Goal: Information Seeking & Learning: Learn about a topic

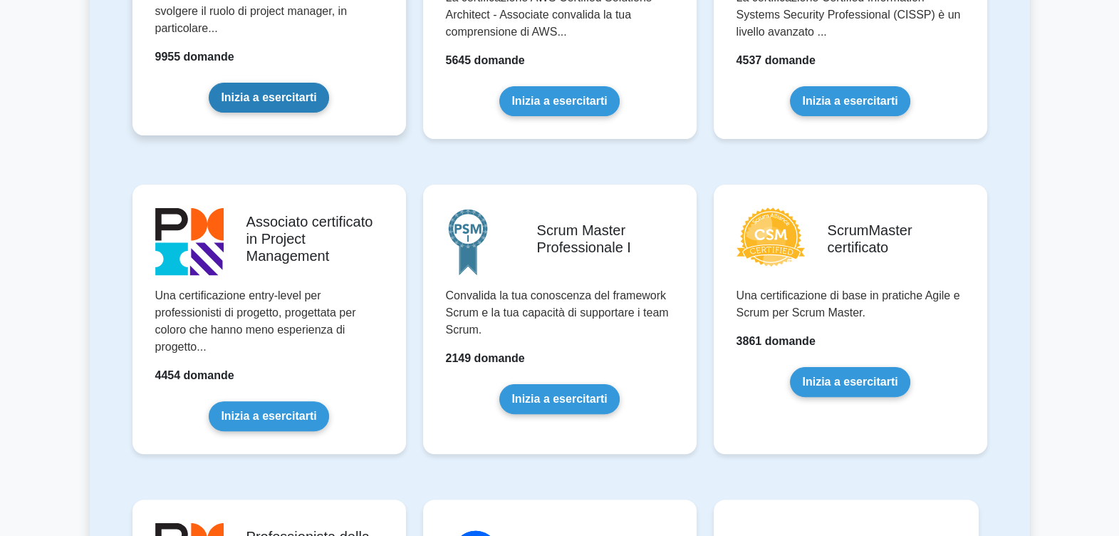
drag, startPoint x: 0, startPoint y: 0, endPoint x: 288, endPoint y: 92, distance: 302.7
click at [288, 92] on link "Inizia a esercitarti" at bounding box center [269, 98] width 120 height 30
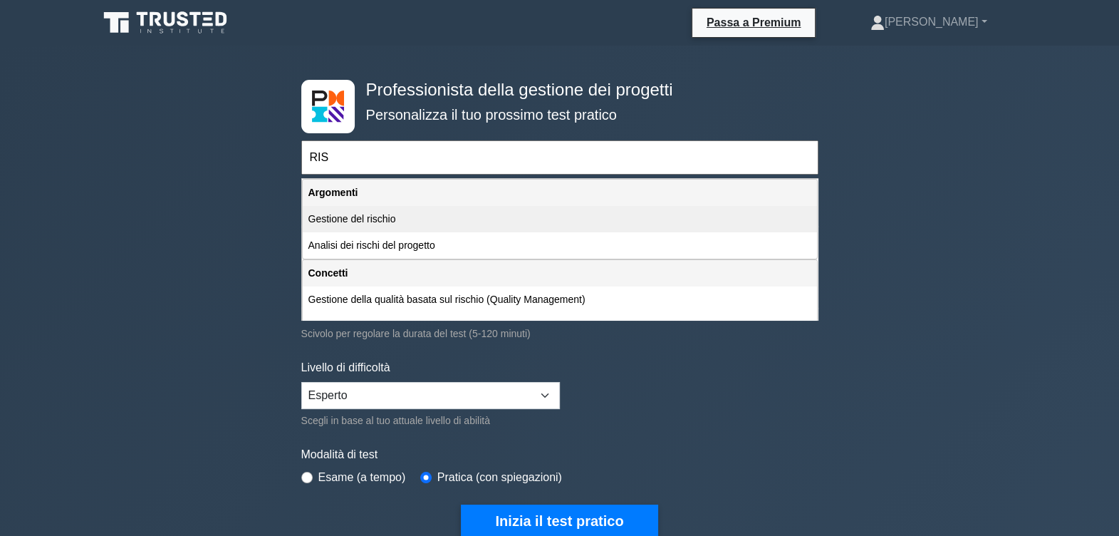
click at [351, 213] on div "Gestione del rischio" at bounding box center [560, 219] width 514 height 26
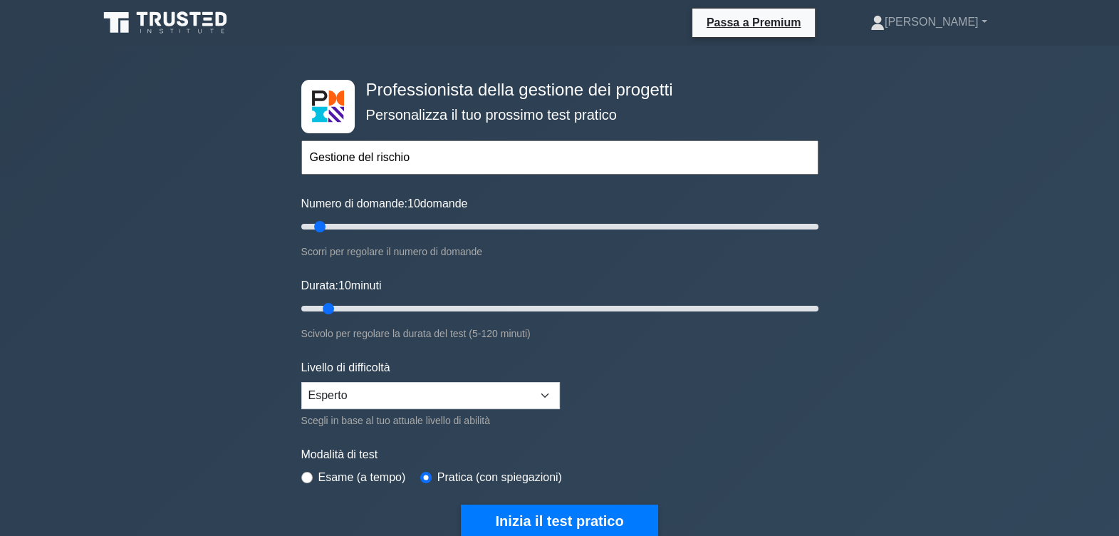
click at [421, 160] on input "Gestione del rischio" at bounding box center [559, 157] width 517 height 34
type input "Gestione del rischio"
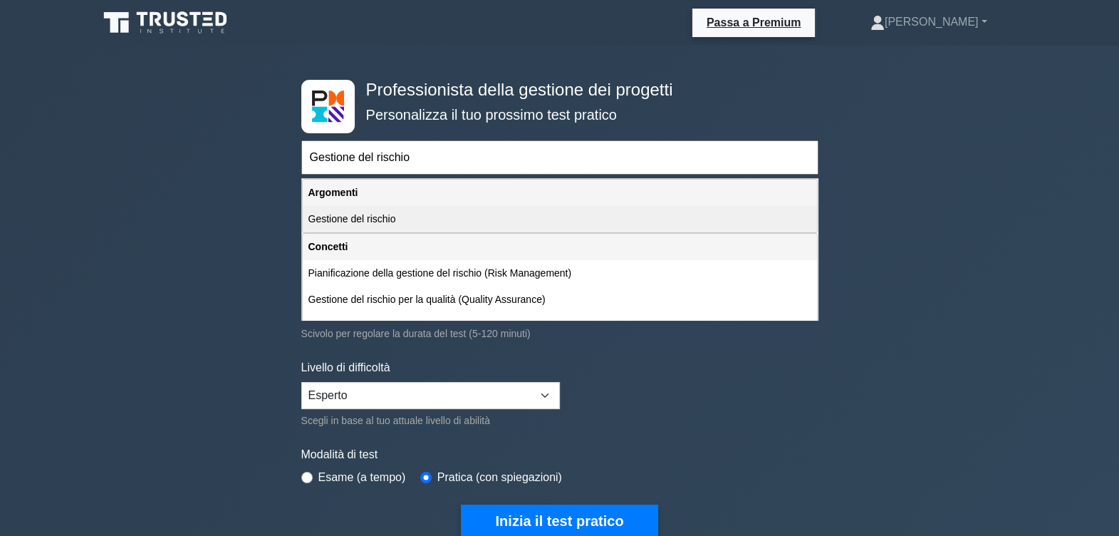
click at [381, 214] on div "Gestione del rischio" at bounding box center [560, 219] width 514 height 26
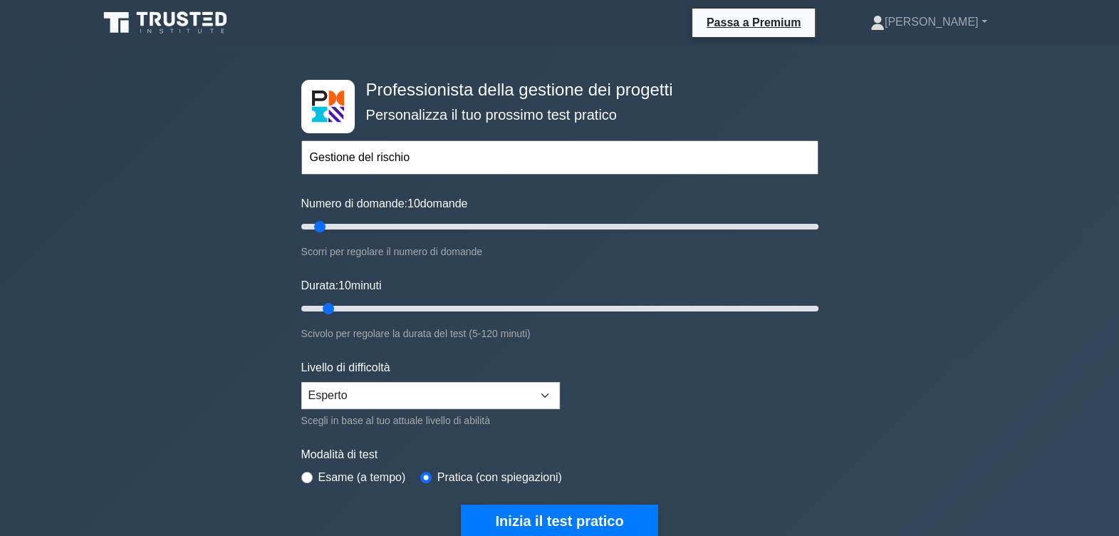
click at [427, 152] on input "Gestione del rischio" at bounding box center [559, 157] width 517 height 34
drag, startPoint x: 427, startPoint y: 152, endPoint x: 274, endPoint y: 150, distance: 153.9
click at [274, 150] on div "Professionista della gestione dei progetti Personalizza il tuo prossimo test pr…" at bounding box center [559, 519] width 1119 height 947
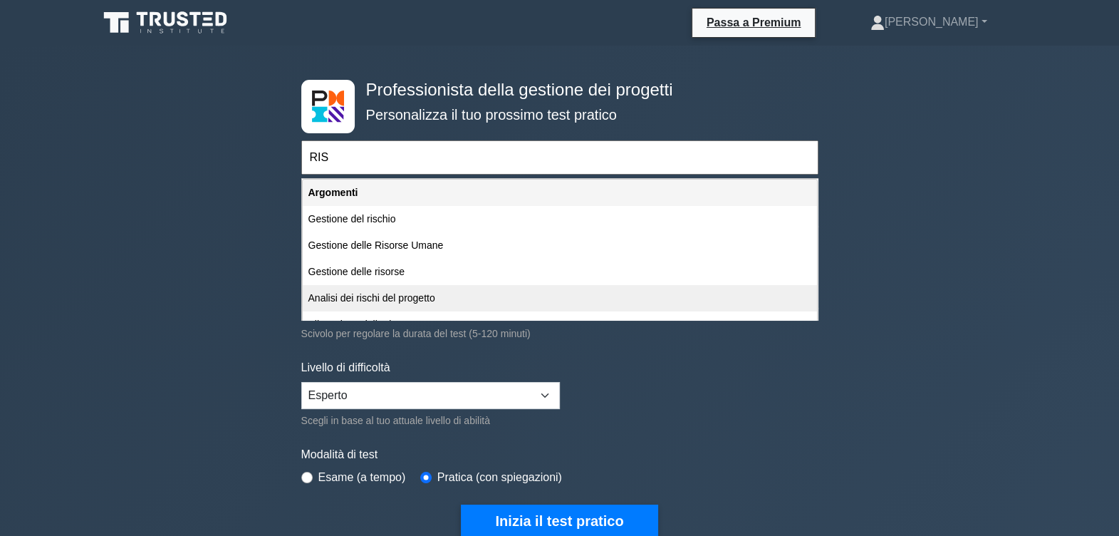
click at [401, 296] on div "Analisi dei rischi del progetto" at bounding box center [560, 298] width 514 height 26
type input "Analisi dei rischi del progetto"
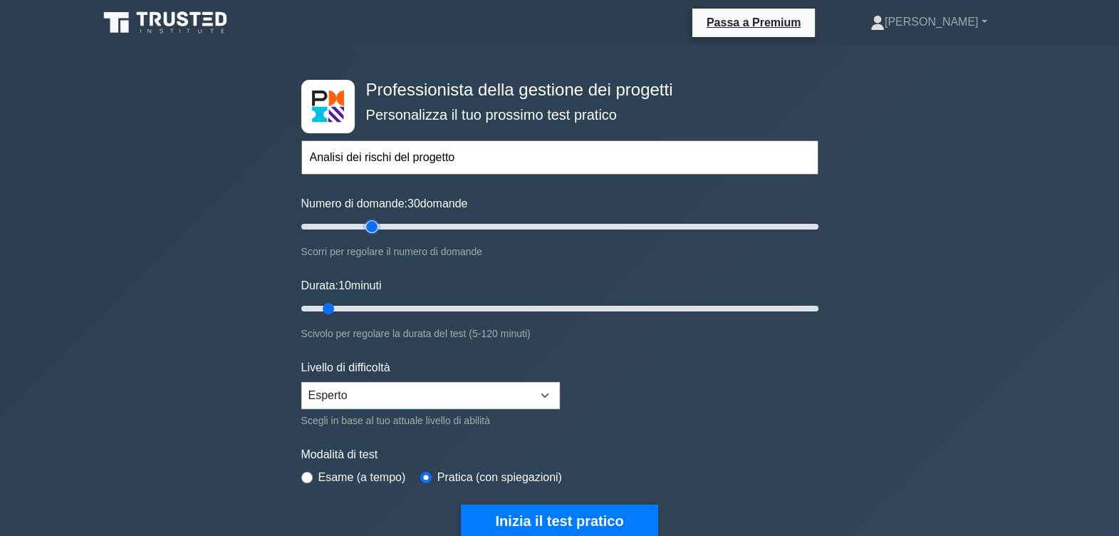
type input "30"
click at [373, 226] on input "Numero di domande: 30 domande" at bounding box center [559, 226] width 517 height 17
click at [355, 226] on input "Numero di domande: 30 domande" at bounding box center [559, 226] width 517 height 17
click at [343, 226] on input "Numero di domande: 25 domande" at bounding box center [559, 226] width 517 height 17
type input "15"
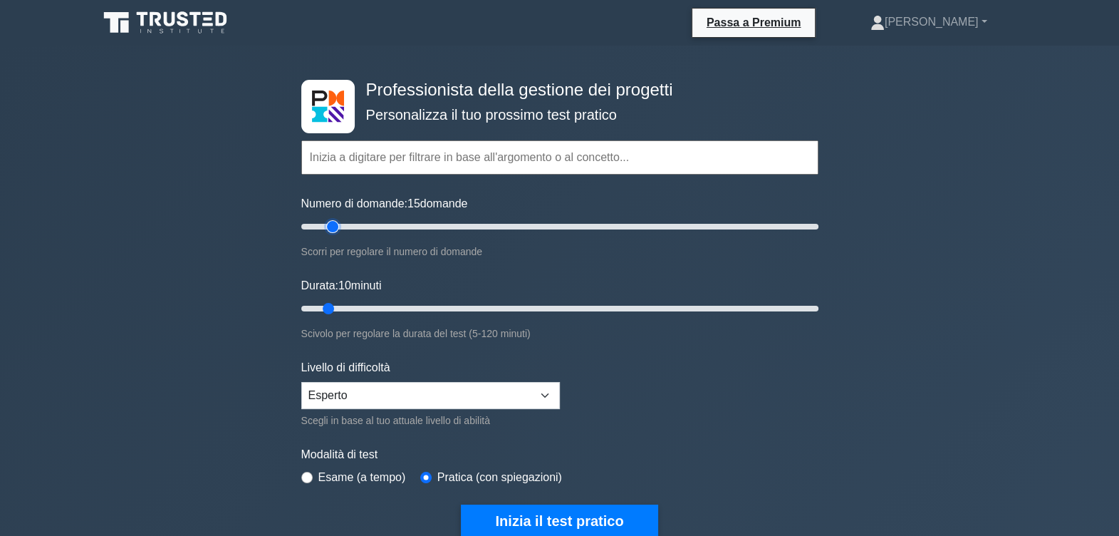
click at [330, 226] on input "Numero di domande: 15 domande" at bounding box center [559, 226] width 517 height 17
click at [370, 301] on input "Durata: 10 minuti" at bounding box center [559, 308] width 517 height 17
click at [357, 301] on input "Durata: 20 minuti" at bounding box center [559, 308] width 517 height 17
type input "20"
click at [367, 305] on input "Durata: 20 minuti" at bounding box center [559, 308] width 517 height 17
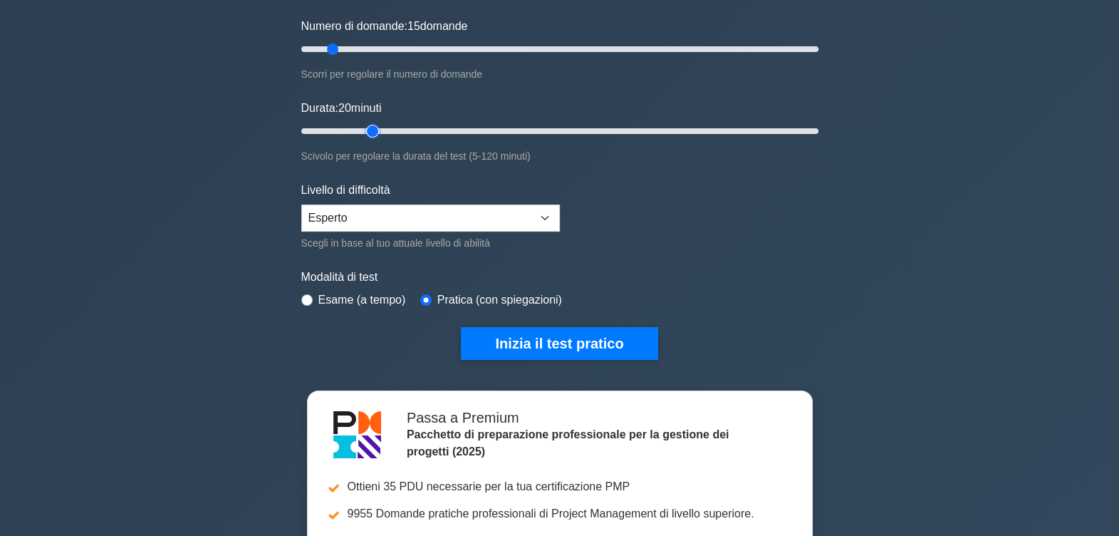
scroll to position [177, 0]
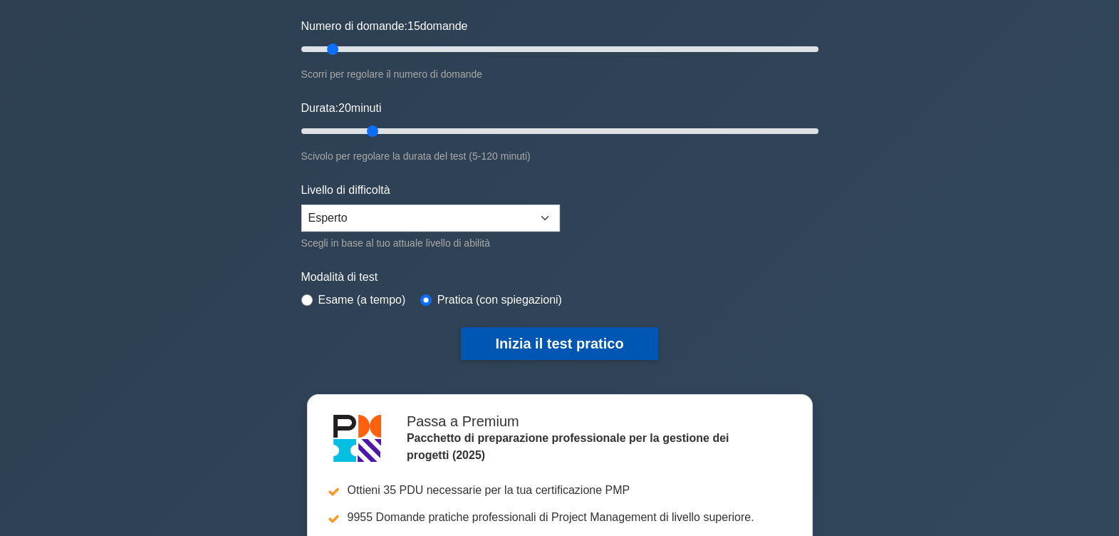
click at [600, 343] on button "Inizia il test pratico" at bounding box center [559, 343] width 197 height 33
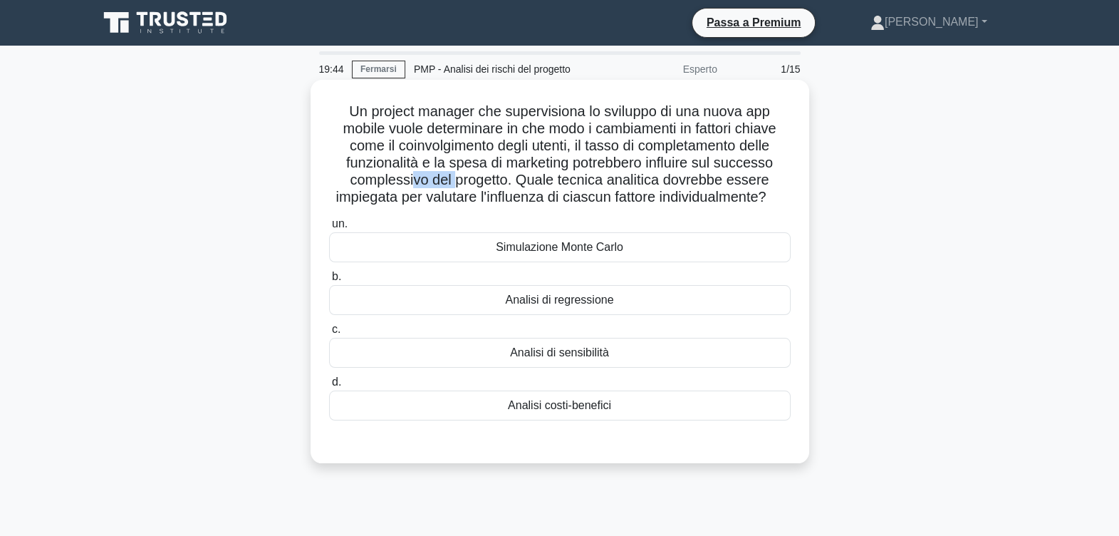
drag, startPoint x: 410, startPoint y: 184, endPoint x: 455, endPoint y: 181, distance: 45.7
click at [455, 181] on font "Un project manager che supervisiona lo sviluppo di una nuova app mobile vuole d…" at bounding box center [558, 153] width 447 height 101
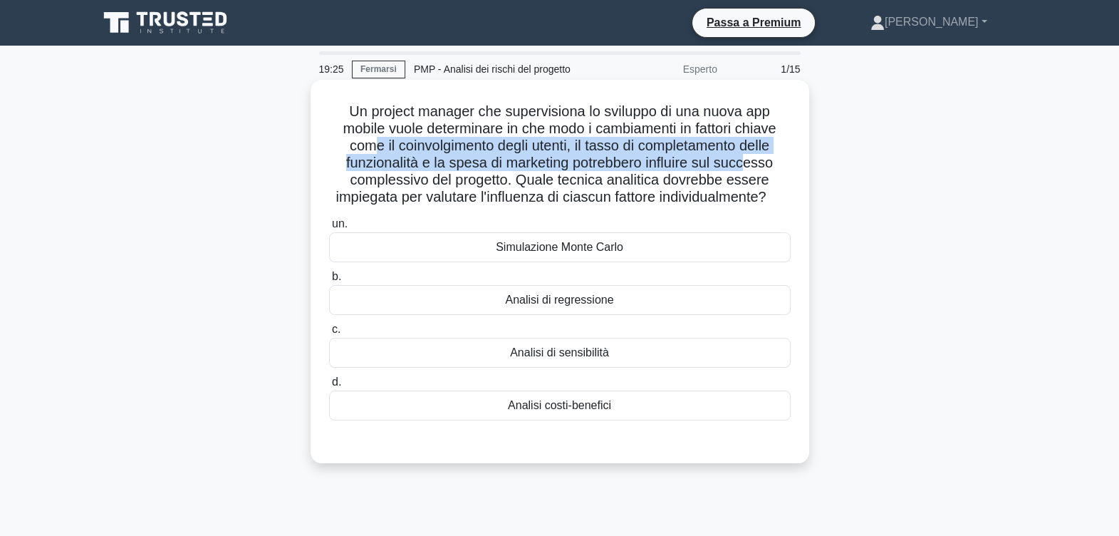
drag, startPoint x: 369, startPoint y: 146, endPoint x: 751, endPoint y: 160, distance: 382.8
click at [751, 160] on font "Un project manager che supervisiona lo sviluppo di una nuova app mobile vuole d…" at bounding box center [558, 153] width 447 height 101
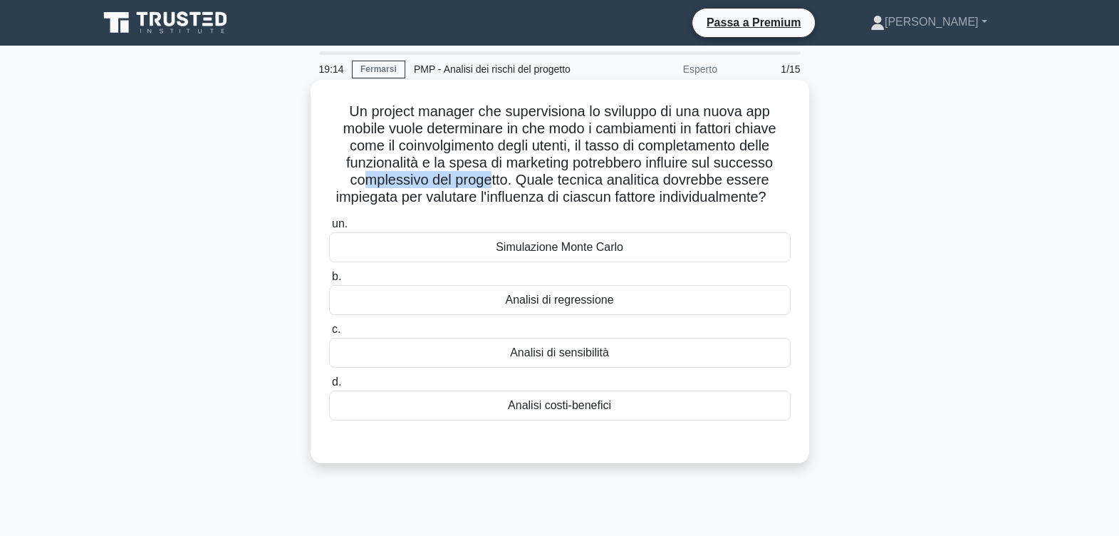
drag, startPoint x: 365, startPoint y: 187, endPoint x: 491, endPoint y: 177, distance: 126.5
click at [491, 177] on font "Un project manager che supervisiona lo sviluppo di una nuova app mobile vuole d…" at bounding box center [558, 153] width 447 height 101
click at [576, 368] on div "Analisi di sensibilità" at bounding box center [560, 353] width 462 height 30
click at [329, 334] on input "c. Analisi di sensibilità" at bounding box center [329, 329] width 0 height 9
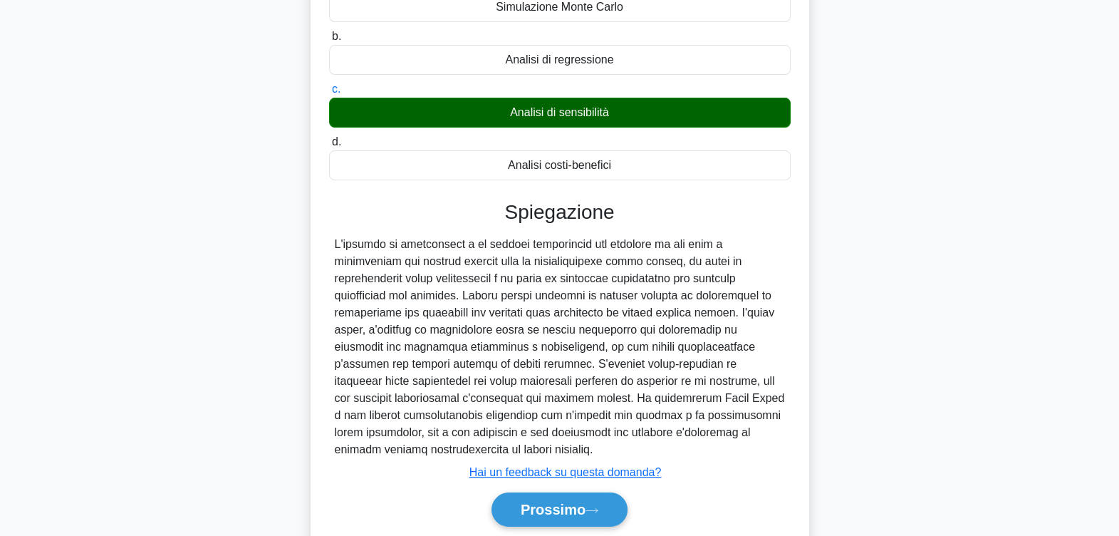
scroll to position [267, 0]
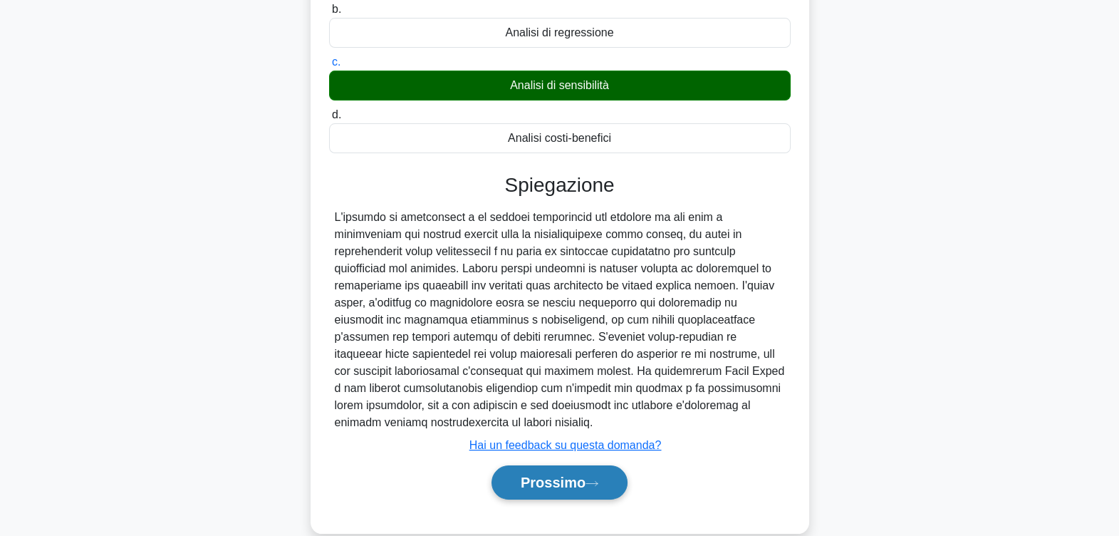
click at [558, 488] on font "Prossimo" at bounding box center [553, 482] width 65 height 16
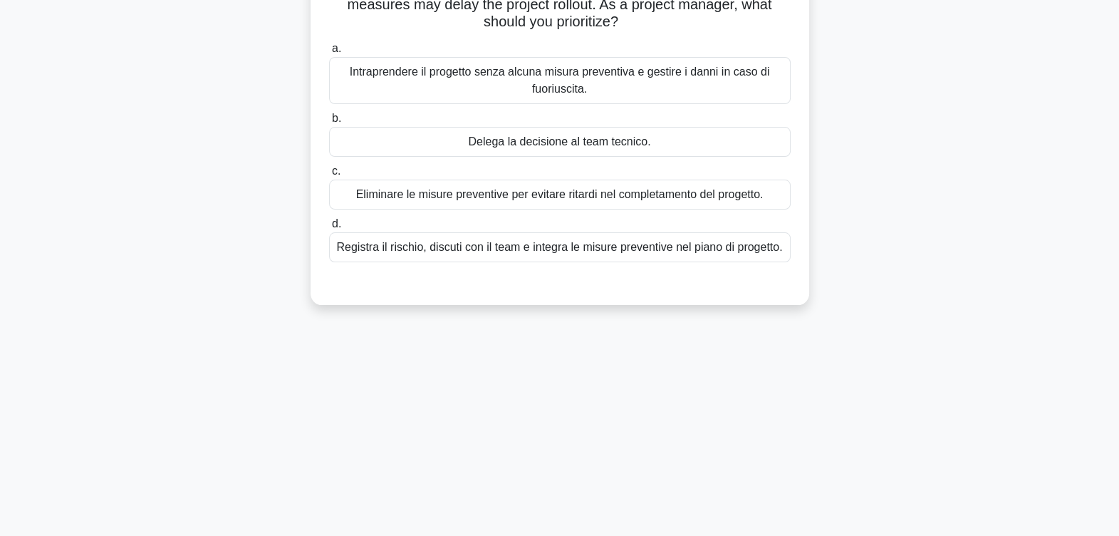
scroll to position [0, 0]
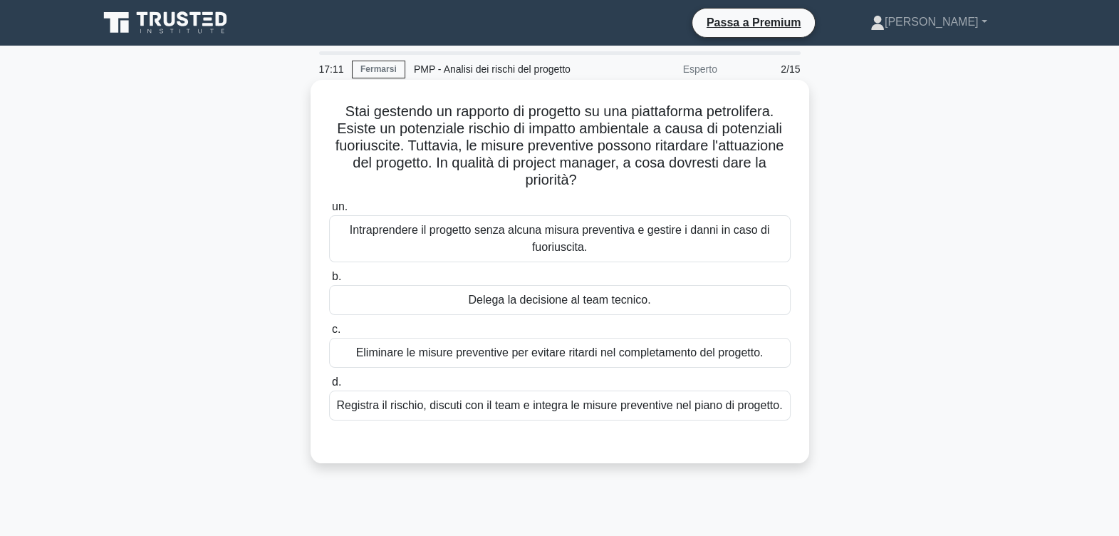
click at [463, 403] on div "Registra il rischio, discuti con il team e integra le misure preventive nel pia…" at bounding box center [560, 405] width 462 height 30
click at [329, 387] on input "d. Registra il rischio, discuti con il team e integra le misure preventive nel …" at bounding box center [329, 382] width 0 height 9
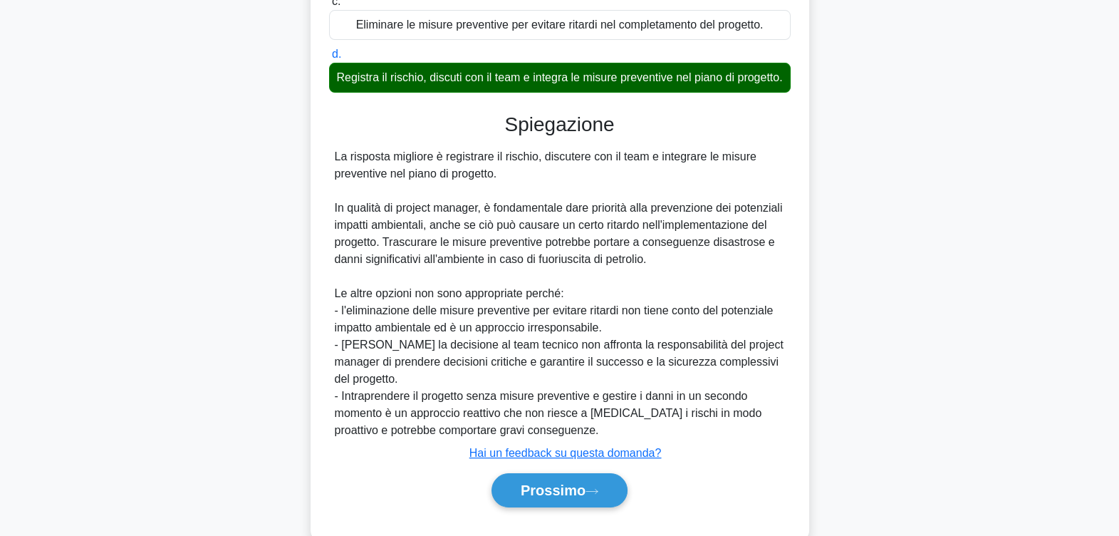
scroll to position [355, 0]
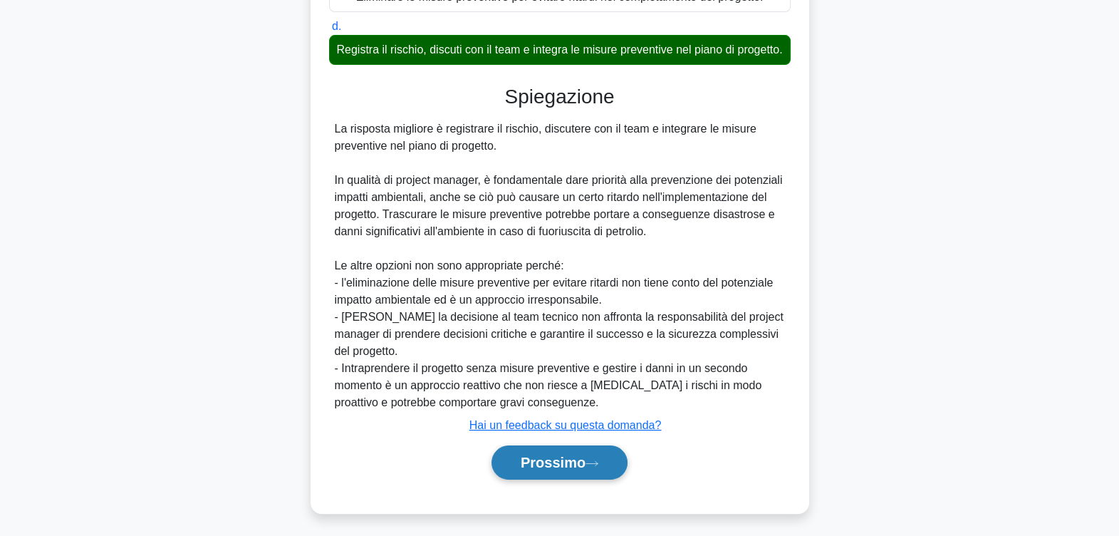
click at [545, 470] on font "Prossimo" at bounding box center [553, 462] width 65 height 16
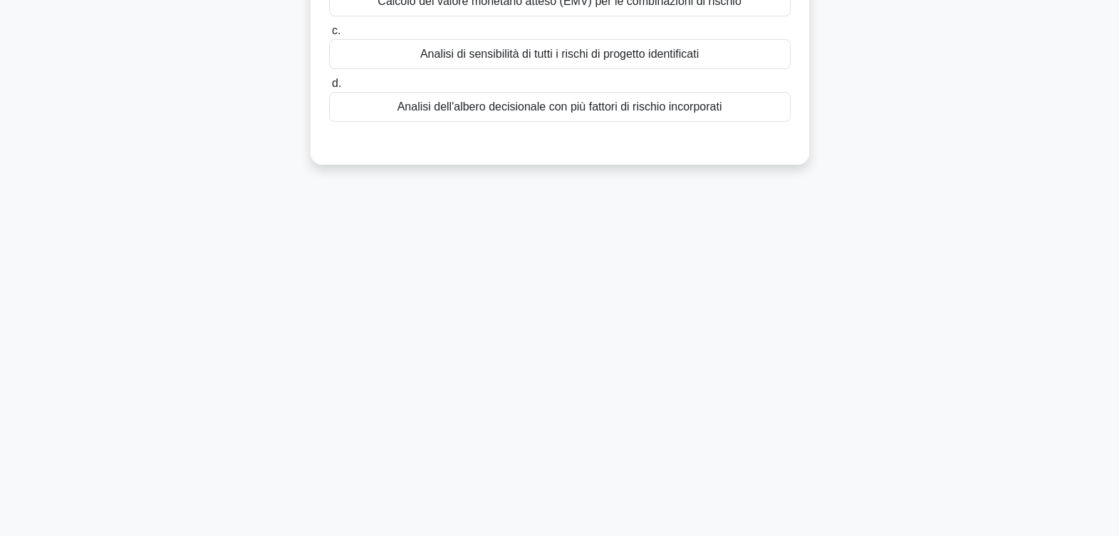
scroll to position [0, 0]
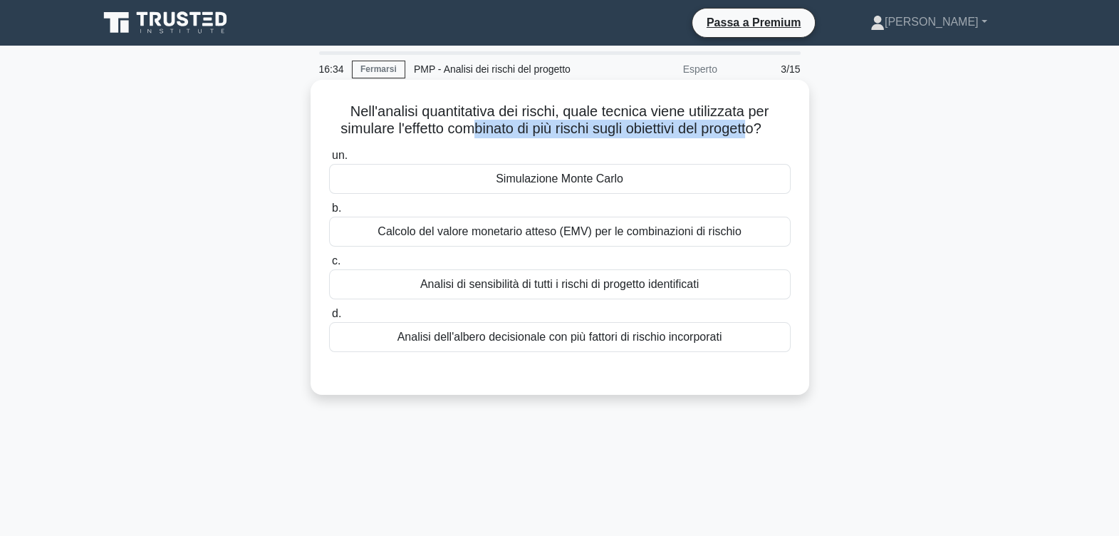
drag, startPoint x: 477, startPoint y: 129, endPoint x: 768, endPoint y: 128, distance: 290.6
click at [768, 128] on font "Nell'analisi quantitativa dei rischi, quale tecnica viene utilizzata per simula…" at bounding box center [558, 119] width 437 height 33
click at [605, 193] on div "Simulazione Monte Carlo" at bounding box center [560, 179] width 462 height 30
click at [329, 160] on input "un. Simulazione Monte Carlo" at bounding box center [329, 155] width 0 height 9
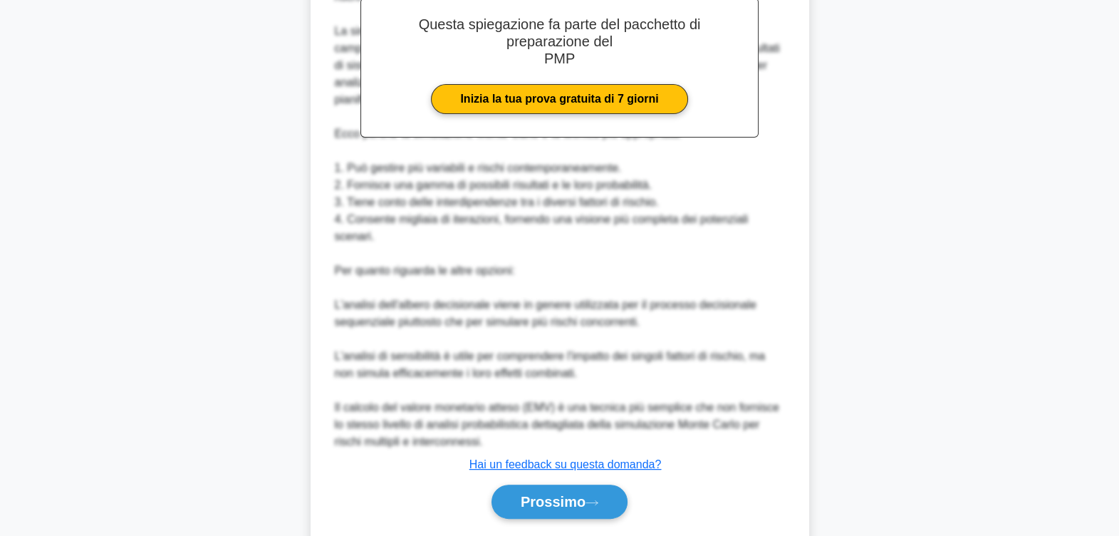
scroll to position [495, 0]
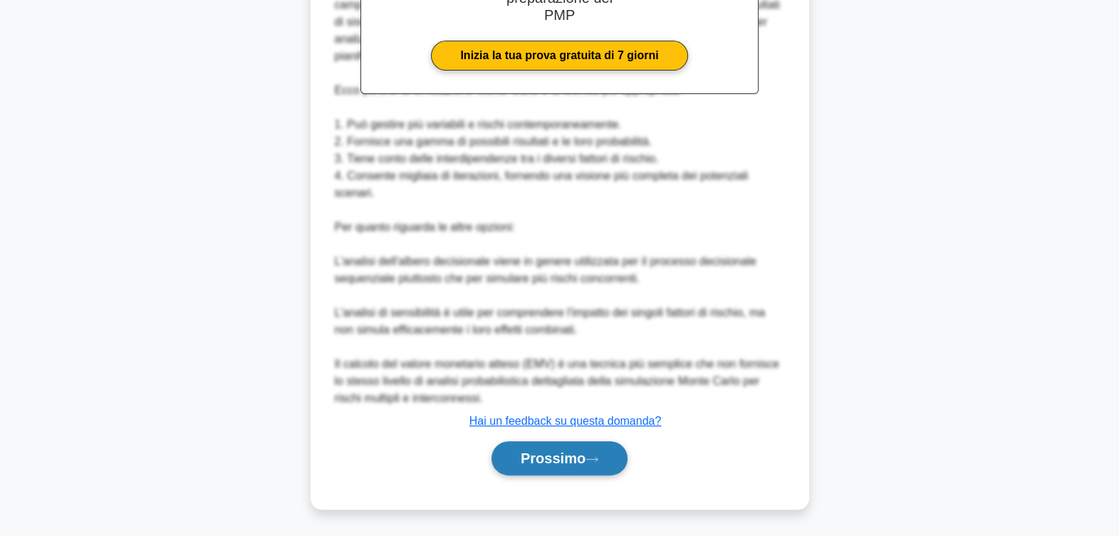
click at [549, 450] on font "Prossimo" at bounding box center [553, 458] width 65 height 16
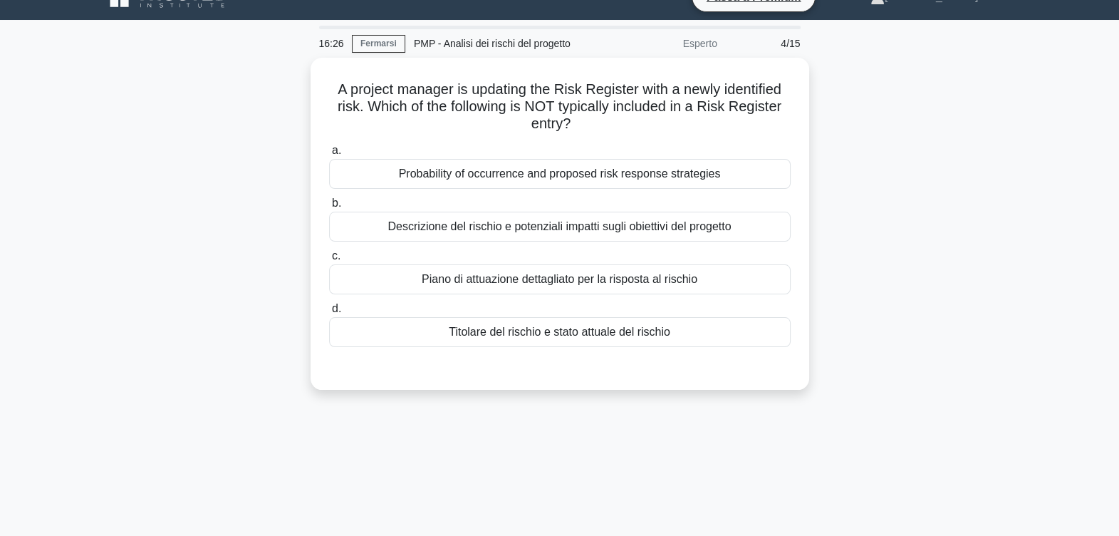
scroll to position [0, 0]
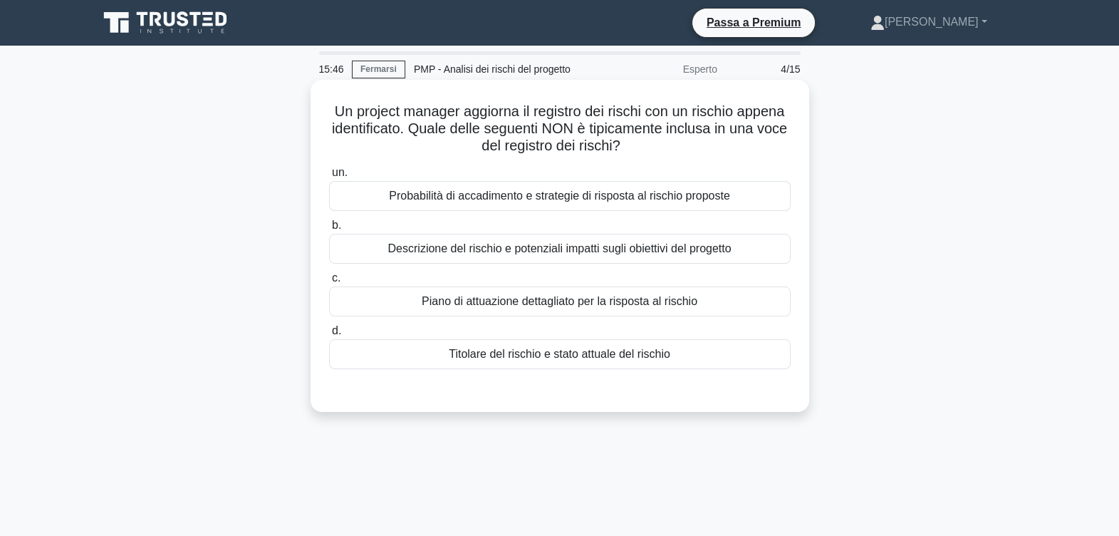
click at [513, 306] on div "Piano di attuazione dettagliato per la risposta al rischio" at bounding box center [560, 301] width 462 height 30
click at [329, 283] on input "c. Piano di attuazione dettagliato per la risposta al rischio" at bounding box center [329, 278] width 0 height 9
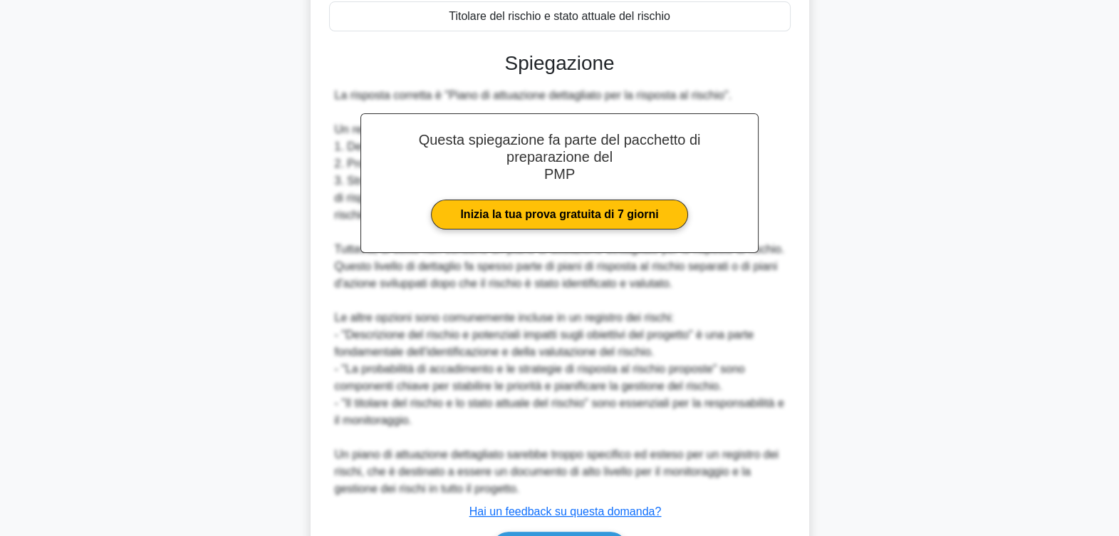
scroll to position [427, 0]
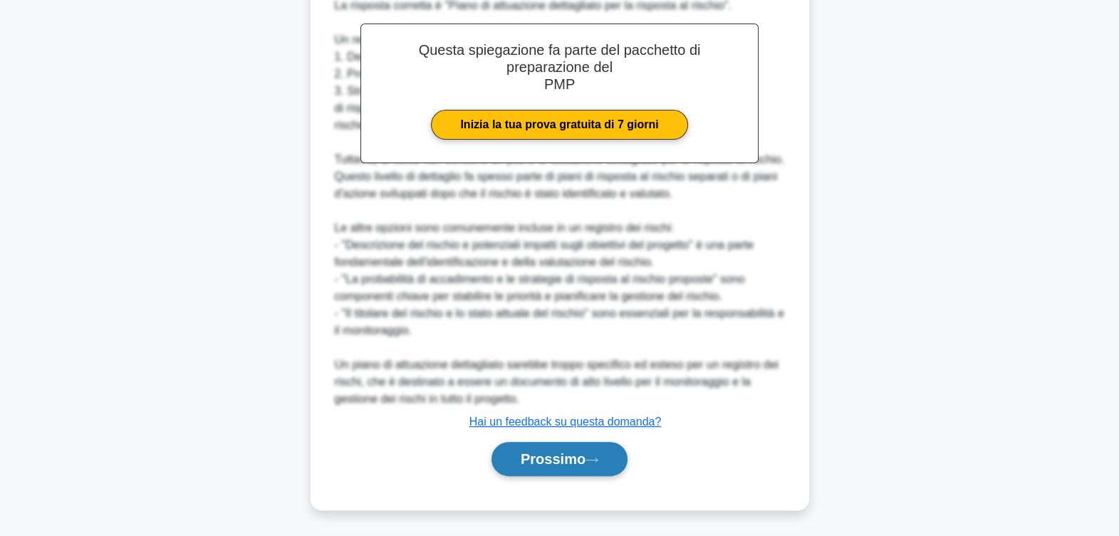
click at [561, 459] on font "Prossimo" at bounding box center [553, 459] width 65 height 16
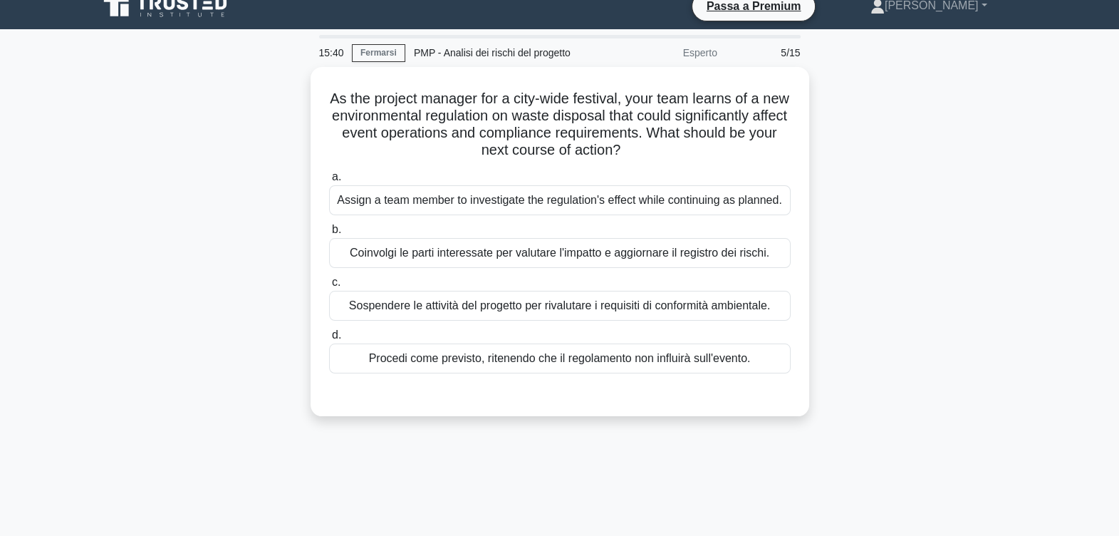
scroll to position [0, 0]
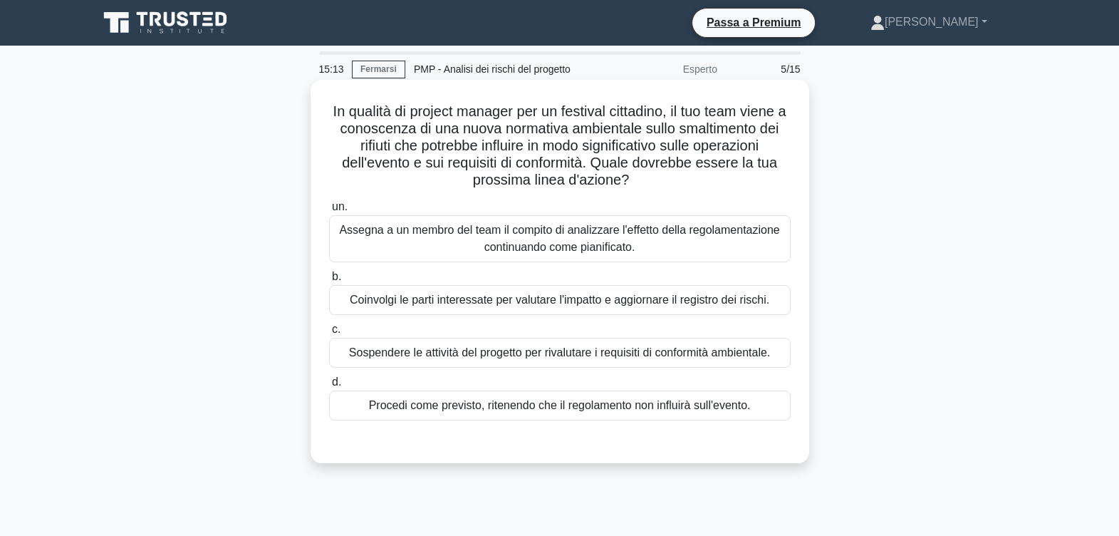
click at [509, 300] on div "Coinvolgi le parti interessate per valutare l'impatto e aggiornare il registro …" at bounding box center [560, 300] width 462 height 30
click at [329, 281] on input "b. Coinvolgi le parti interessate per valutare l'impatto e aggiornare il regist…" at bounding box center [329, 276] width 0 height 9
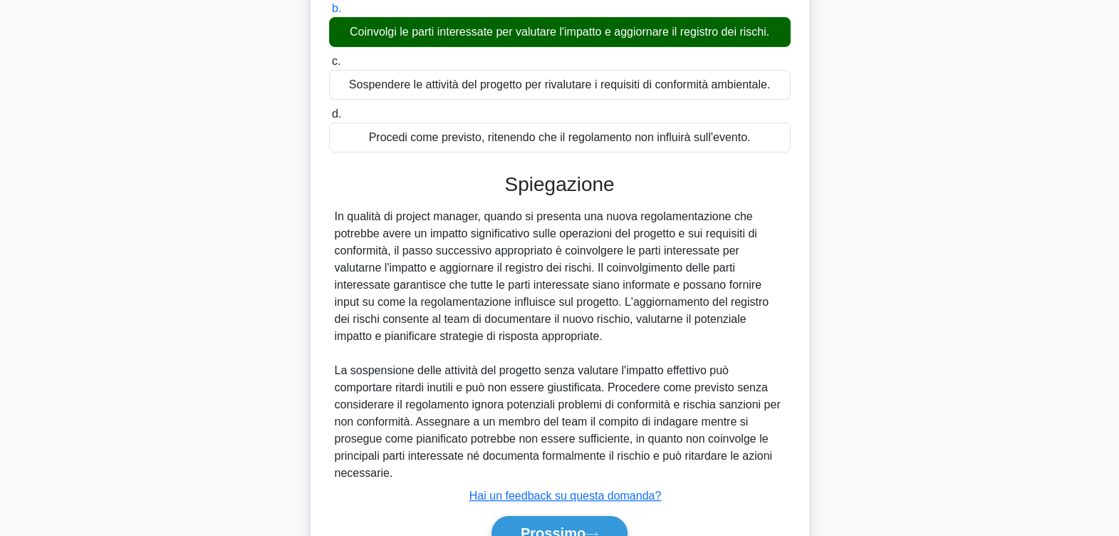
scroll to position [341, 0]
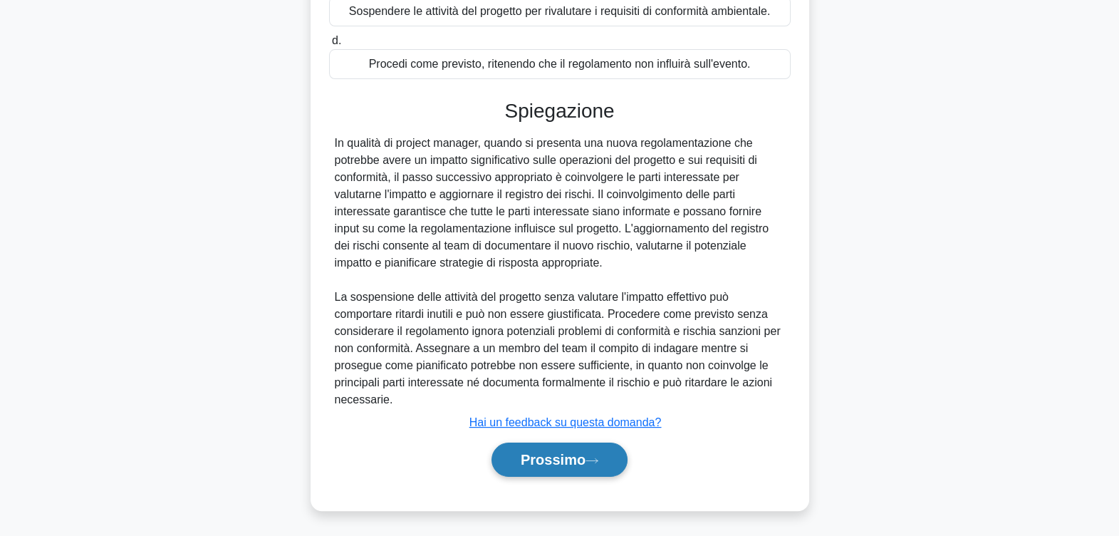
click at [570, 452] on font "Prossimo" at bounding box center [553, 460] width 65 height 16
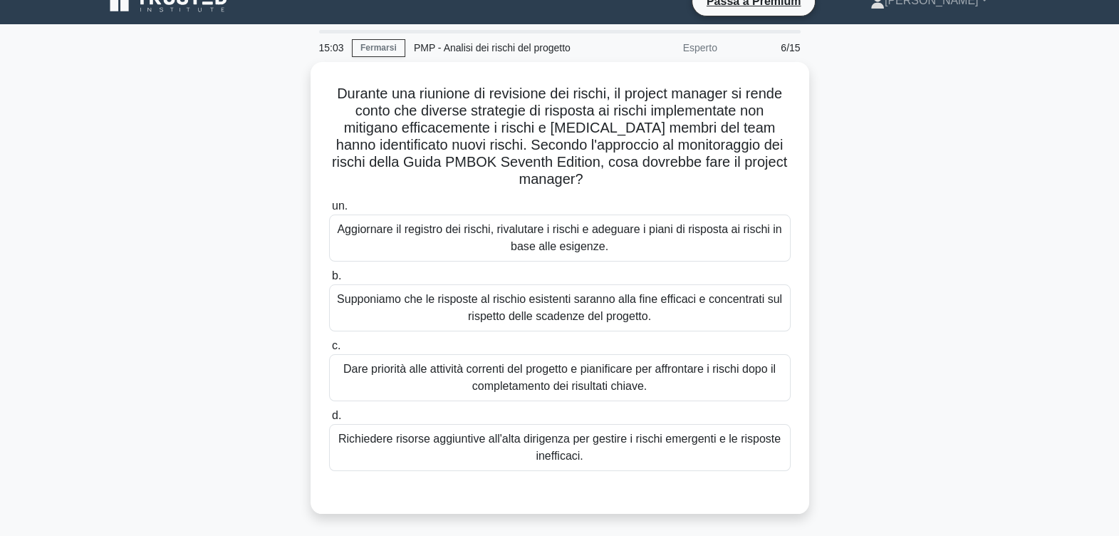
scroll to position [0, 0]
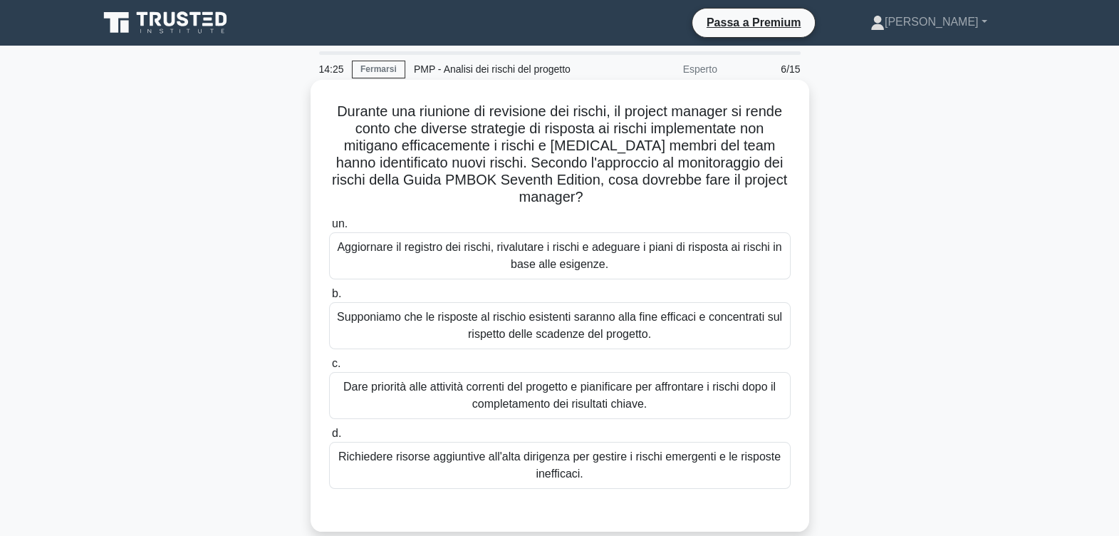
click at [441, 249] on div "Aggiornare il registro dei rischi, rivalutare i rischi e adeguare i piani di ri…" at bounding box center [560, 255] width 462 height 47
click at [329, 229] on input "un. Aggiornare il registro dei rischi, rivalutare i rischi e adeguare i piani d…" at bounding box center [329, 223] width 0 height 9
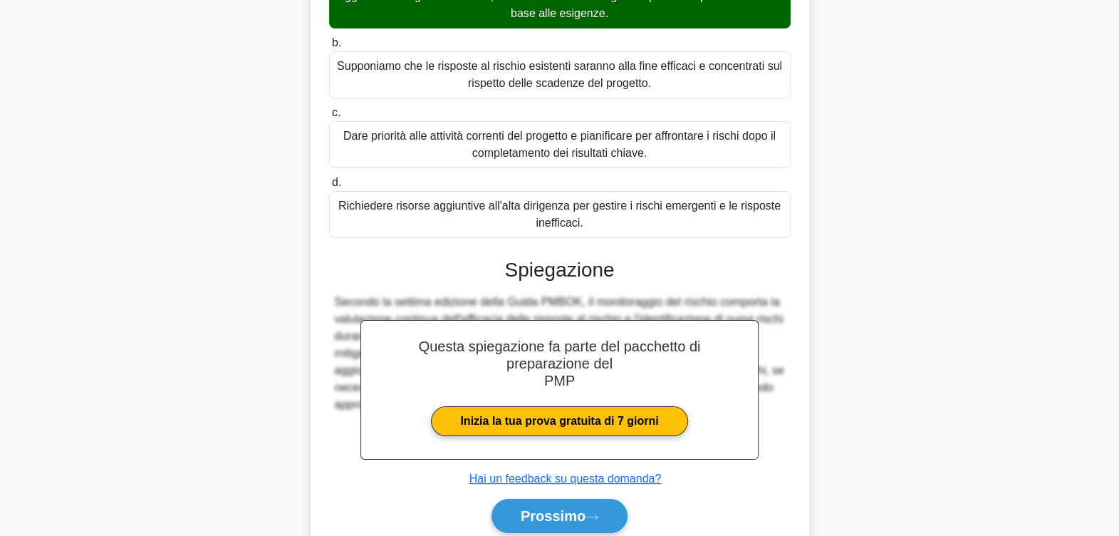
scroll to position [307, 0]
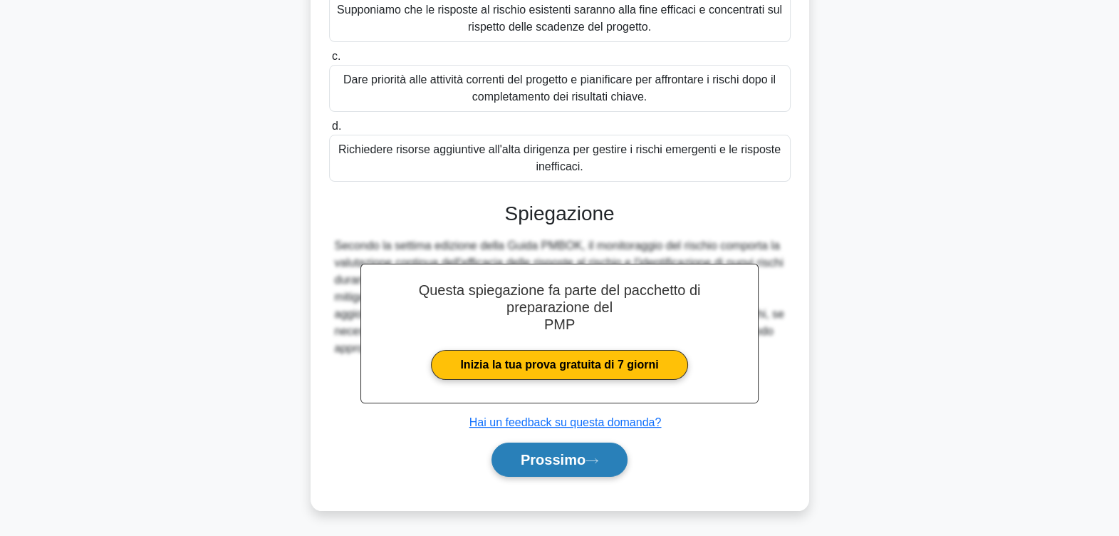
click at [568, 463] on font "Prossimo" at bounding box center [553, 460] width 65 height 16
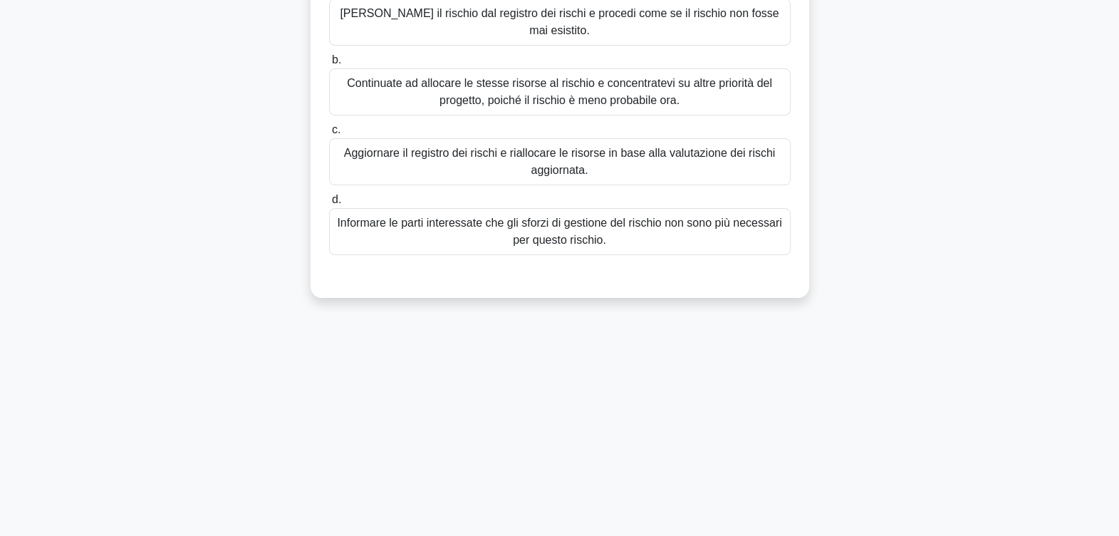
scroll to position [0, 0]
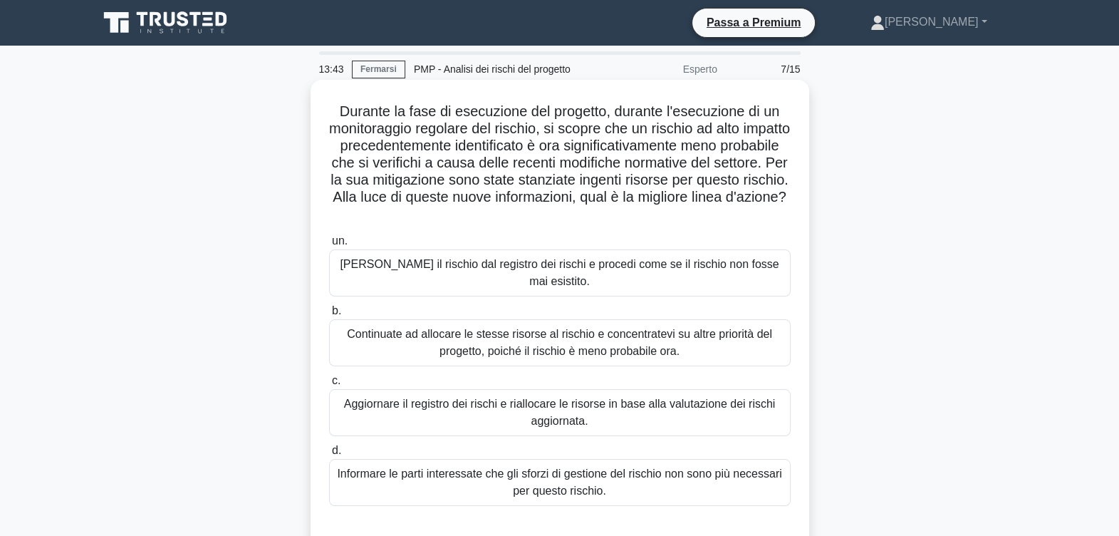
click at [514, 404] on div "Aggiornare il registro dei rischi e riallocare le risorse in base alla valutazi…" at bounding box center [560, 412] width 462 height 47
click at [329, 385] on input "c. Aggiornare il registro dei rischi e riallocare le risorse in base alla valut…" at bounding box center [329, 380] width 0 height 9
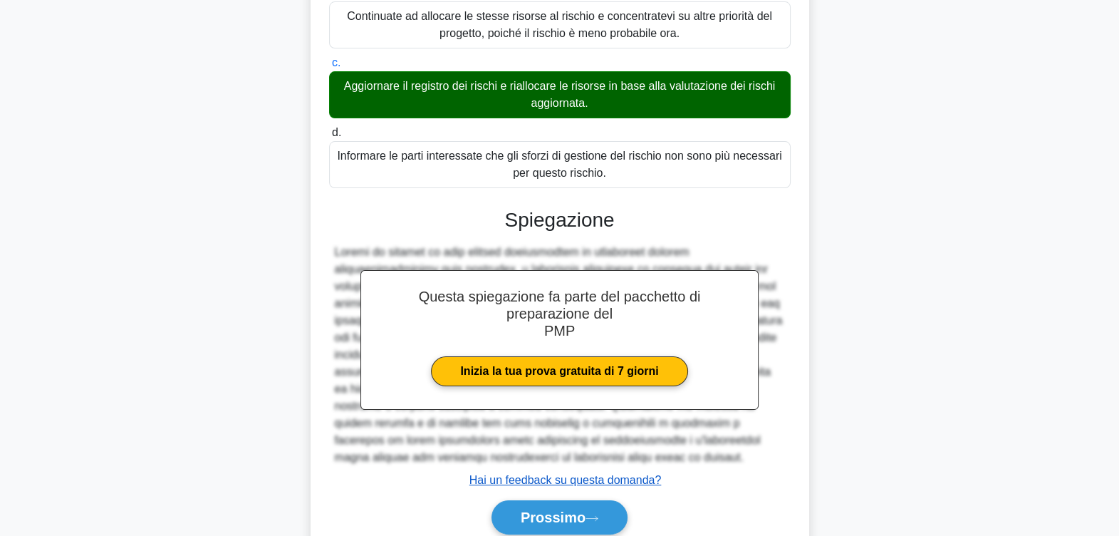
scroll to position [358, 0]
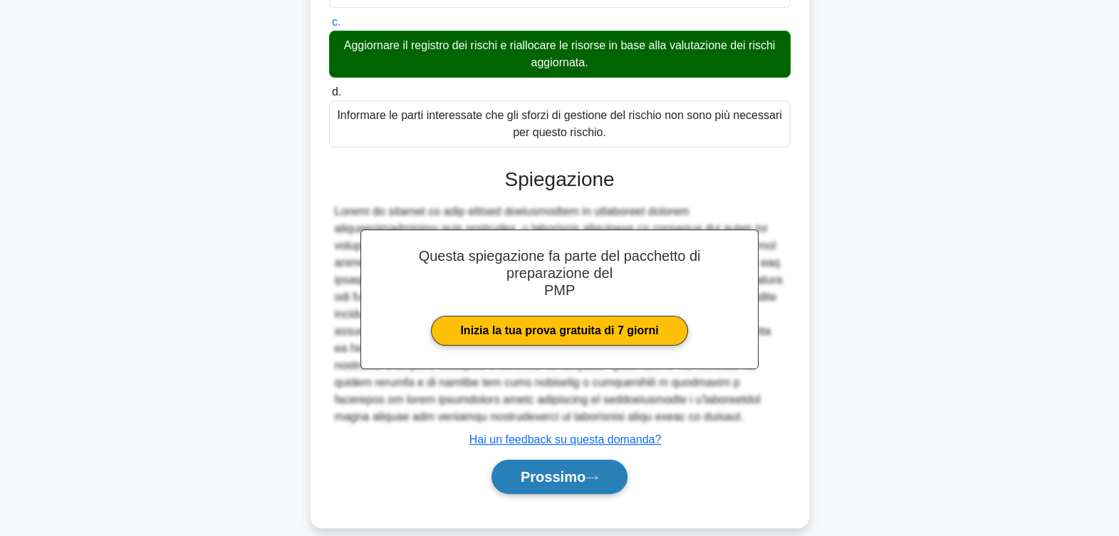
click at [551, 469] on font "Prossimo" at bounding box center [553, 477] width 65 height 16
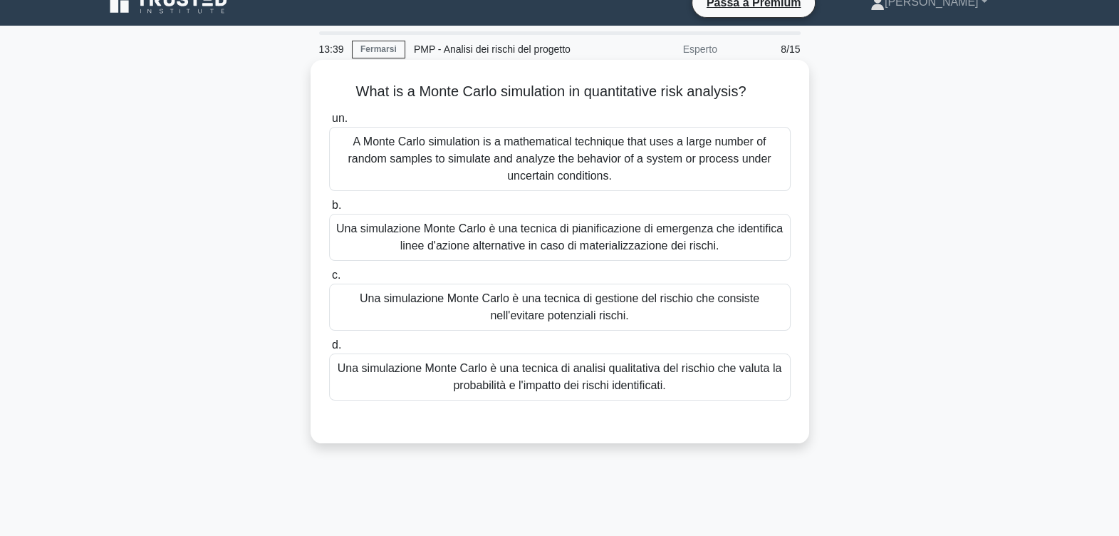
scroll to position [0, 0]
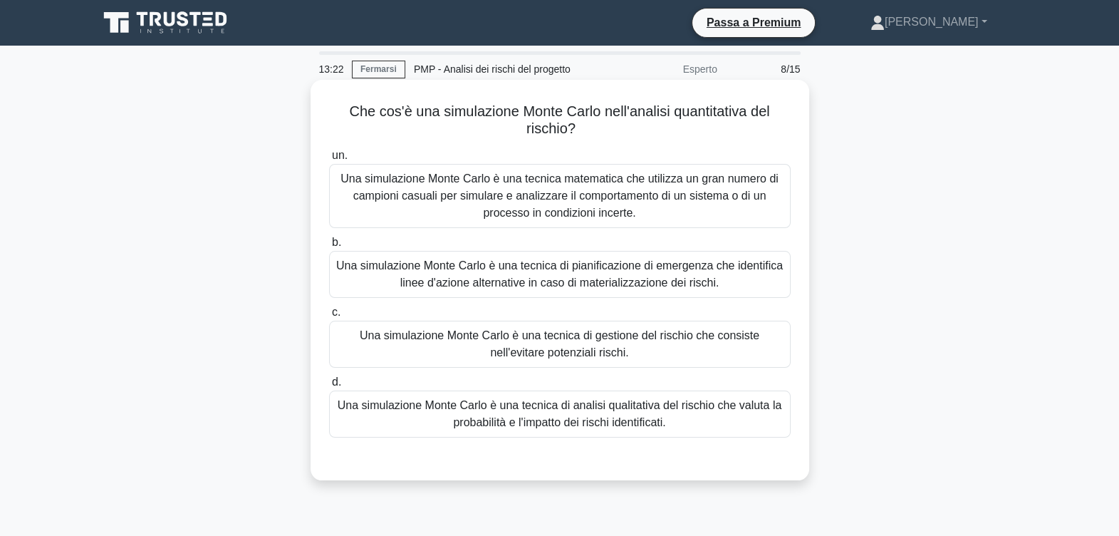
click at [481, 198] on div "Una simulazione Monte Carlo è una tecnica matematica che utilizza un gran numer…" at bounding box center [560, 196] width 462 height 64
click at [329, 160] on input "un. Una simulazione Monte Carlo è una tecnica matematica che utilizza un gran n…" at bounding box center [329, 155] width 0 height 9
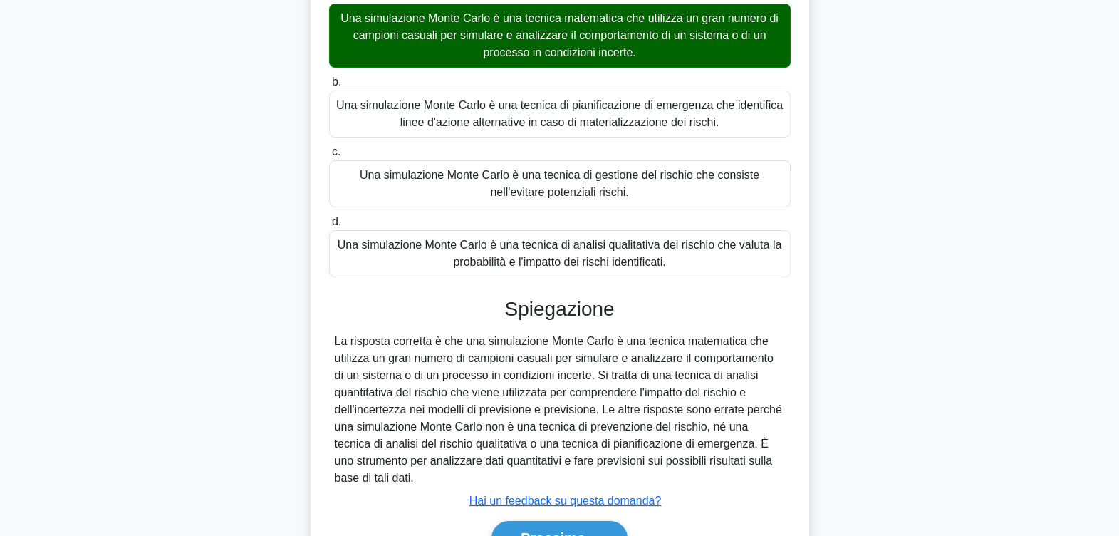
scroll to position [239, 0]
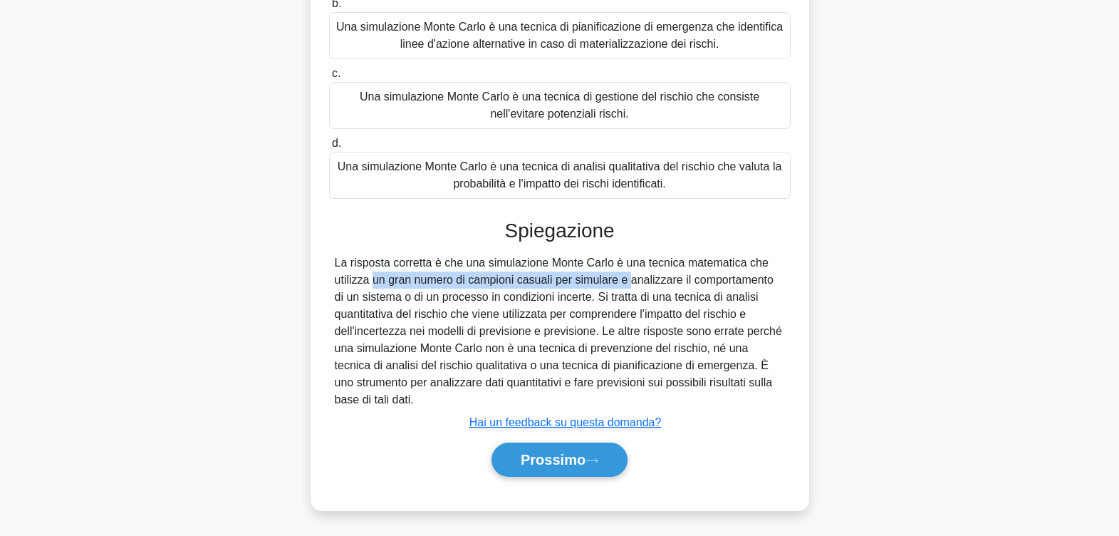
drag, startPoint x: 370, startPoint y: 278, endPoint x: 624, endPoint y: 282, distance: 254.3
click at [624, 282] on div "La risposta corretta è che una simulazione Monte Carlo è una tecnica matematica…" at bounding box center [560, 331] width 450 height 154
click at [552, 459] on font "Prossimo" at bounding box center [553, 460] width 65 height 16
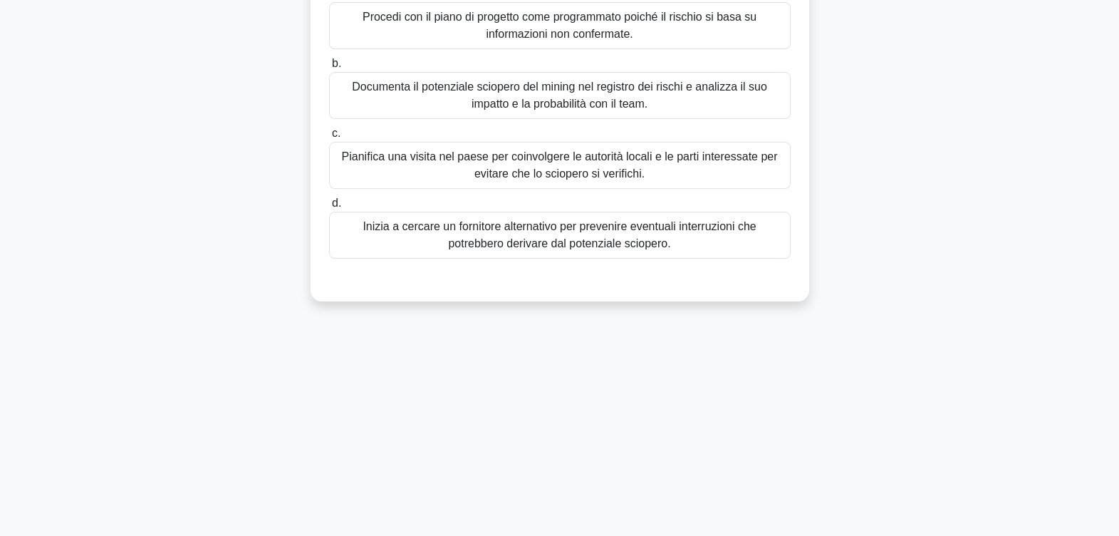
scroll to position [56, 0]
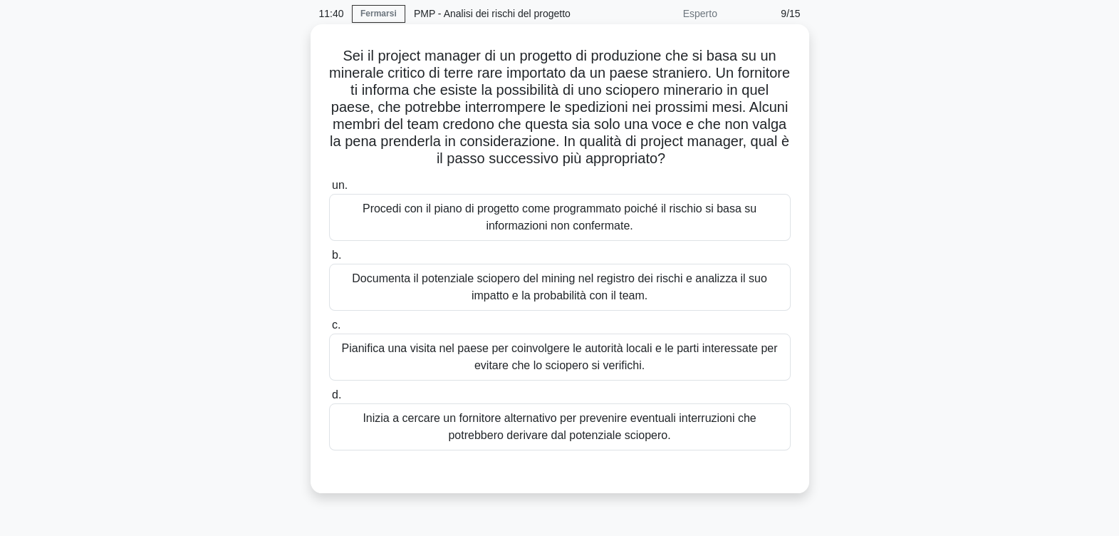
click at [424, 276] on div "Documenta il potenziale sciopero del mining nel registro dei rischi e analizza …" at bounding box center [560, 287] width 462 height 47
click at [329, 260] on input "b. Documenta il potenziale sciopero del mining nel registro dei rischi e analiz…" at bounding box center [329, 255] width 0 height 9
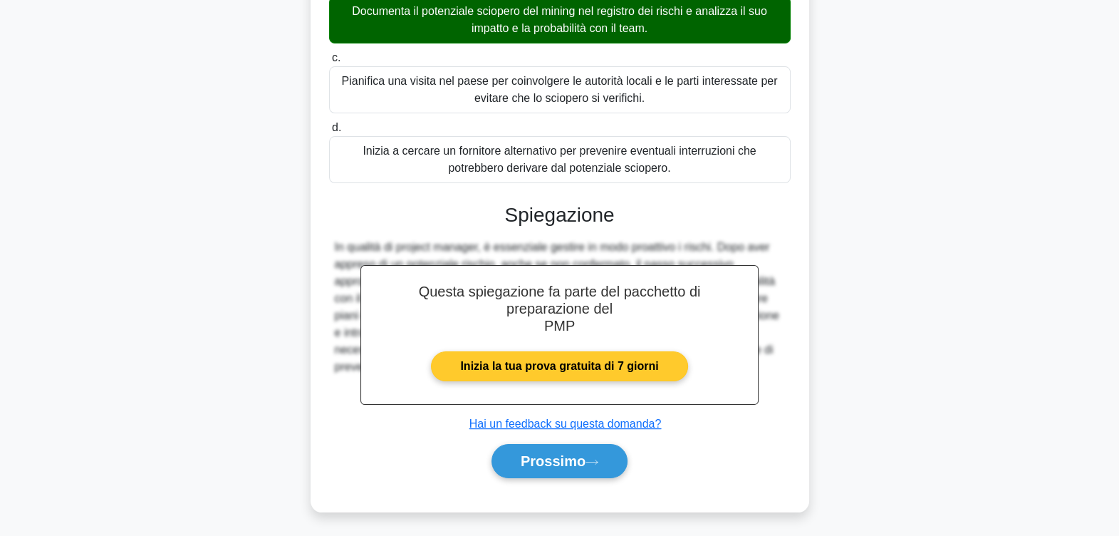
scroll to position [324, 0]
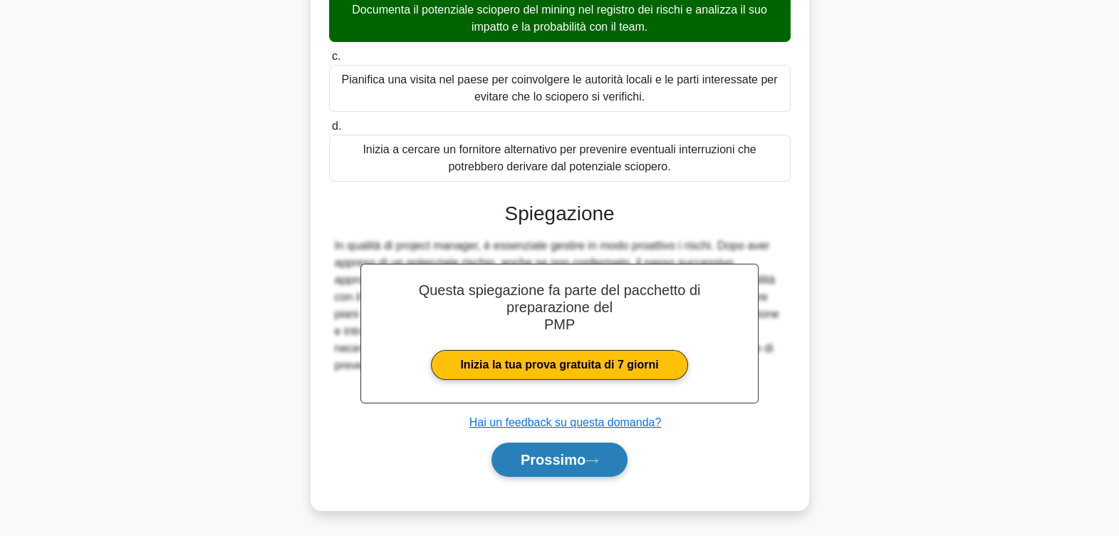
click at [542, 463] on font "Prossimo" at bounding box center [553, 460] width 65 height 16
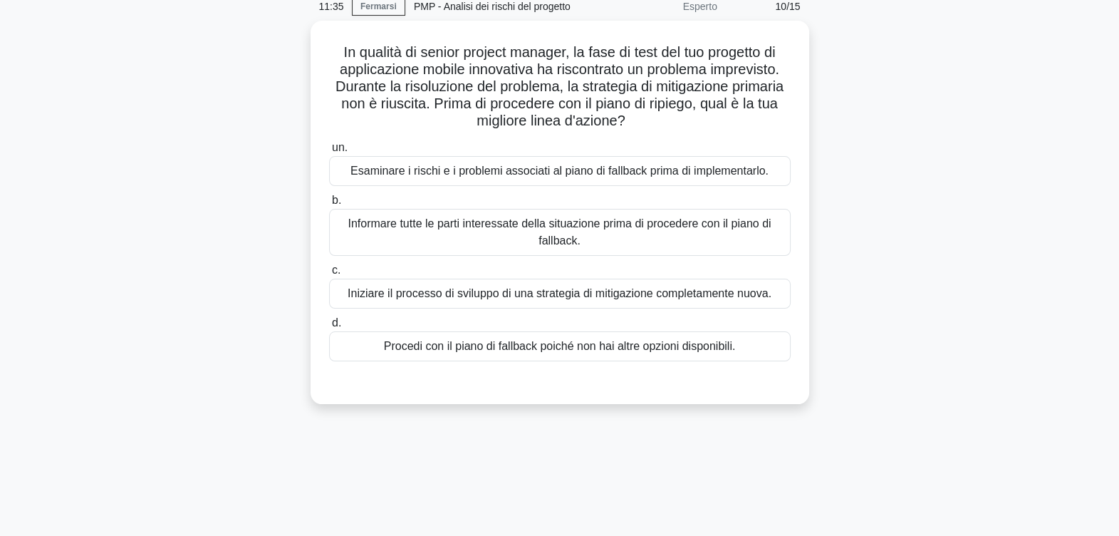
scroll to position [0, 0]
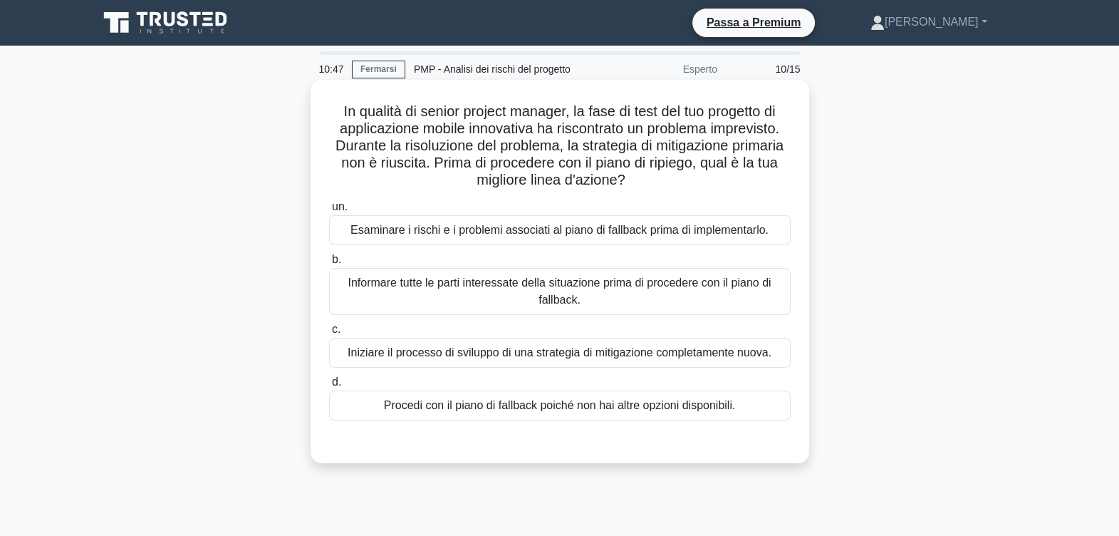
click at [463, 231] on div "Esaminare i rischi e i problemi associati al piano di fallback prima di impleme…" at bounding box center [560, 230] width 462 height 30
click at [329, 212] on input "un. Esaminare i rischi e i problemi associati al piano di fallback prima di imp…" at bounding box center [329, 206] width 0 height 9
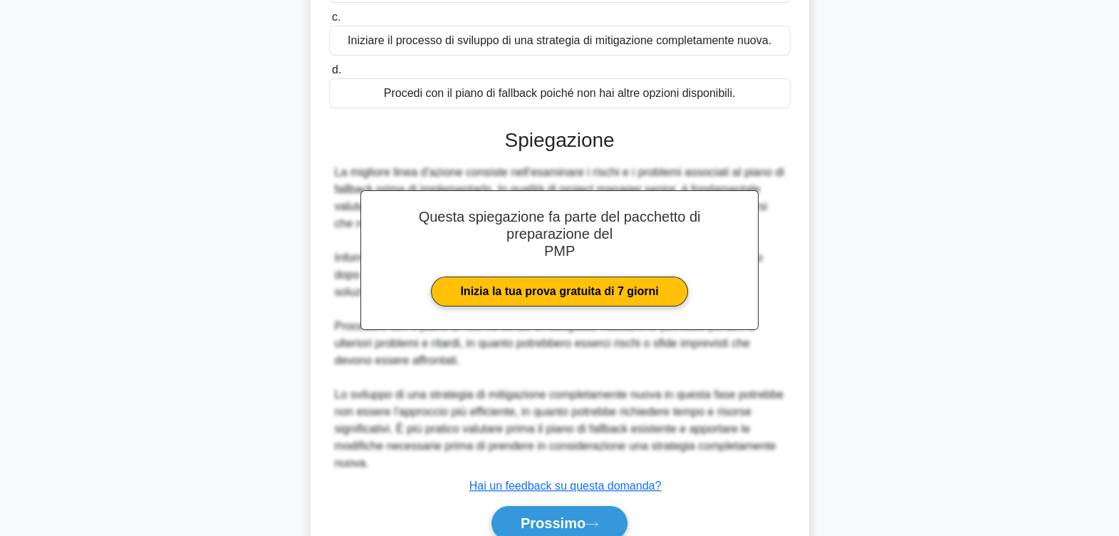
scroll to position [375, 0]
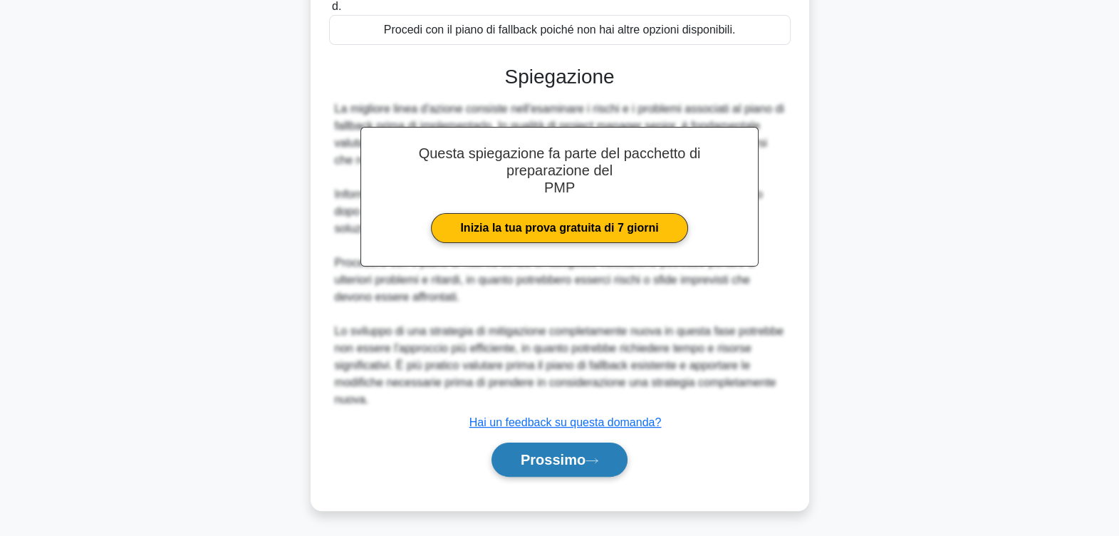
click at [560, 452] on font "Prossimo" at bounding box center [553, 460] width 65 height 16
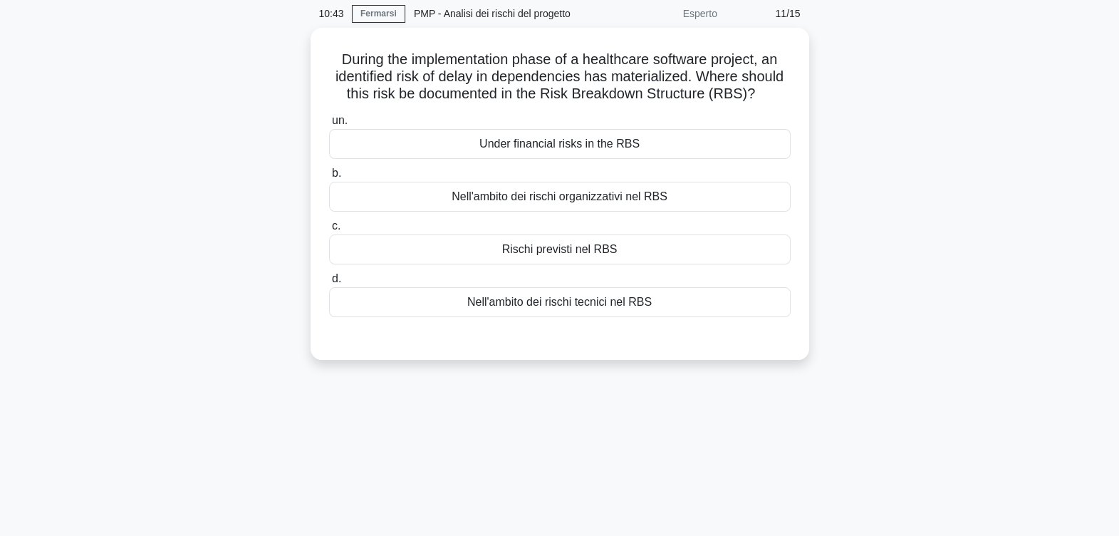
scroll to position [0, 0]
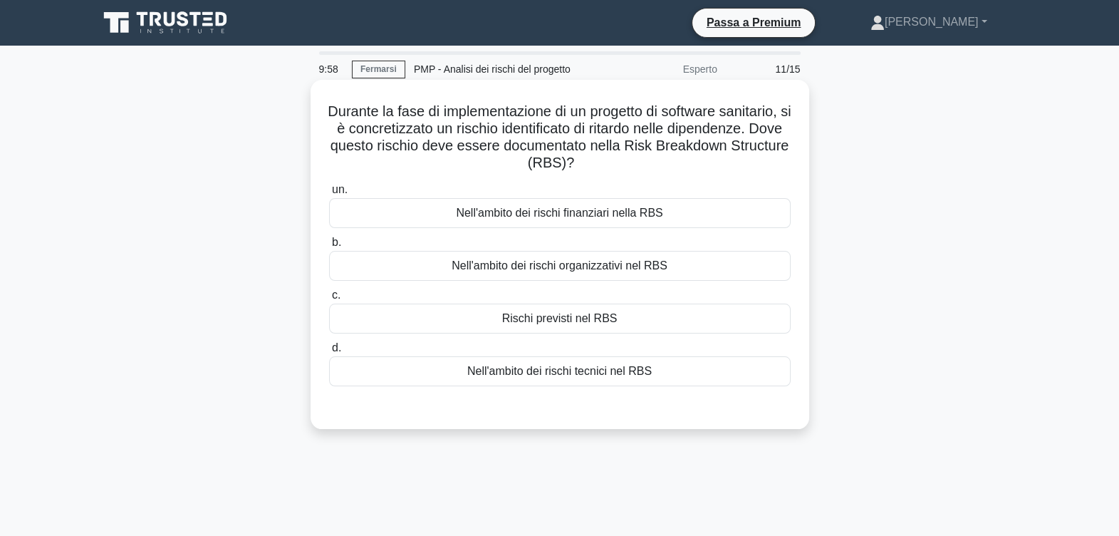
click at [593, 365] on div "Nell'ambito dei rischi tecnici nel RBS" at bounding box center [560, 371] width 462 height 30
click at [329, 353] on input "d. Nell'ambito dei rischi tecnici nel RBS" at bounding box center [329, 347] width 0 height 9
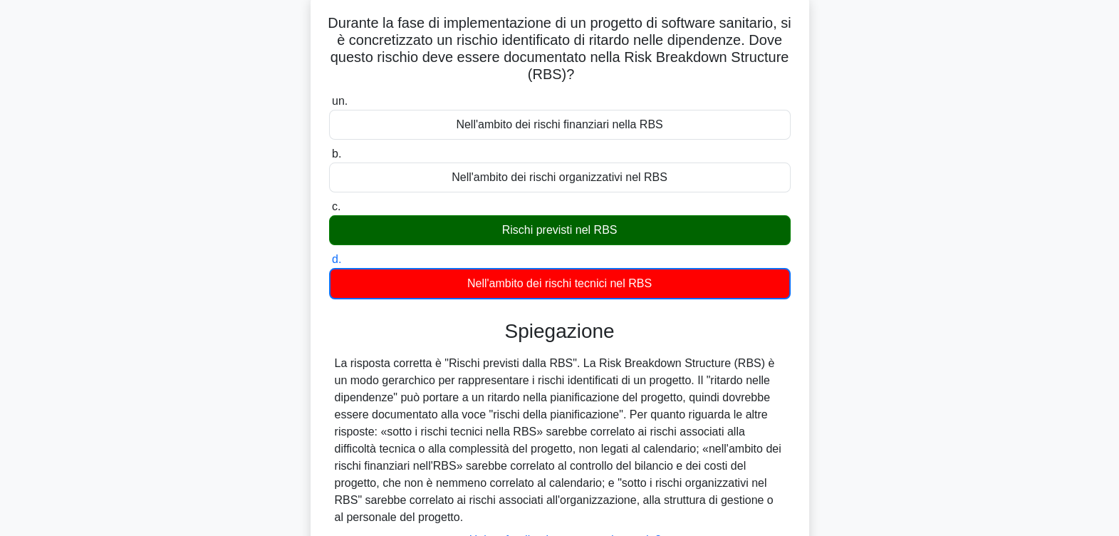
scroll to position [234, 0]
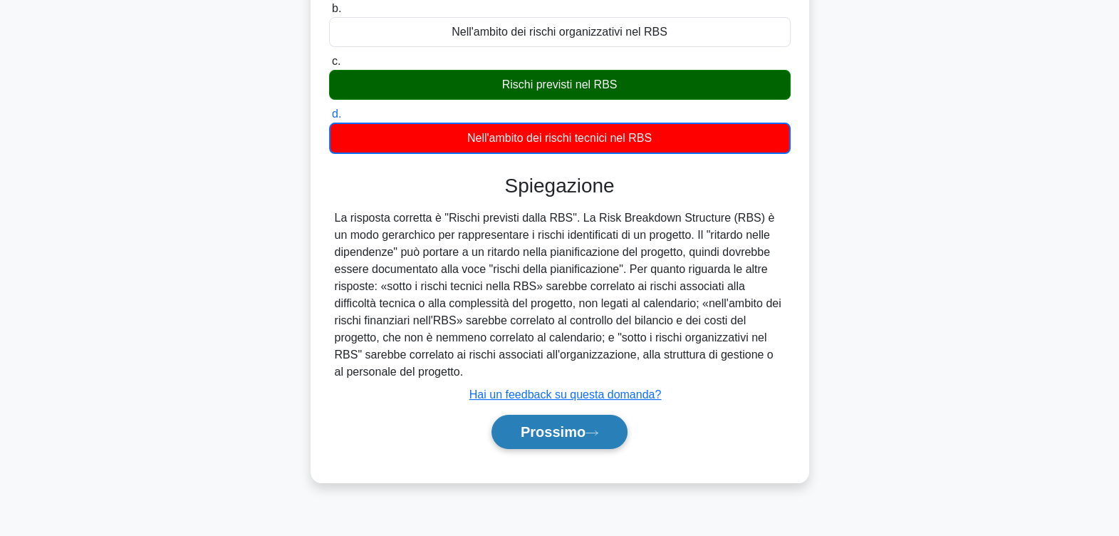
click at [562, 430] on font "Prossimo" at bounding box center [553, 432] width 65 height 16
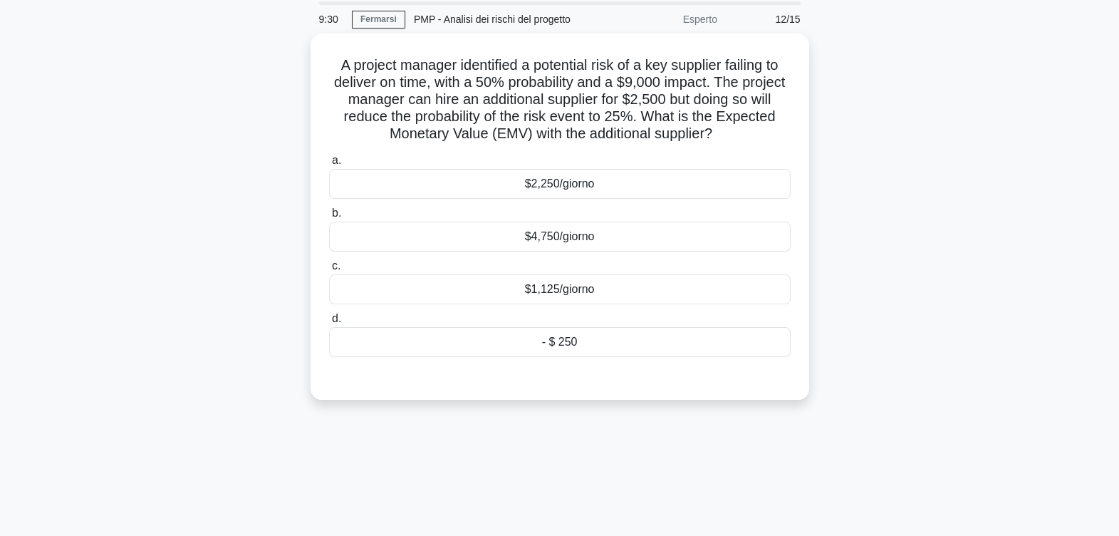
scroll to position [0, 0]
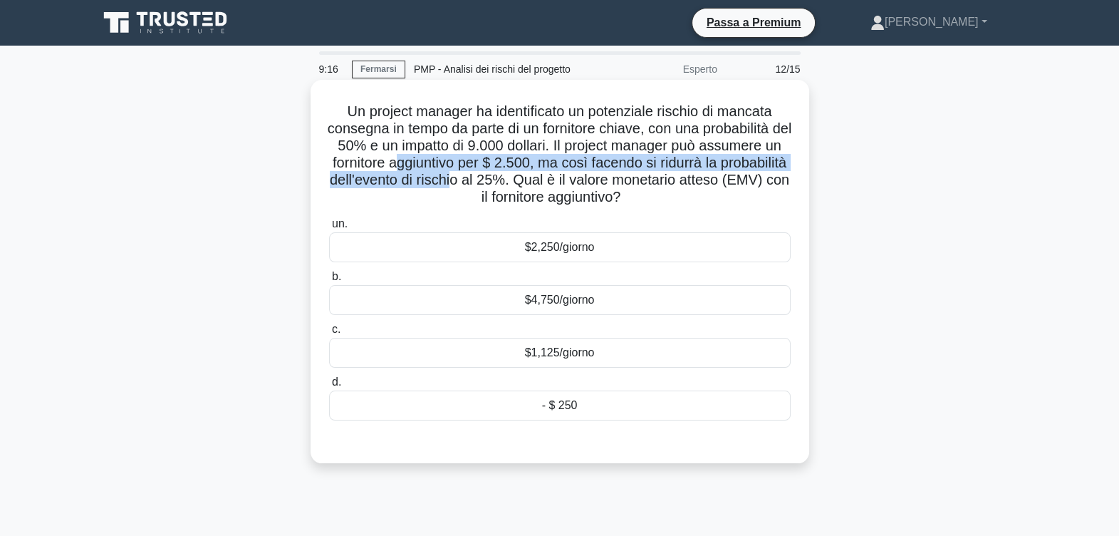
drag, startPoint x: 452, startPoint y: 167, endPoint x: 543, endPoint y: 173, distance: 91.3
click at [543, 173] on font "Un project manager ha identificato un potenziale rischio di mancata consegna in…" at bounding box center [560, 153] width 464 height 101
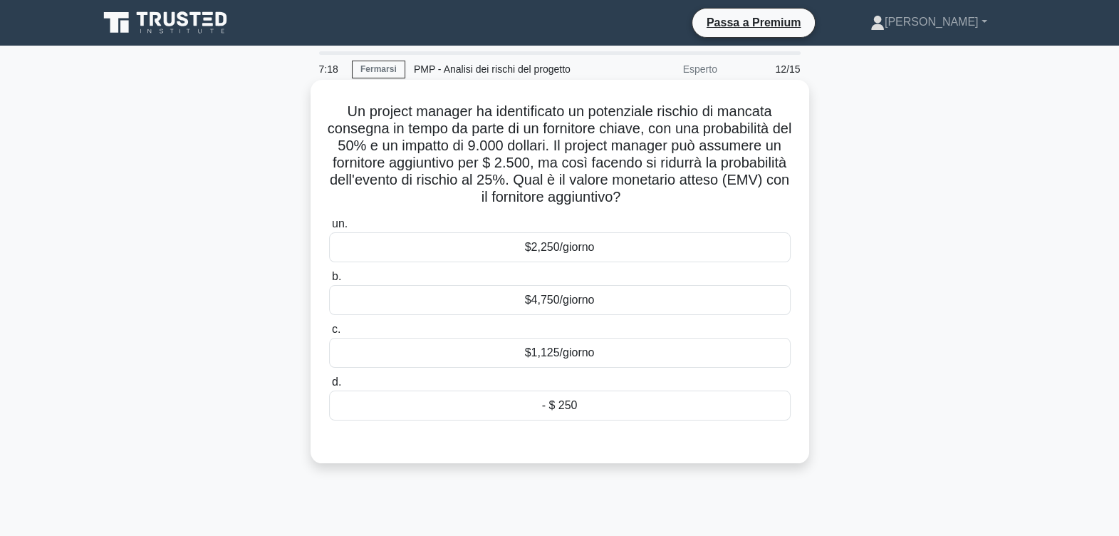
click at [573, 298] on div "$4,750/giorno" at bounding box center [560, 300] width 462 height 30
click at [329, 281] on input "b. $4,750/giorno" at bounding box center [329, 276] width 0 height 9
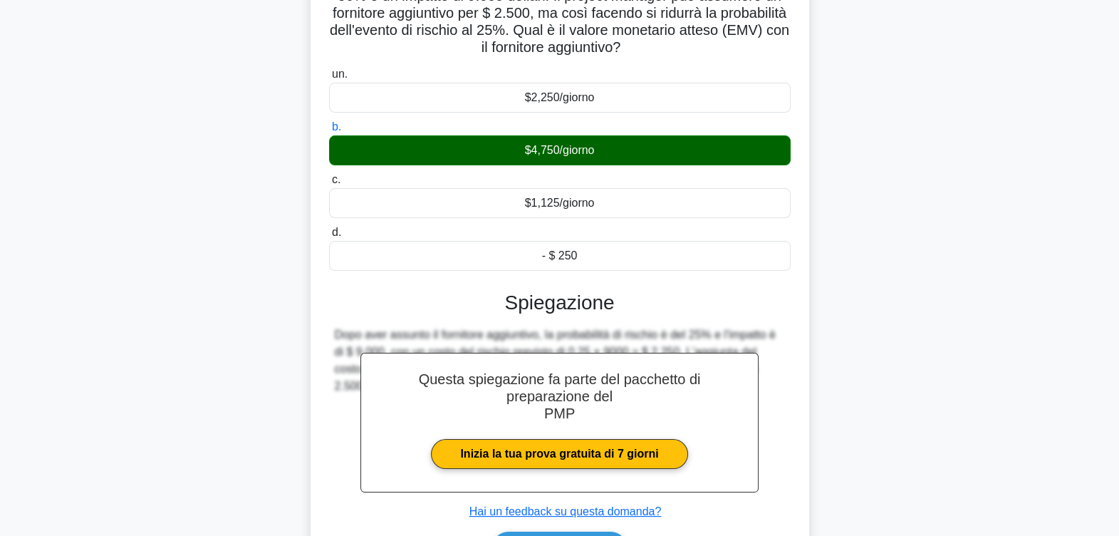
scroll to position [239, 0]
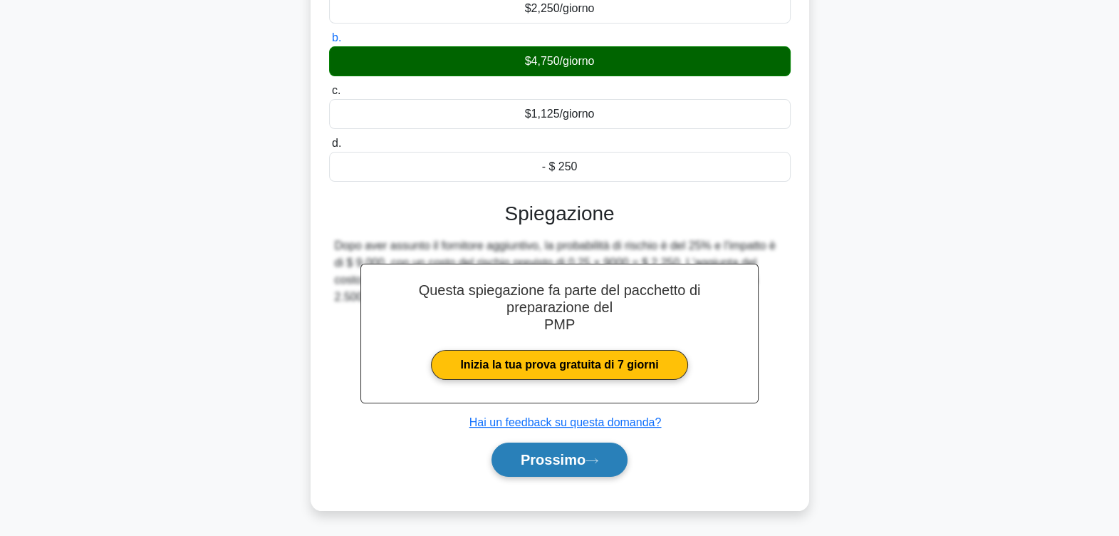
click at [552, 452] on font "Prossimo" at bounding box center [553, 460] width 65 height 16
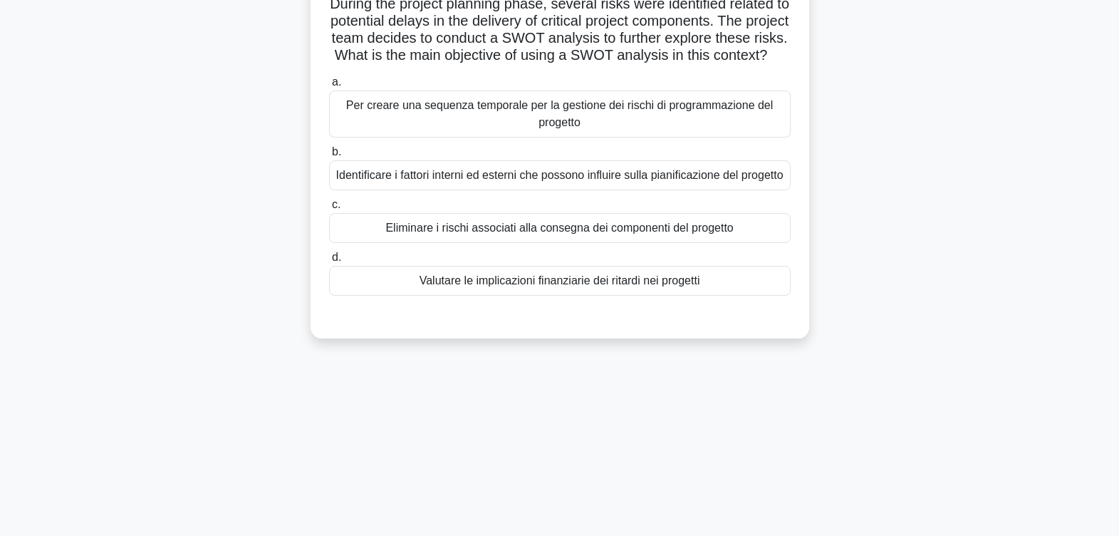
scroll to position [56, 0]
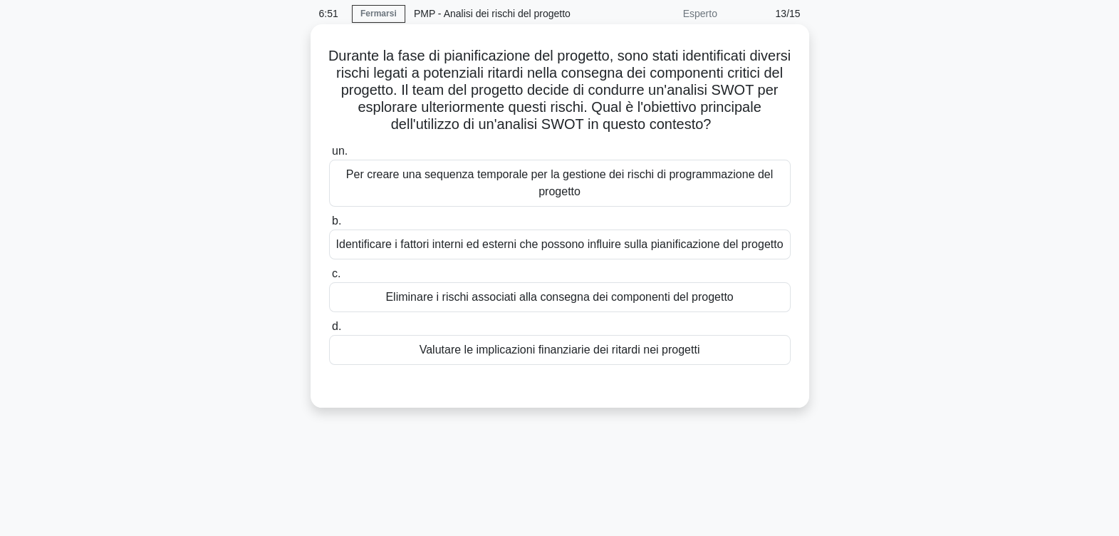
click at [601, 258] on div "Identificare i fattori interni ed esterni che possono influire sulla pianificaz…" at bounding box center [560, 244] width 462 height 30
click at [329, 226] on input "b. Identificare i fattori interni ed esterni che possono influire sulla pianifi…" at bounding box center [329, 221] width 0 height 9
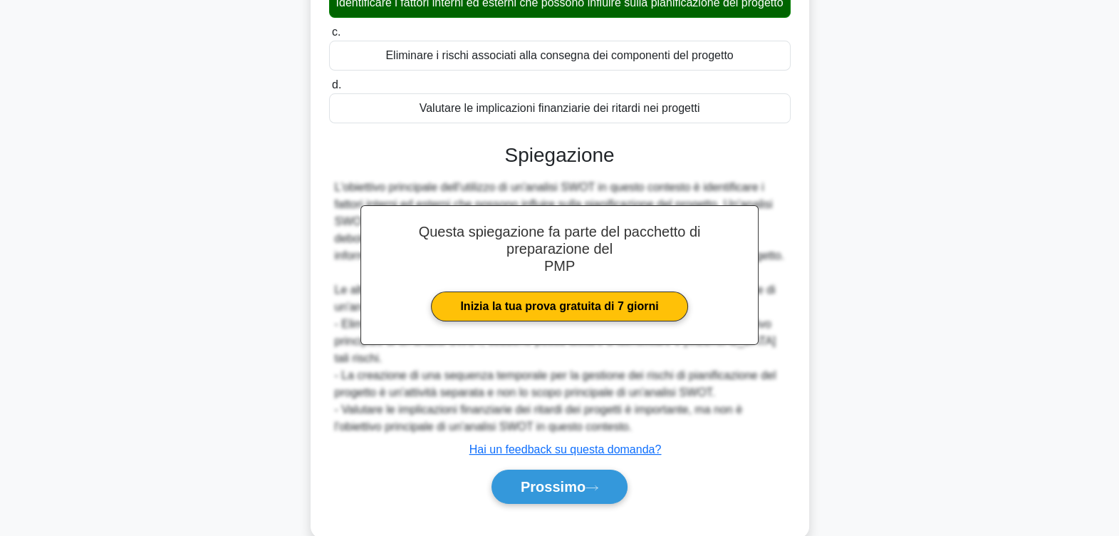
scroll to position [341, 0]
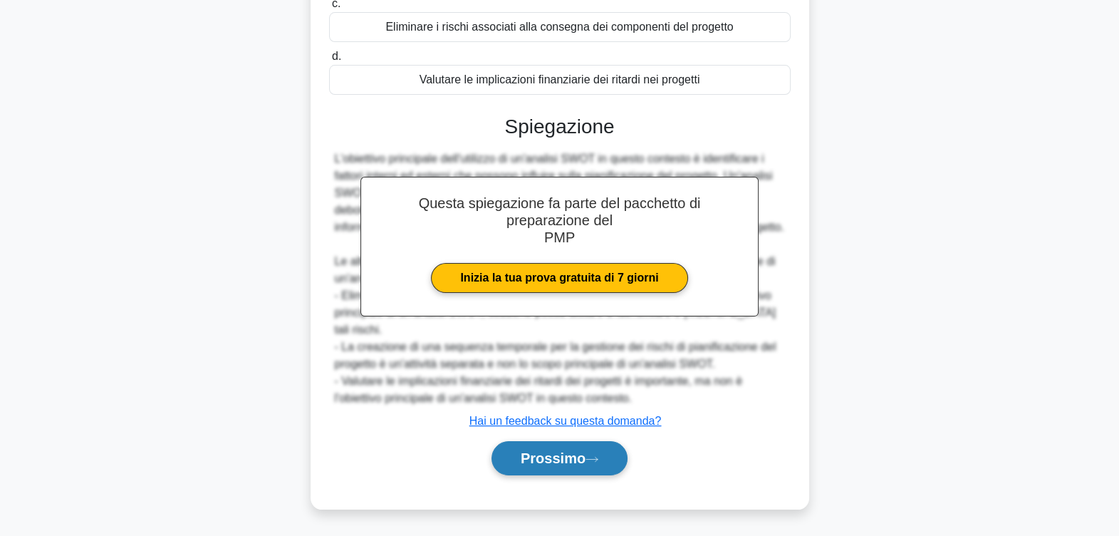
click at [581, 451] on font "Prossimo" at bounding box center [553, 458] width 65 height 16
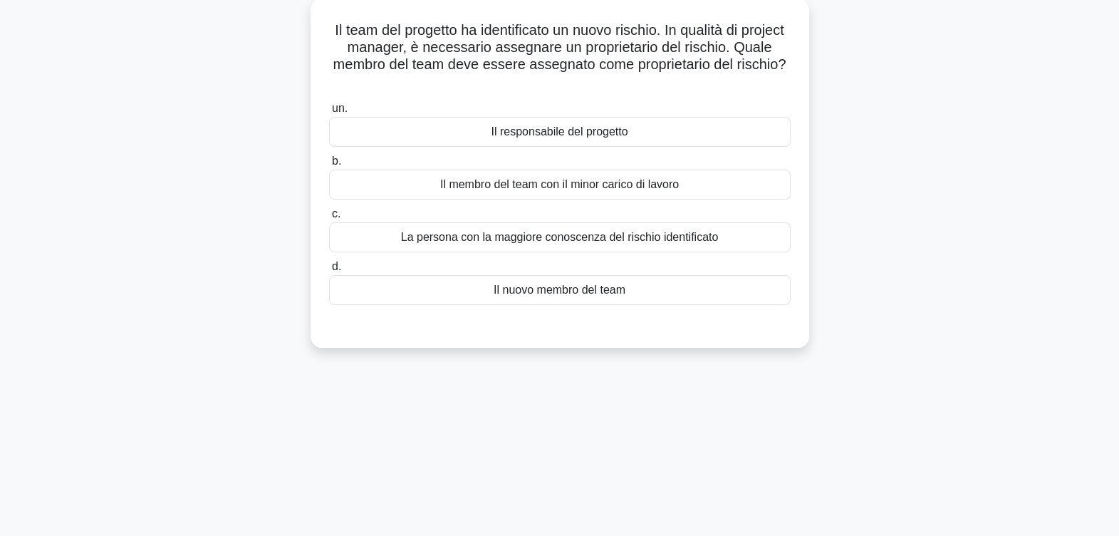
scroll to position [88, 0]
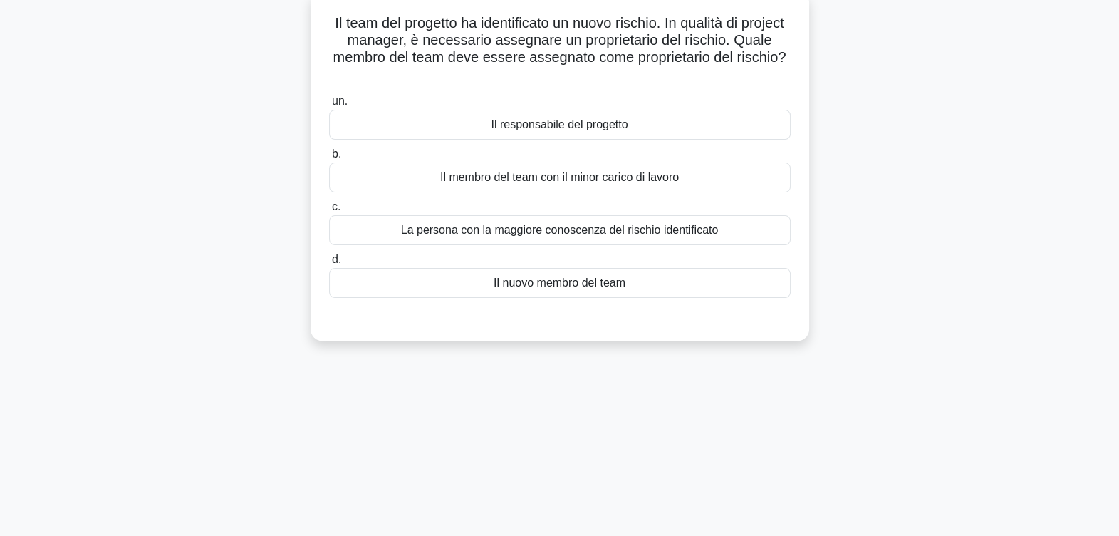
click at [559, 132] on div "Il responsabile del progetto" at bounding box center [560, 125] width 462 height 30
click at [329, 106] on input "un. Il responsabile del progetto" at bounding box center [329, 101] width 0 height 9
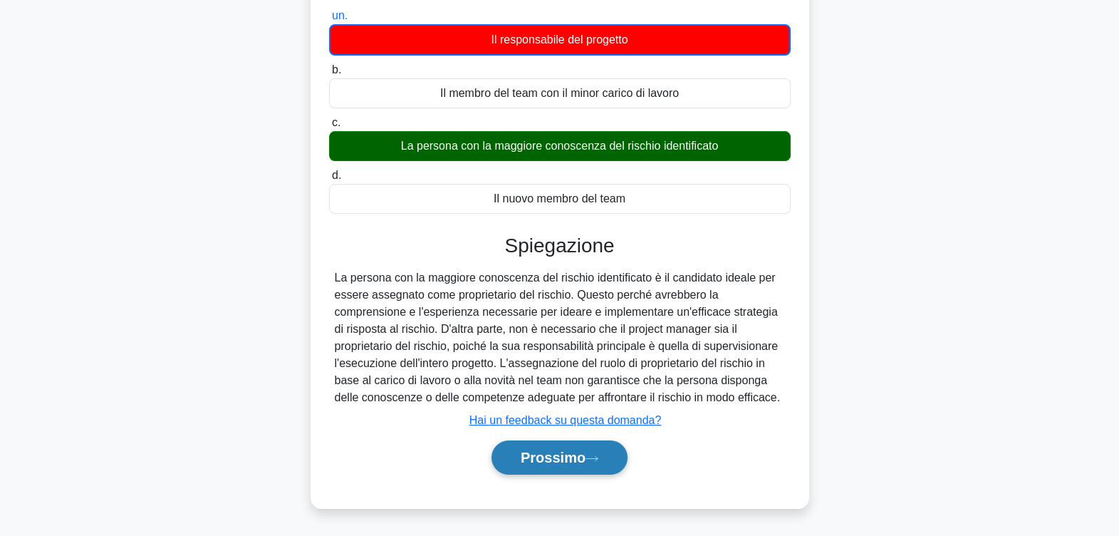
scroll to position [234, 0]
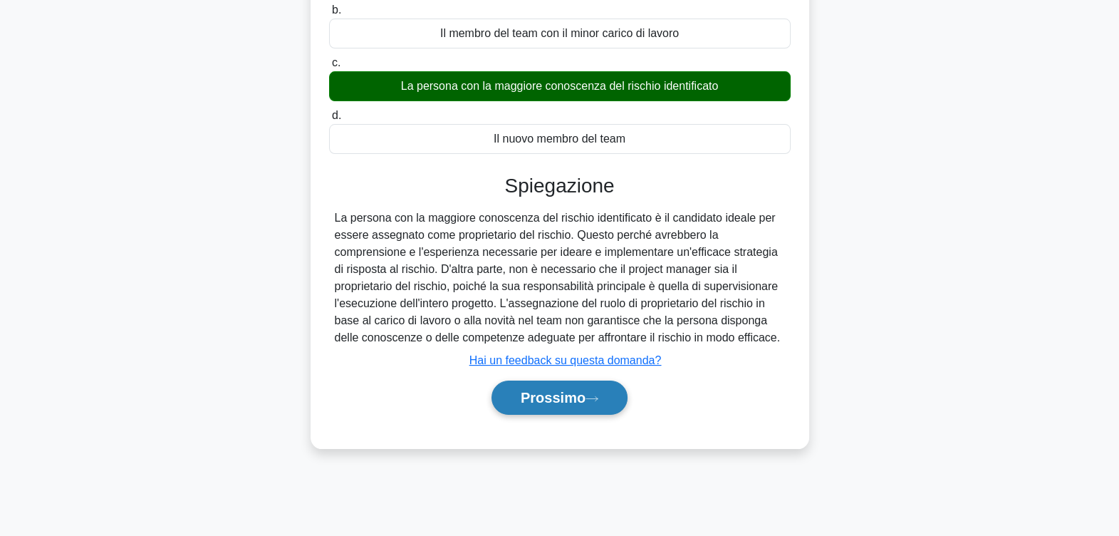
click at [534, 390] on font "Prossimo" at bounding box center [553, 398] width 65 height 16
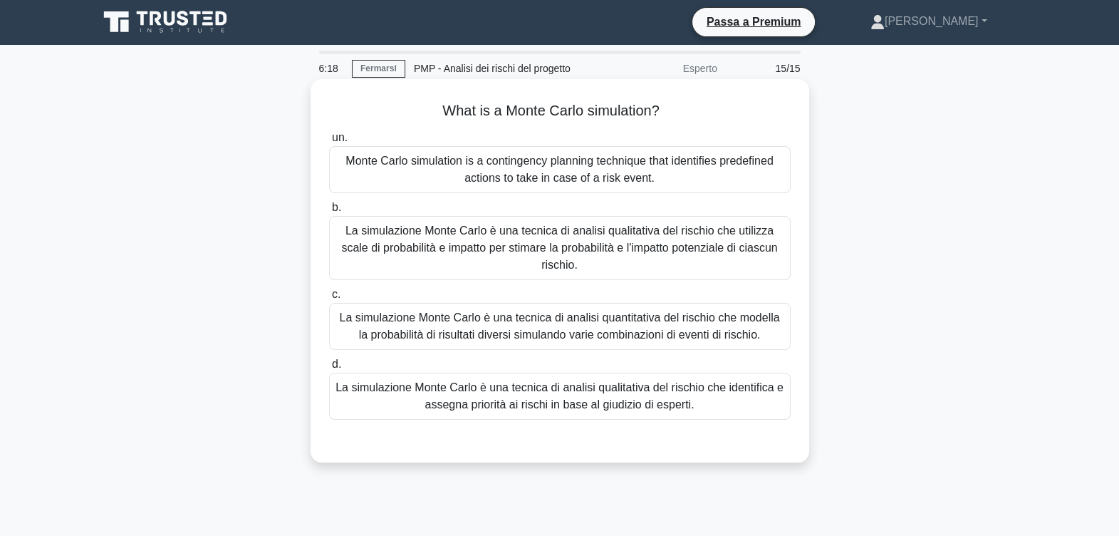
scroll to position [0, 0]
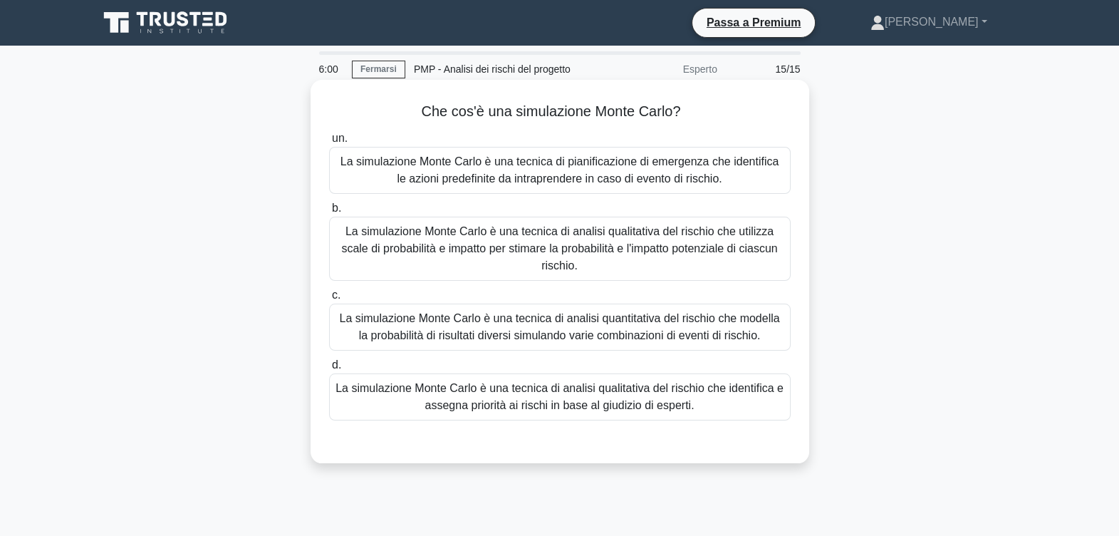
click at [581, 333] on div "La simulazione Monte Carlo è una tecnica di analisi quantitativa del rischio ch…" at bounding box center [560, 326] width 462 height 47
click at [329, 300] on input "c. La simulazione Monte Carlo è una tecnica di analisi quantitativa del rischio…" at bounding box center [329, 295] width 0 height 9
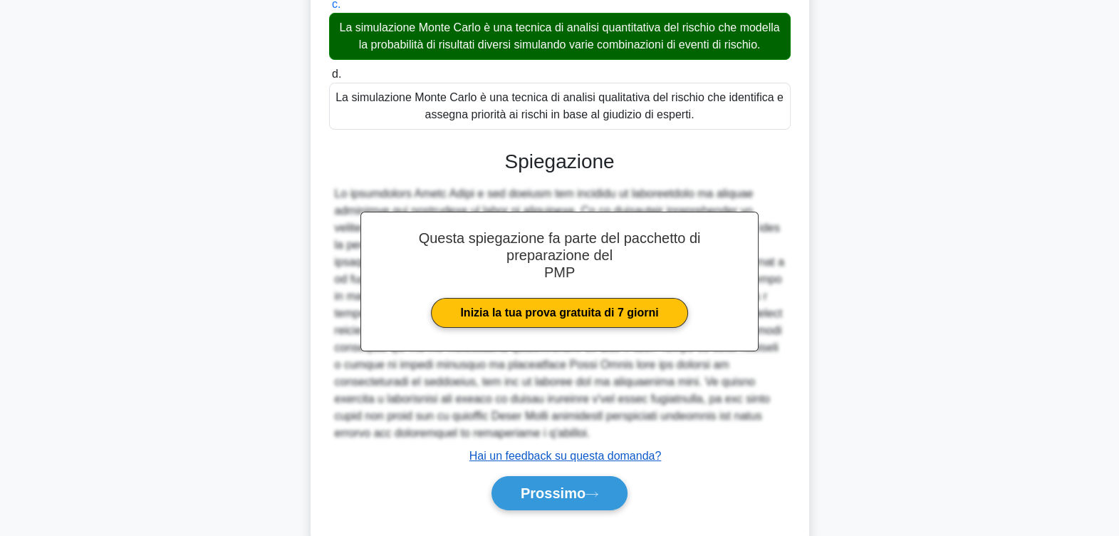
scroll to position [341, 0]
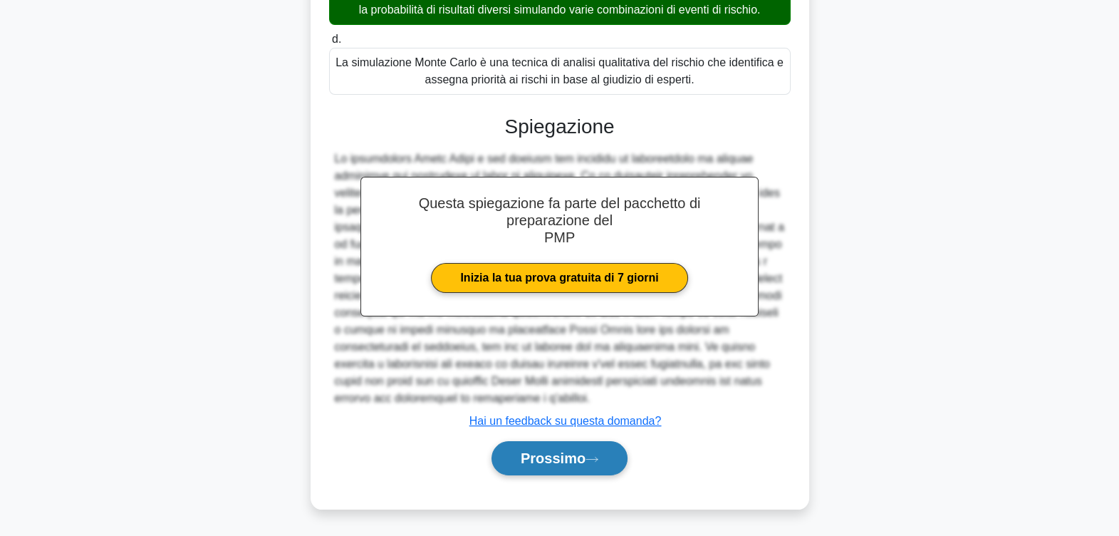
click at [553, 458] on font "Prossimo" at bounding box center [553, 458] width 65 height 16
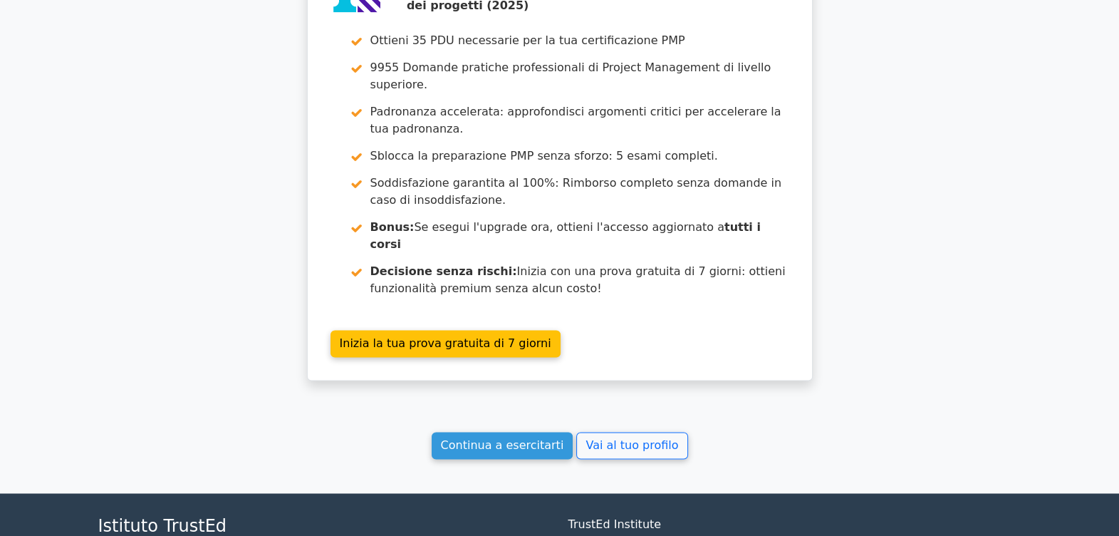
scroll to position [2670, 0]
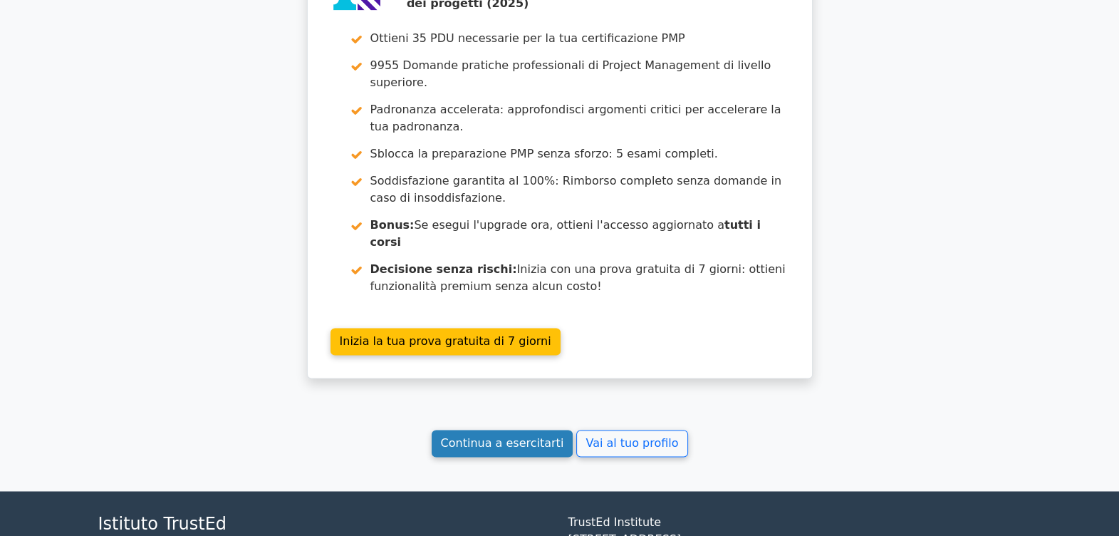
click at [523, 429] on link "Continua a esercitarti" at bounding box center [503, 442] width 142 height 27
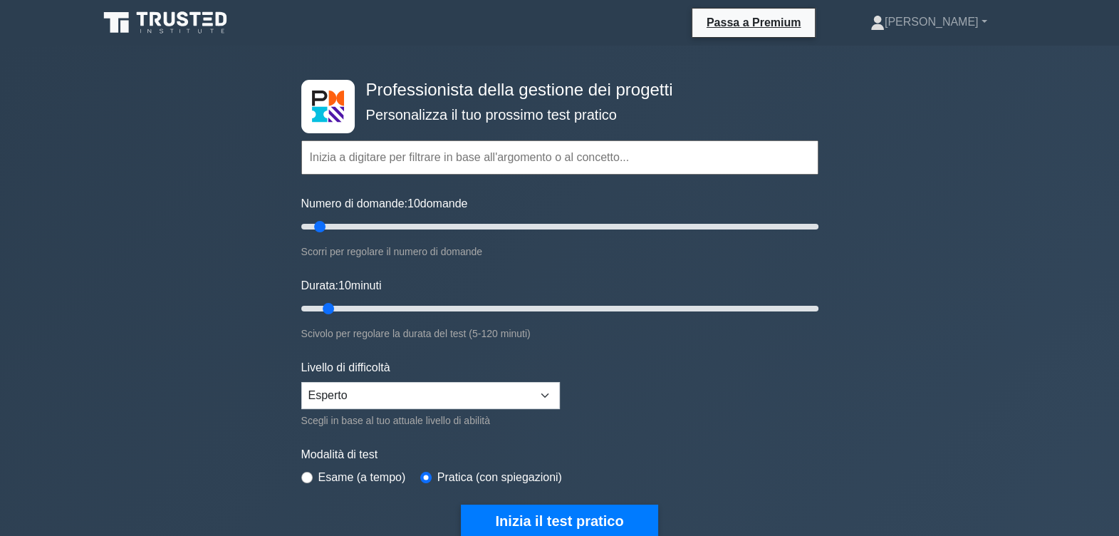
click at [385, 157] on input "text" at bounding box center [559, 157] width 517 height 34
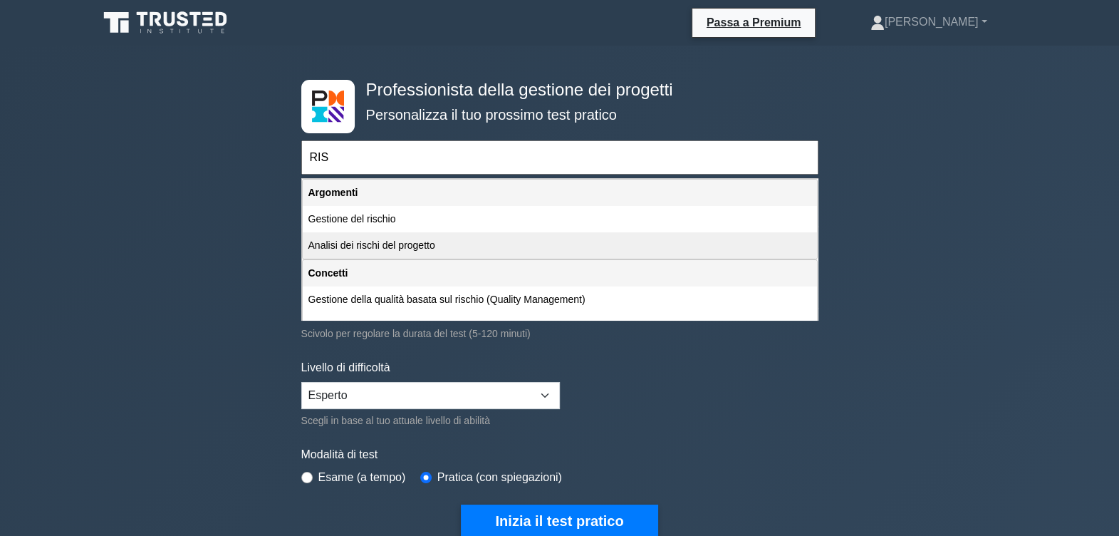
click at [387, 244] on div "Analisi dei rischi del progetto" at bounding box center [560, 245] width 514 height 26
type input "Analisi dei rischi del progetto"
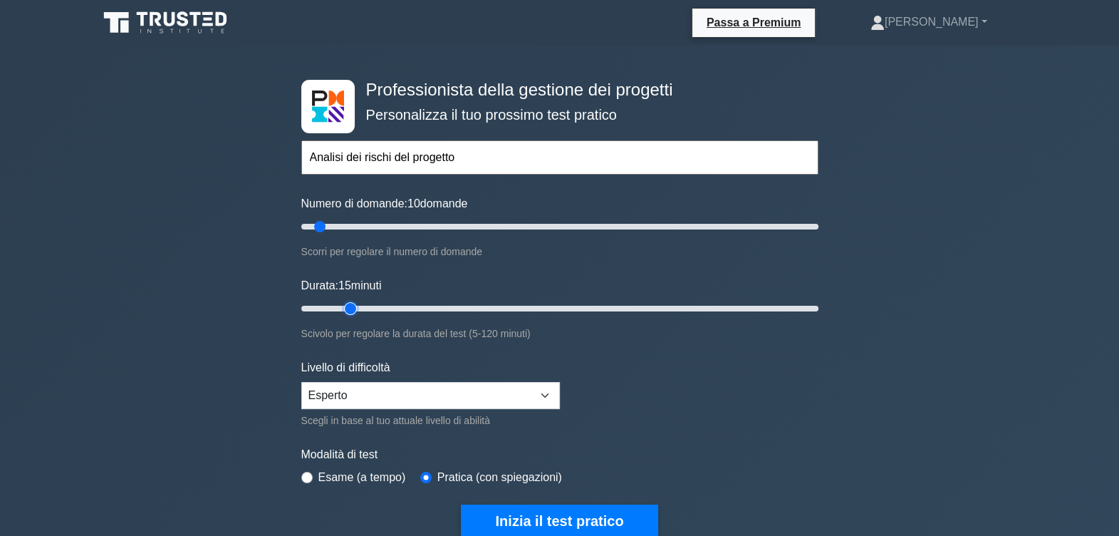
type input "15"
click at [354, 307] on input "Durata: 15 minuti" at bounding box center [559, 308] width 517 height 17
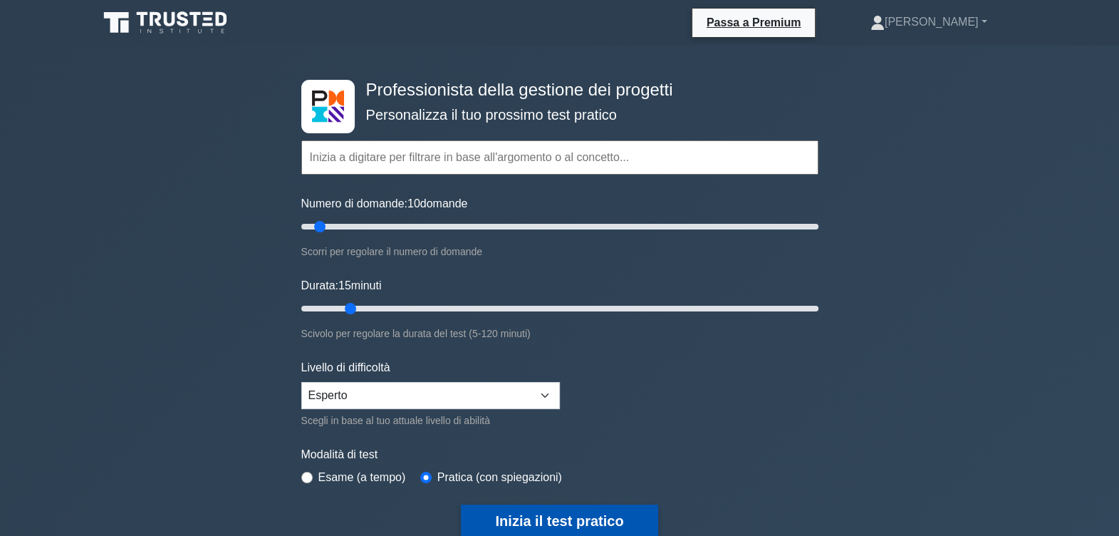
click at [533, 516] on button "Inizia il test pratico" at bounding box center [559, 520] width 197 height 33
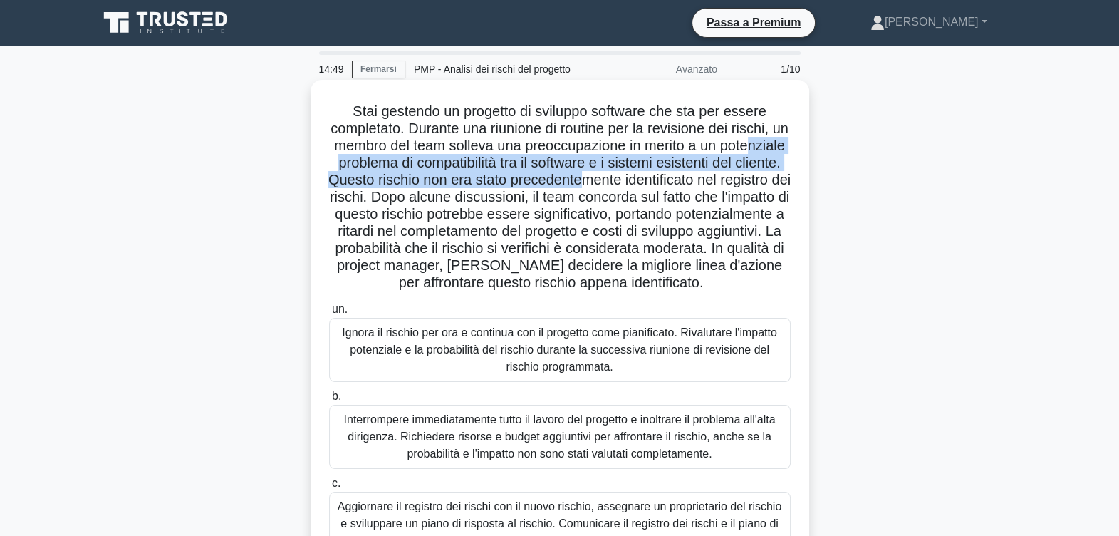
drag, startPoint x: 360, startPoint y: 167, endPoint x: 669, endPoint y: 174, distance: 309.2
click at [669, 174] on font "Stai gestendo un progetto di sviluppo software che sta per essere completato. D…" at bounding box center [559, 196] width 462 height 187
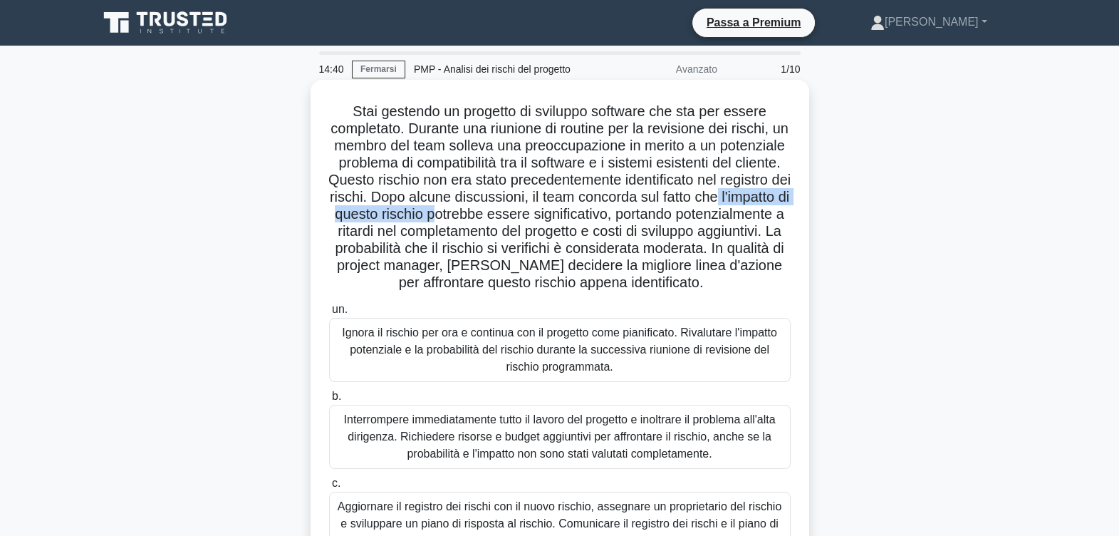
drag, startPoint x: 407, startPoint y: 217, endPoint x: 593, endPoint y: 216, distance: 185.9
click at [593, 216] on font "Stai gestendo un progetto di sviluppo software che sta per essere completato. D…" at bounding box center [559, 196] width 462 height 187
click at [378, 256] on font "Stai gestendo un progetto di sviluppo software che sta per essere completato. D…" at bounding box center [559, 196] width 462 height 187
drag, startPoint x: 367, startPoint y: 270, endPoint x: 446, endPoint y: 273, distance: 79.1
click at [446, 273] on font "Stai gestendo un progetto di sviluppo software che sta per essere completato. D…" at bounding box center [559, 196] width 462 height 187
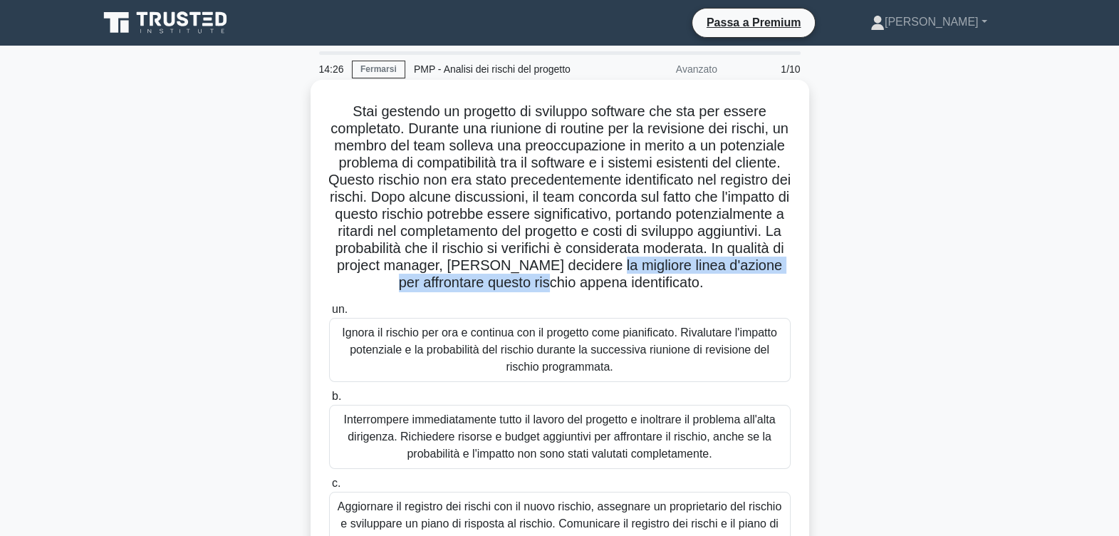
drag, startPoint x: 405, startPoint y: 286, endPoint x: 737, endPoint y: 288, distance: 331.9
click at [737, 288] on font "Stai gestendo un progetto di sviluppo software che sta per essere completato. D…" at bounding box center [559, 196] width 462 height 187
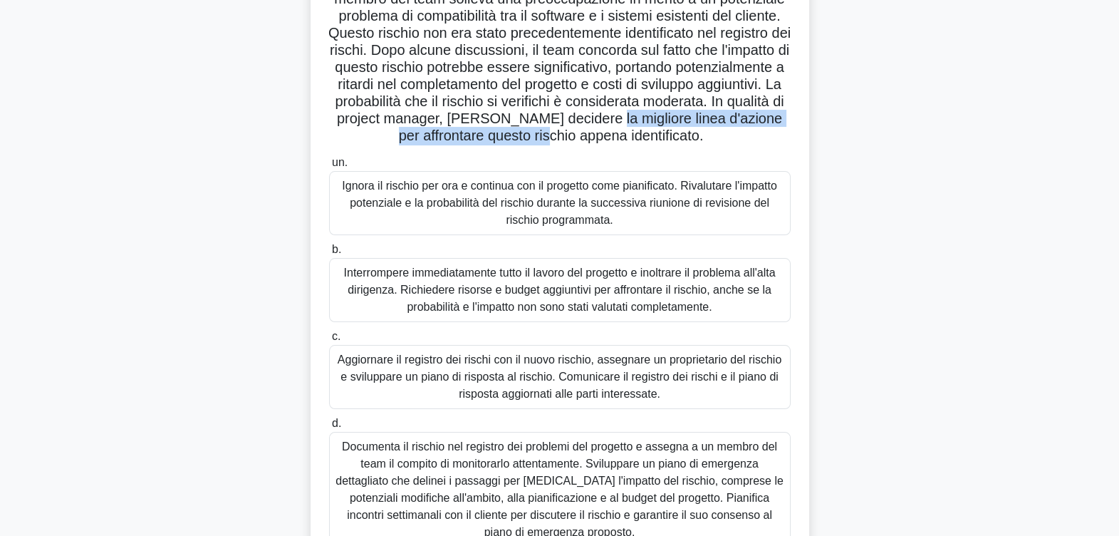
scroll to position [66, 0]
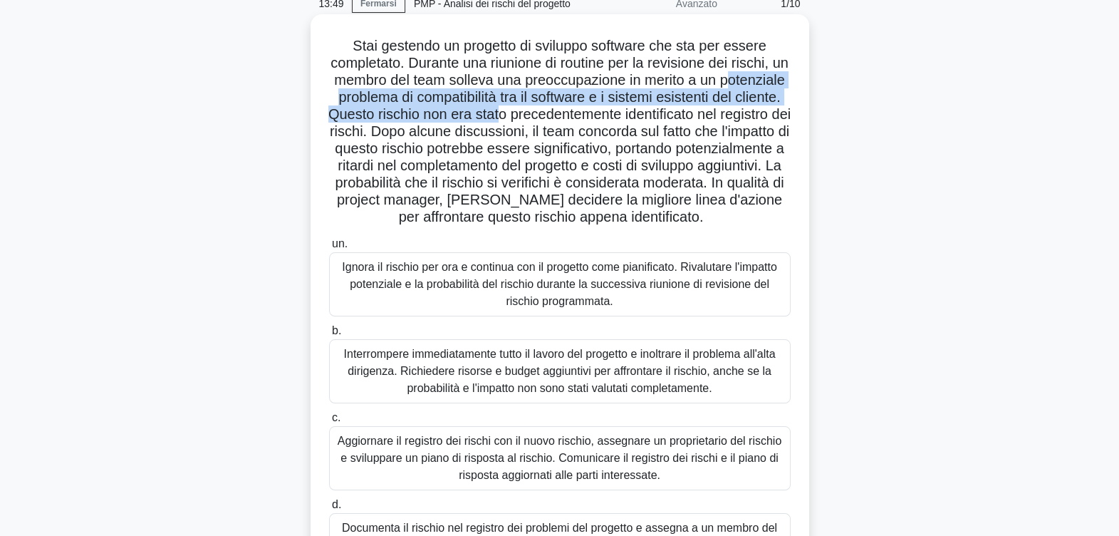
drag, startPoint x: 343, startPoint y: 102, endPoint x: 584, endPoint y: 110, distance: 240.9
click at [584, 110] on font "Stai gestendo un progetto di sviluppo software che sta per essere completato. D…" at bounding box center [559, 131] width 462 height 187
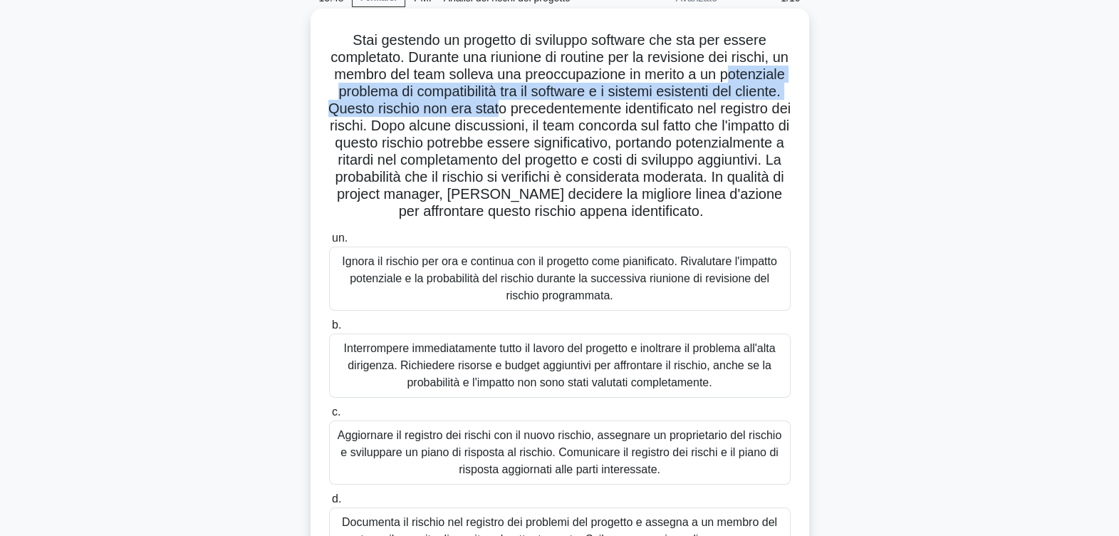
scroll to position [155, 0]
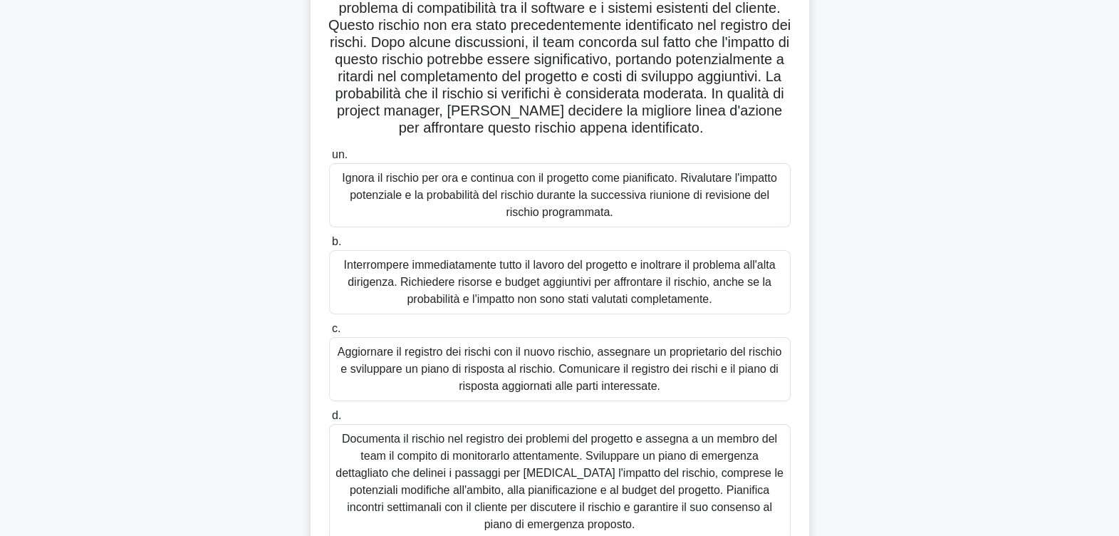
click at [515, 380] on div "Aggiornare il registro dei rischi con il nuovo rischio, assegnare un proprietar…" at bounding box center [560, 369] width 462 height 64
click at [329, 333] on input "c. Aggiornare il registro dei rischi con il nuovo rischio, assegnare un proprie…" at bounding box center [329, 328] width 0 height 9
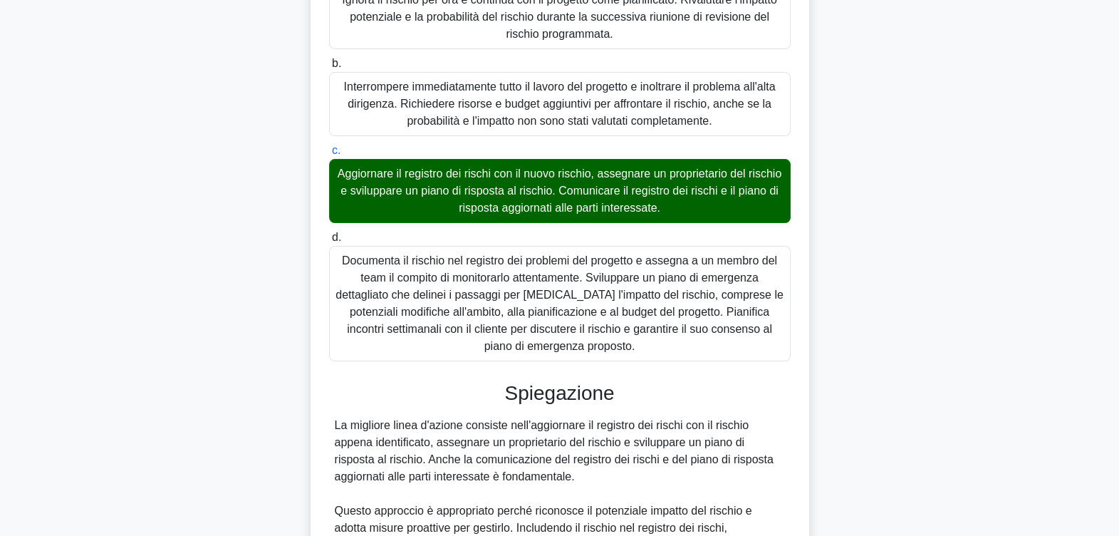
scroll to position [511, 0]
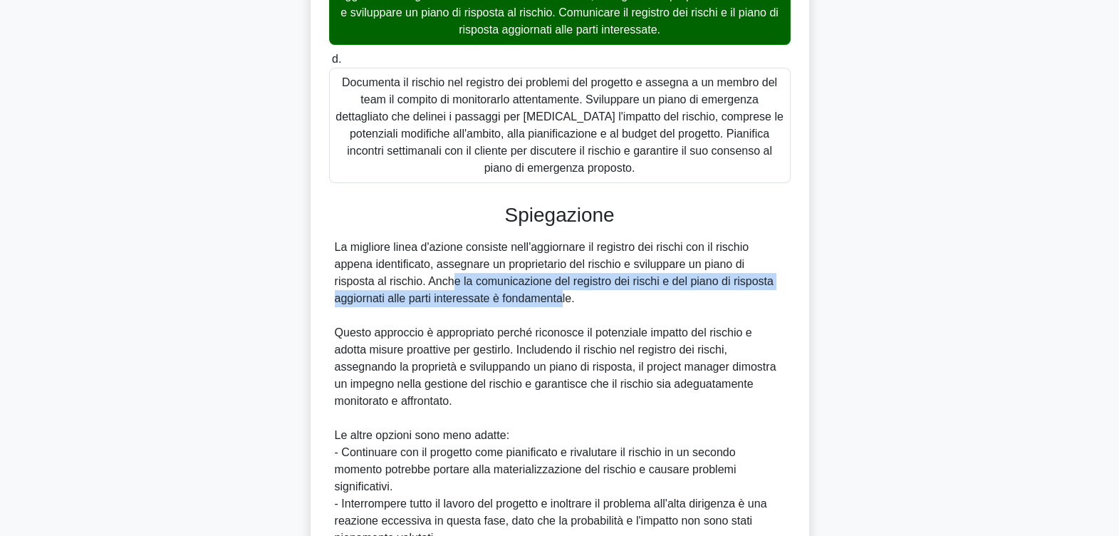
drag, startPoint x: 446, startPoint y: 300, endPoint x: 556, endPoint y: 306, distance: 109.9
click at [556, 306] on div "La migliore linea d'azione consiste nell'aggiornare il registro dei rischi con …" at bounding box center [560, 427] width 450 height 376
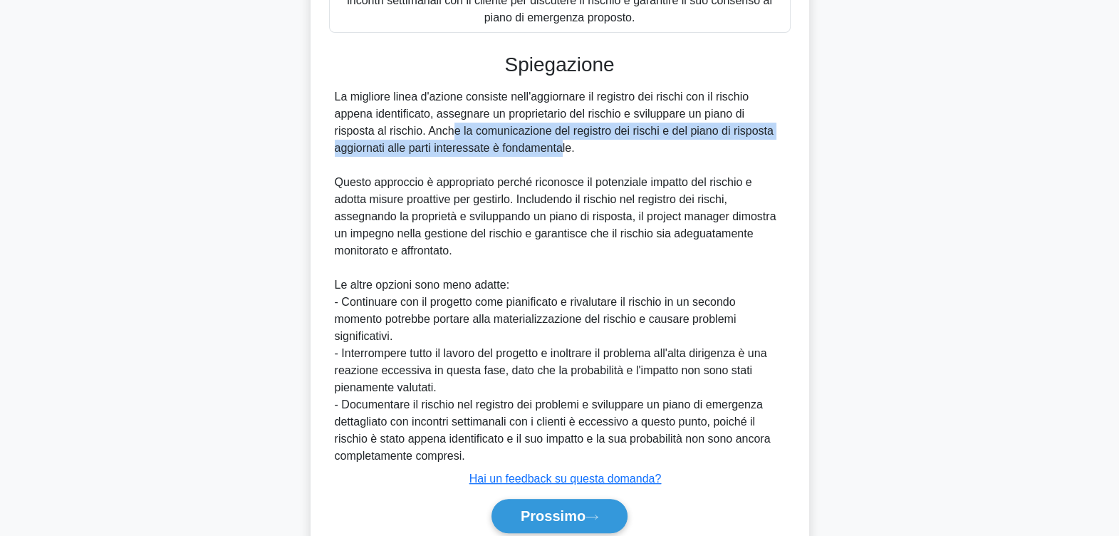
scroll to position [689, 0]
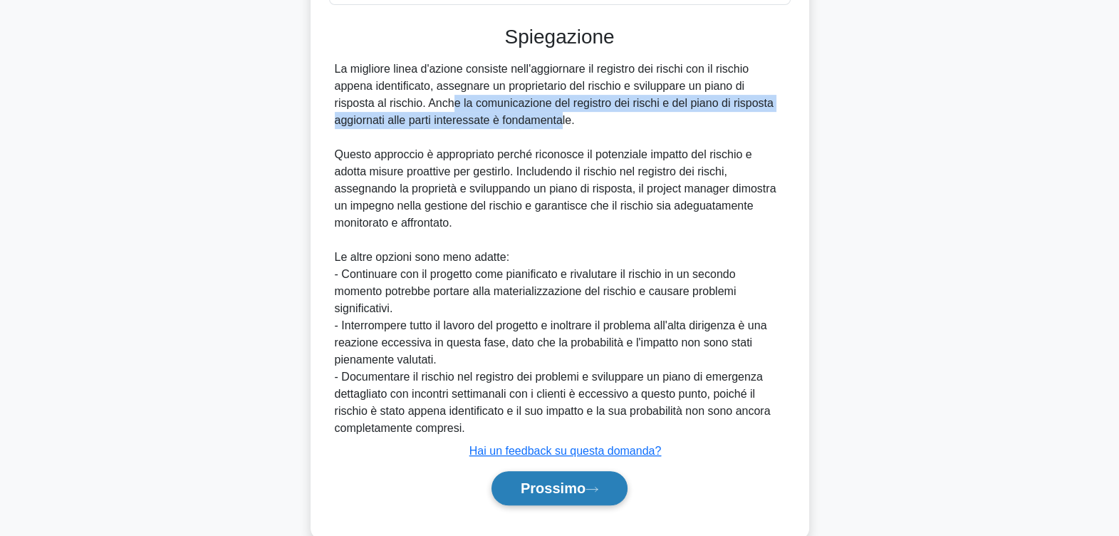
click at [558, 496] on font "Prossimo" at bounding box center [553, 488] width 65 height 16
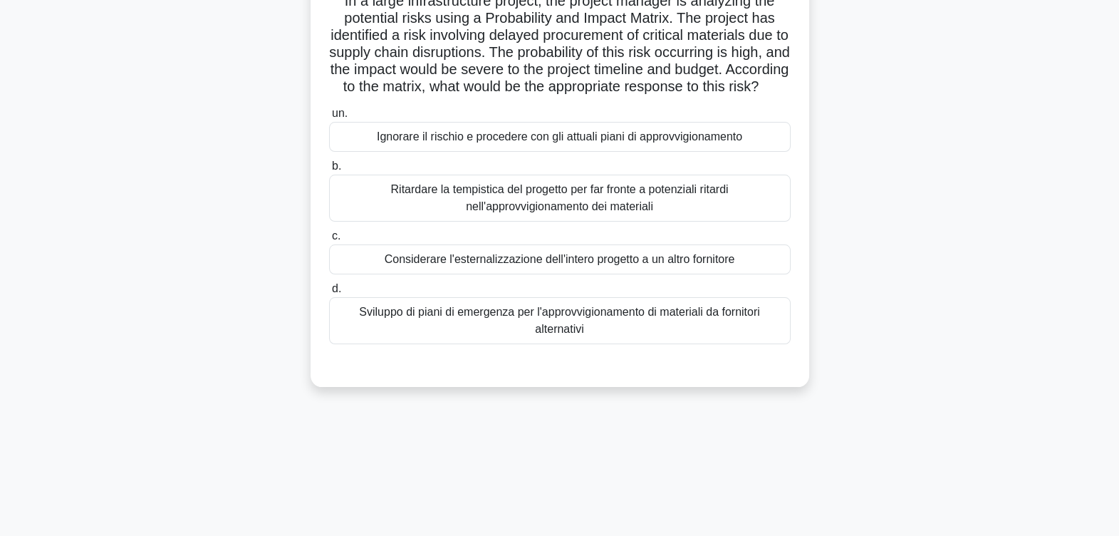
scroll to position [0, 0]
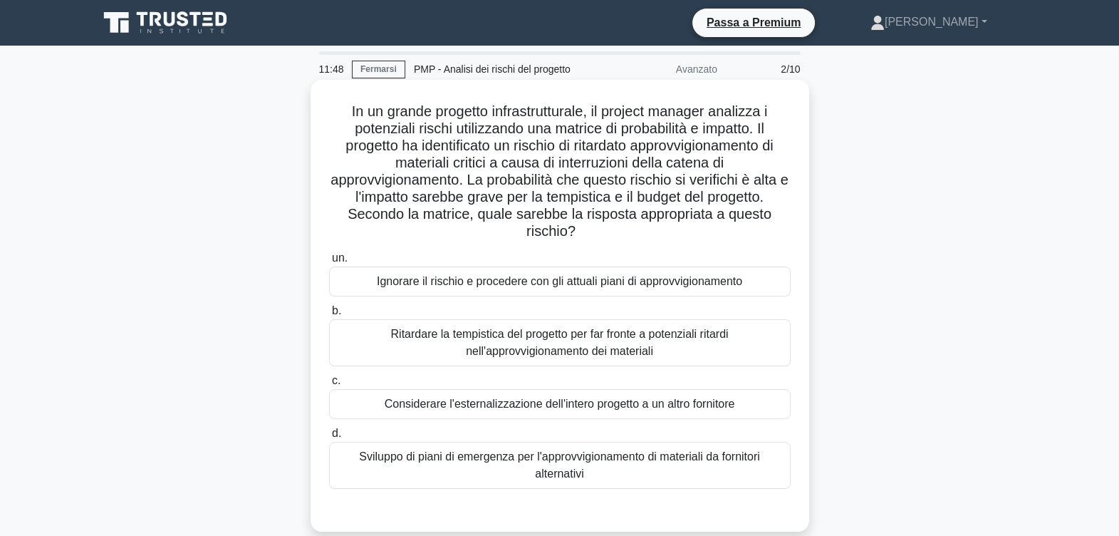
click at [469, 398] on div "Considerare l'esternalizzazione dell'intero progetto a un altro fornitore" at bounding box center [560, 404] width 462 height 30
click at [329, 385] on input "c. Considerare l'esternalizzazione dell'intero progetto a un altro fornitore" at bounding box center [329, 380] width 0 height 9
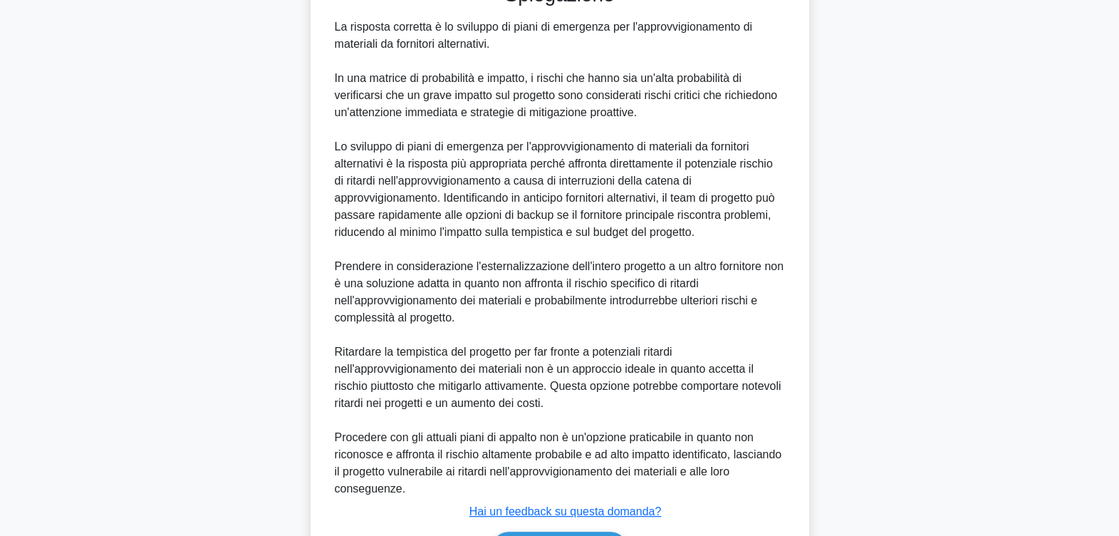
scroll to position [615, 0]
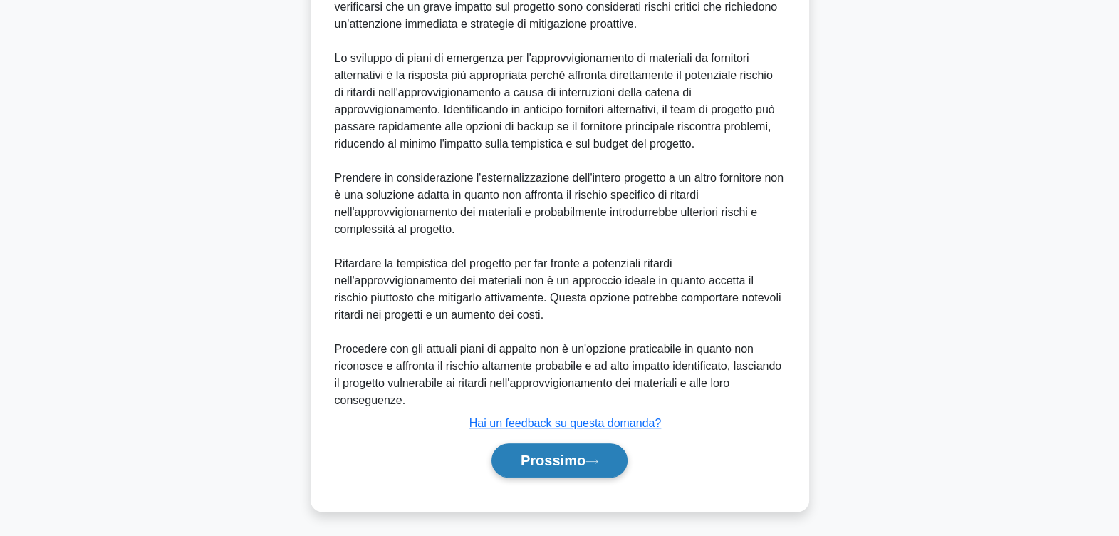
click at [549, 463] on font "Prossimo" at bounding box center [553, 460] width 65 height 16
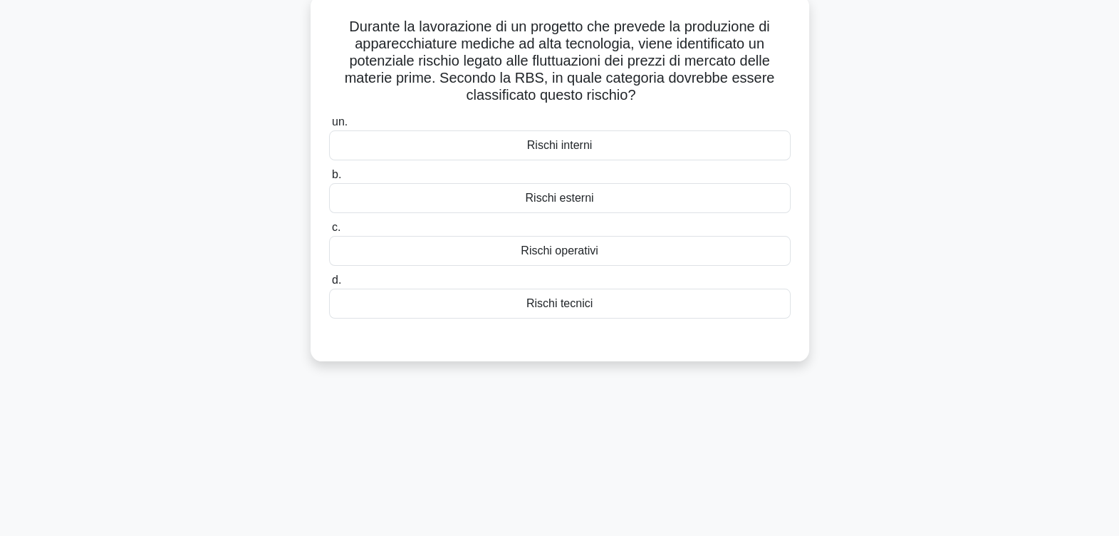
scroll to position [0, 0]
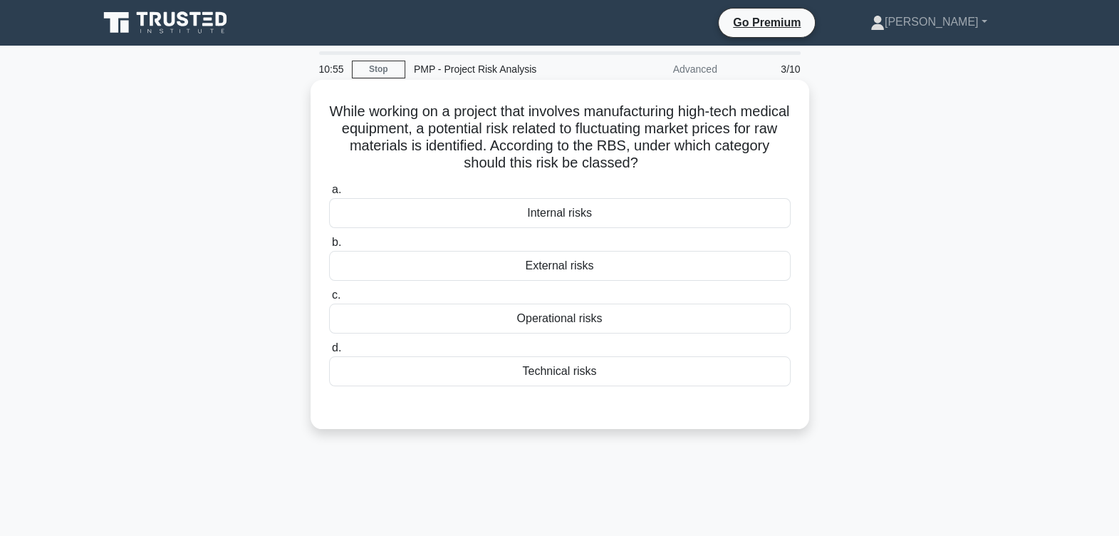
click at [564, 269] on div "External risks" at bounding box center [560, 266] width 462 height 30
click at [329, 247] on input "b. External risks" at bounding box center [329, 242] width 0 height 9
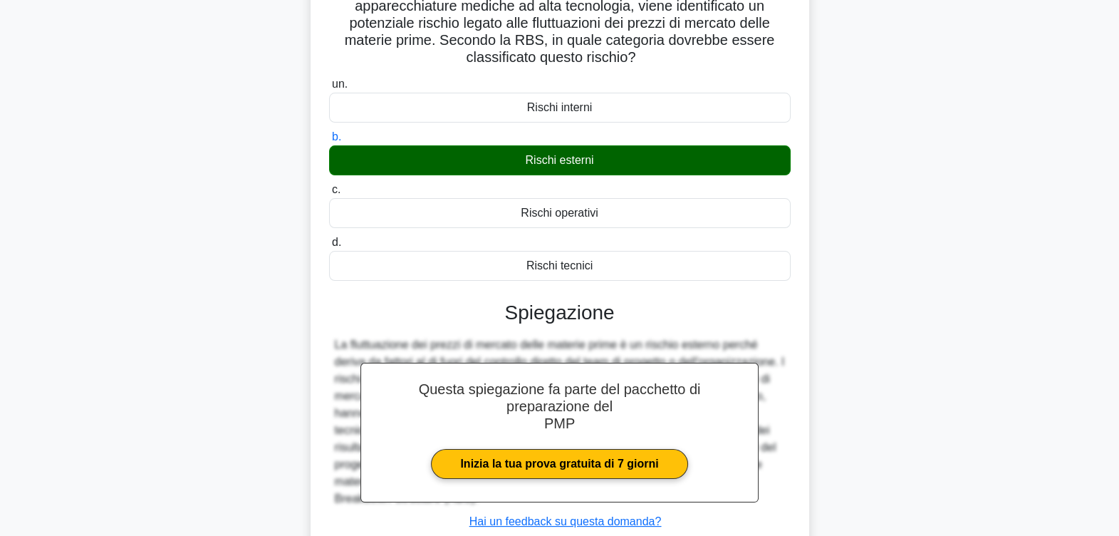
scroll to position [234, 0]
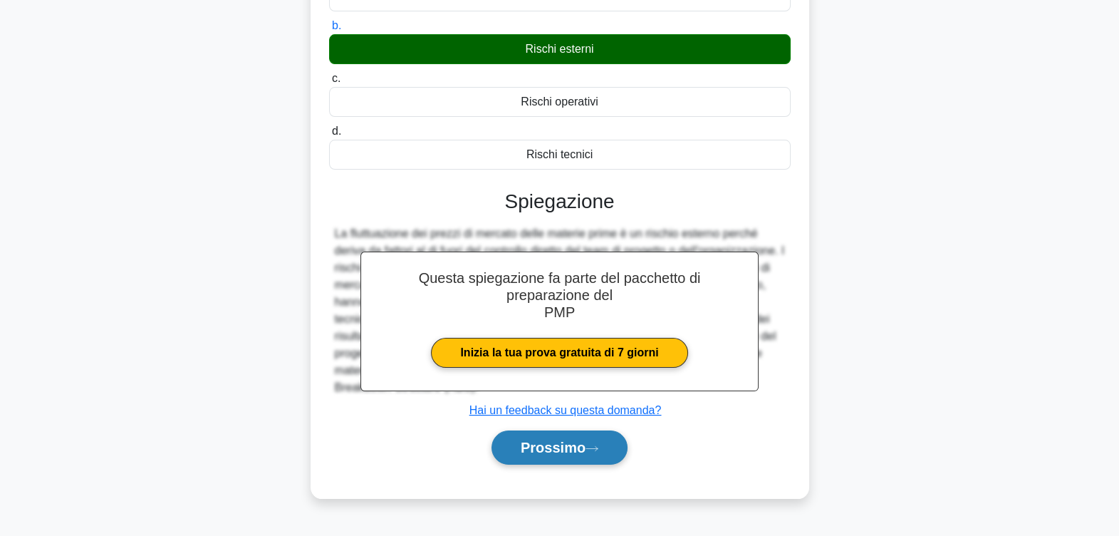
click at [568, 439] on font "Prossimo" at bounding box center [553, 447] width 65 height 16
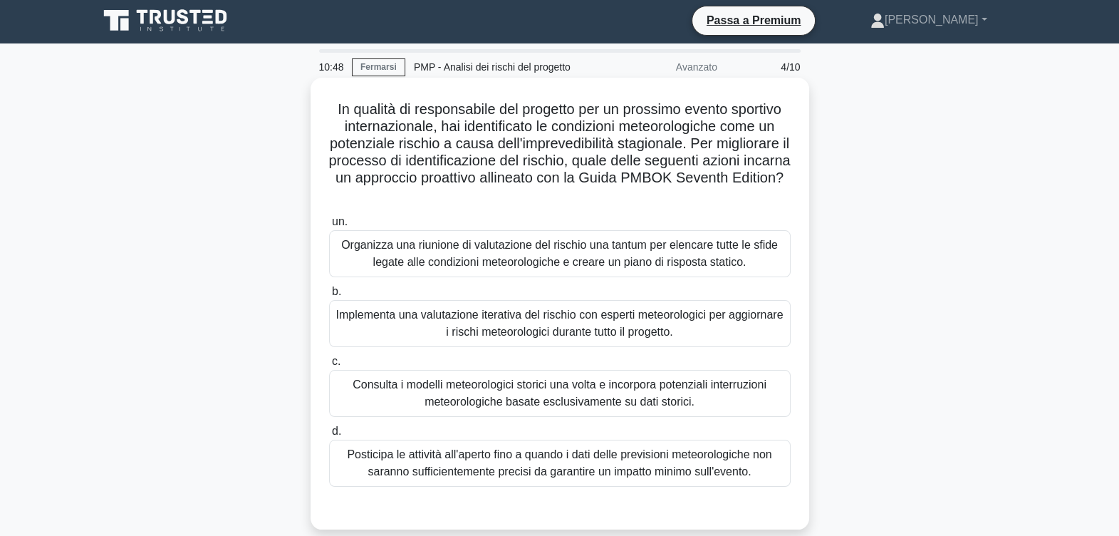
scroll to position [0, 0]
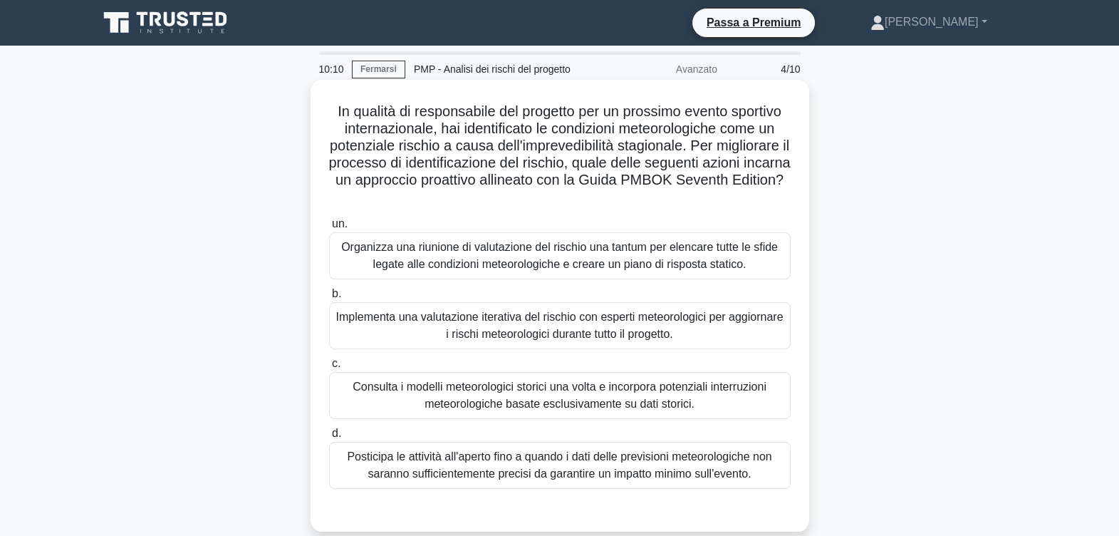
click at [614, 324] on div "Implementa una valutazione iterativa del rischio con esperti meteorologici per …" at bounding box center [560, 325] width 462 height 47
click at [329, 298] on input "b. Implementa una valutazione iterativa del rischio con esperti meteorologici p…" at bounding box center [329, 293] width 0 height 9
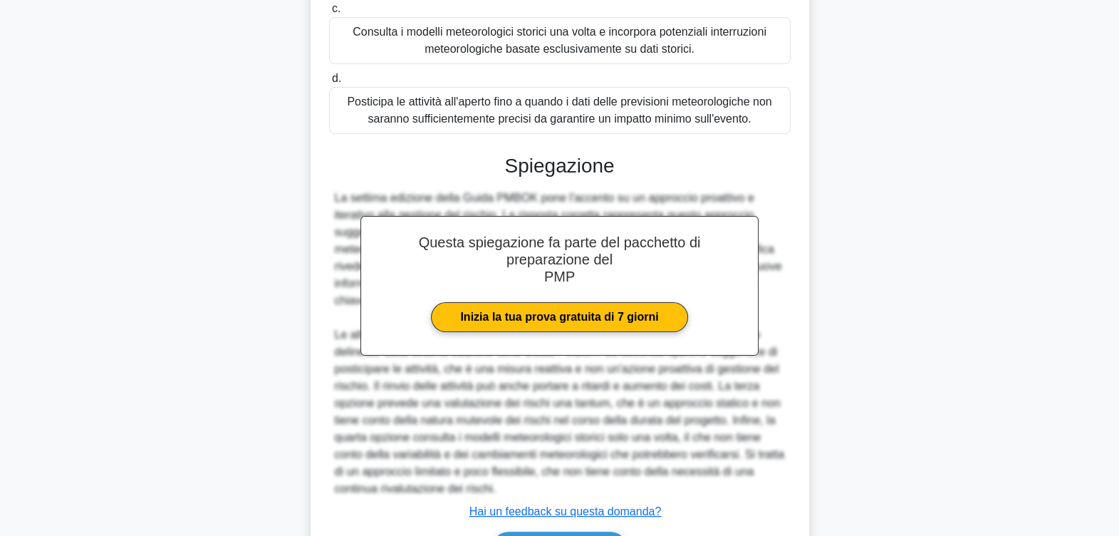
scroll to position [444, 0]
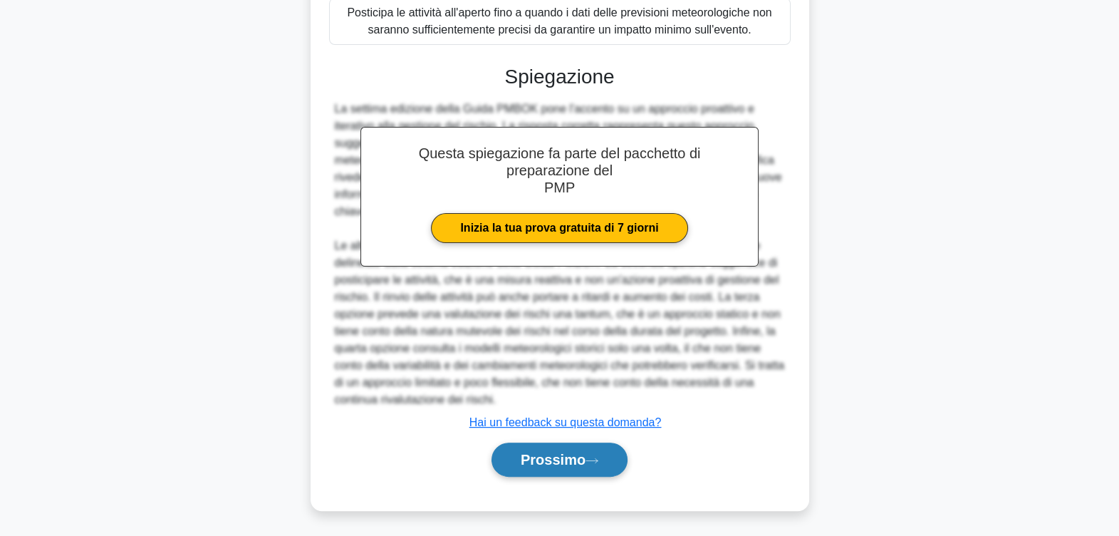
click at [569, 457] on font "Prossimo" at bounding box center [553, 460] width 65 height 16
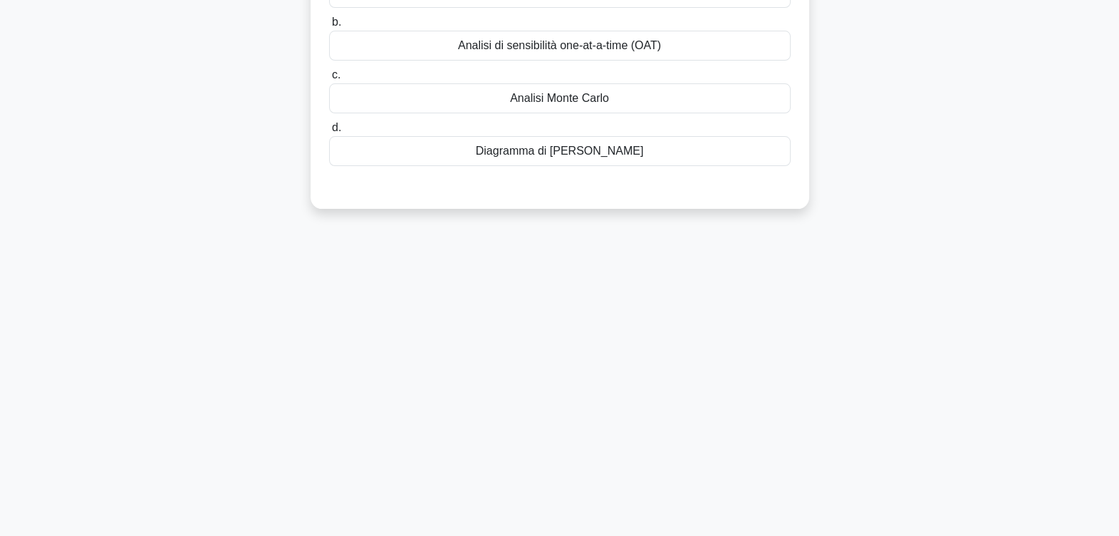
scroll to position [0, 0]
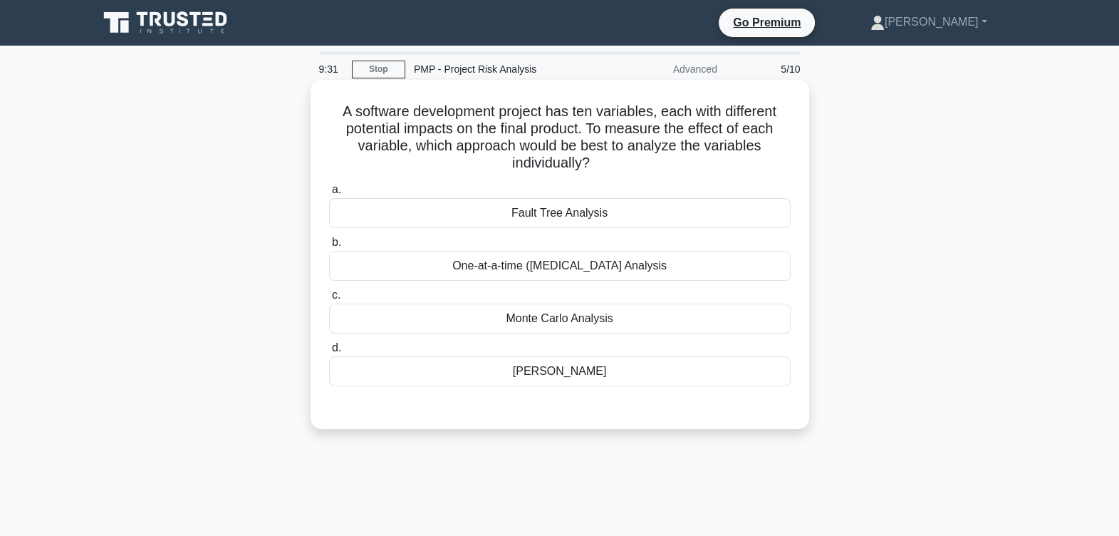
click at [585, 317] on div "Monte Carlo Analysis" at bounding box center [560, 318] width 462 height 30
click at [329, 300] on input "c. [GEOGRAPHIC_DATA] Analysis" at bounding box center [329, 295] width 0 height 9
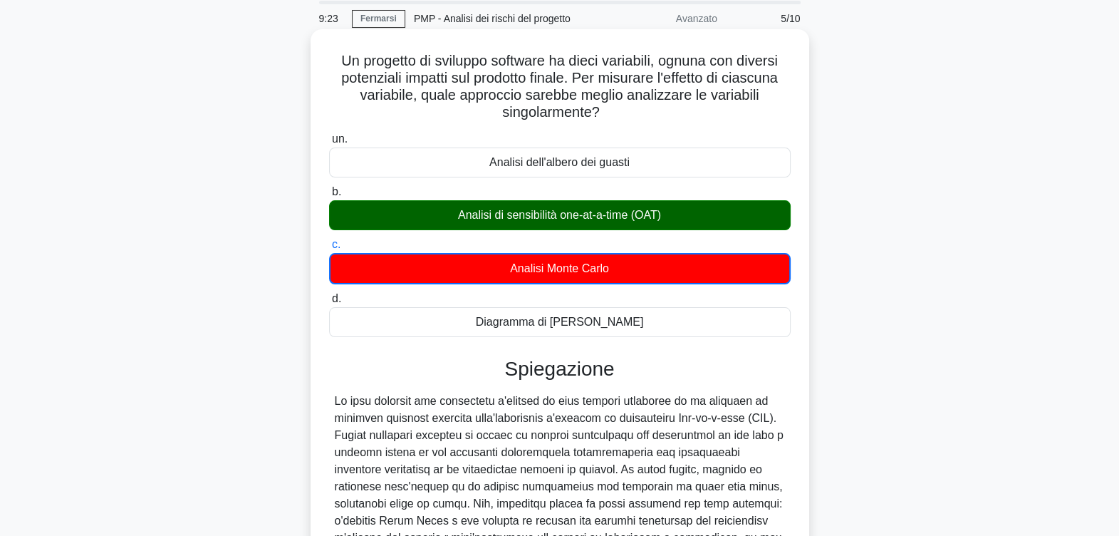
scroll to position [88, 0]
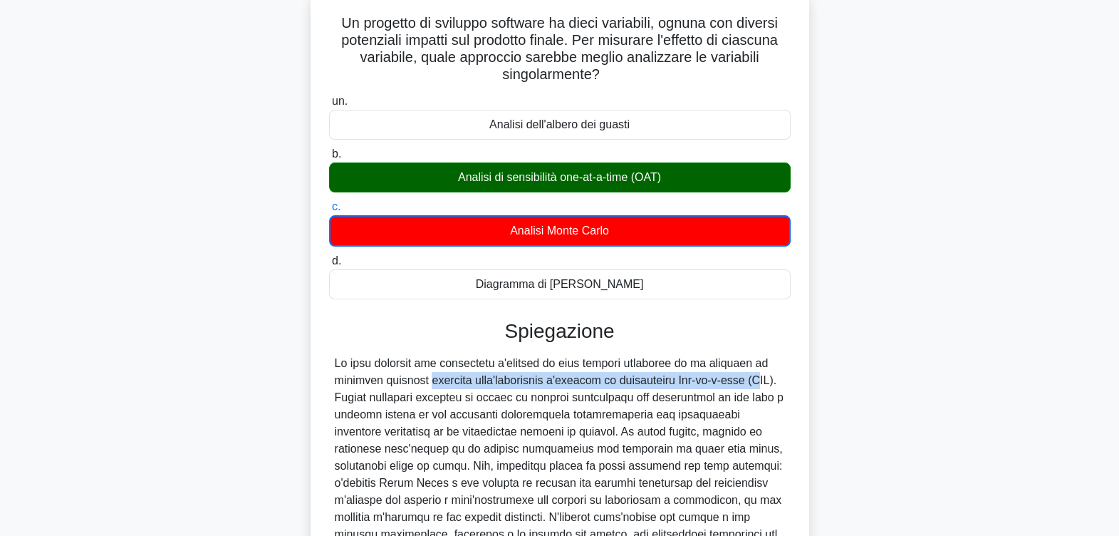
drag, startPoint x: 426, startPoint y: 380, endPoint x: 720, endPoint y: 381, distance: 294.2
click at [720, 381] on div at bounding box center [560, 474] width 450 height 239
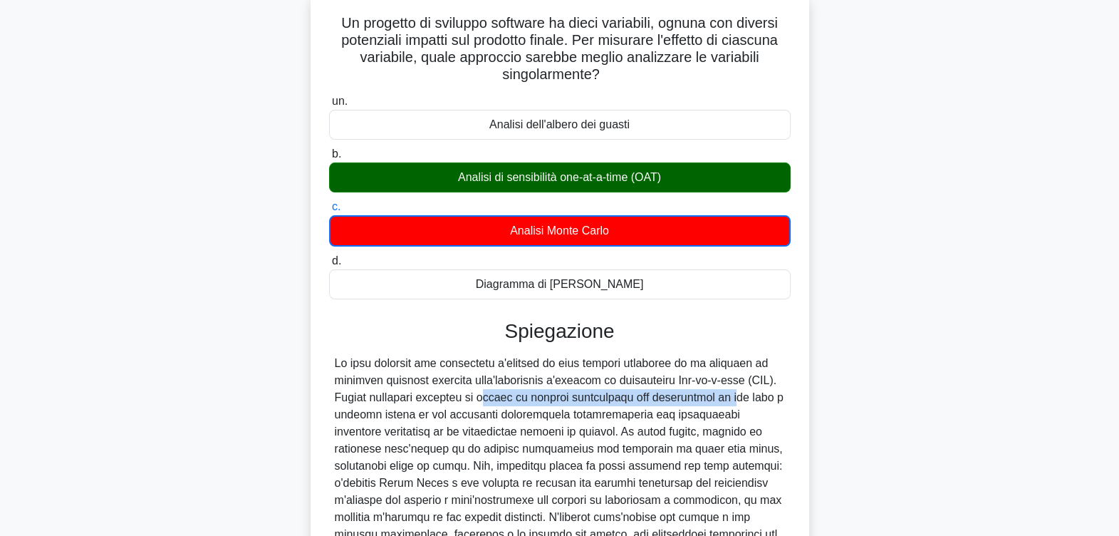
drag, startPoint x: 486, startPoint y: 399, endPoint x: 736, endPoint y: 397, distance: 249.3
click at [736, 397] on div at bounding box center [560, 474] width 450 height 239
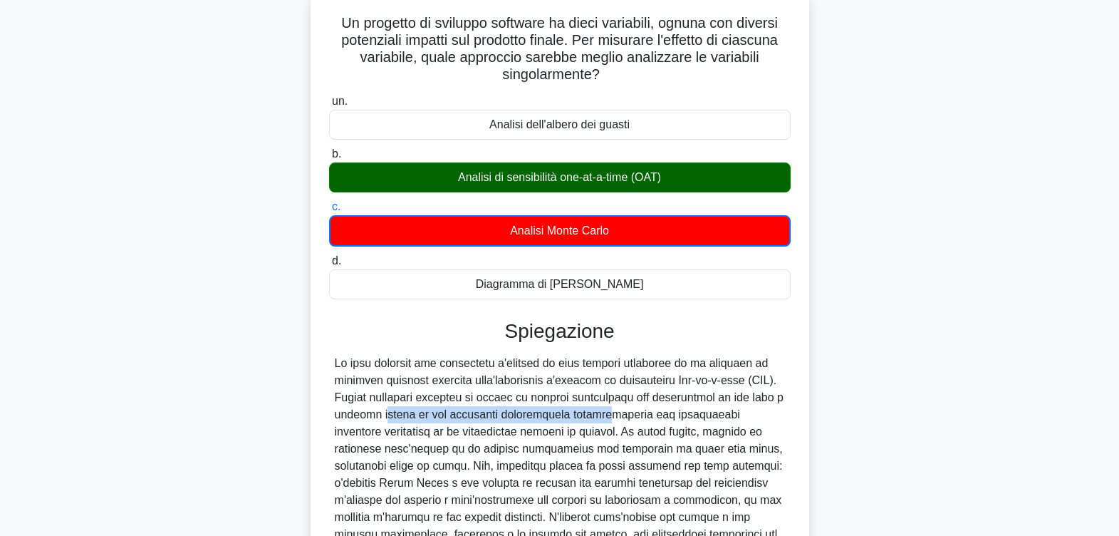
drag, startPoint x: 410, startPoint y: 412, endPoint x: 615, endPoint y: 412, distance: 204.4
click at [615, 412] on div at bounding box center [560, 474] width 450 height 239
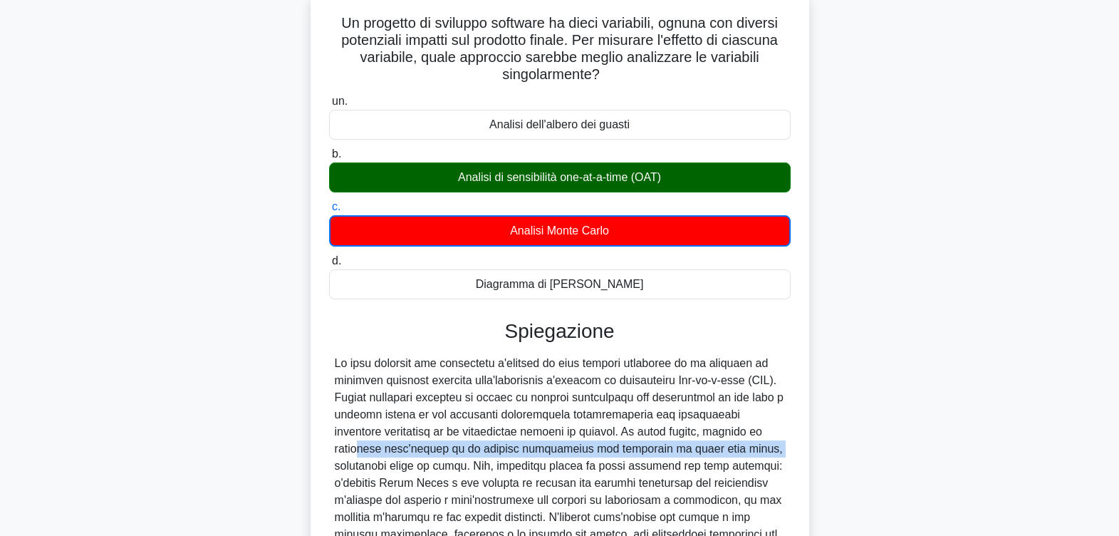
drag, startPoint x: 396, startPoint y: 452, endPoint x: 744, endPoint y: 448, distance: 347.6
click at [744, 448] on div at bounding box center [560, 474] width 450 height 239
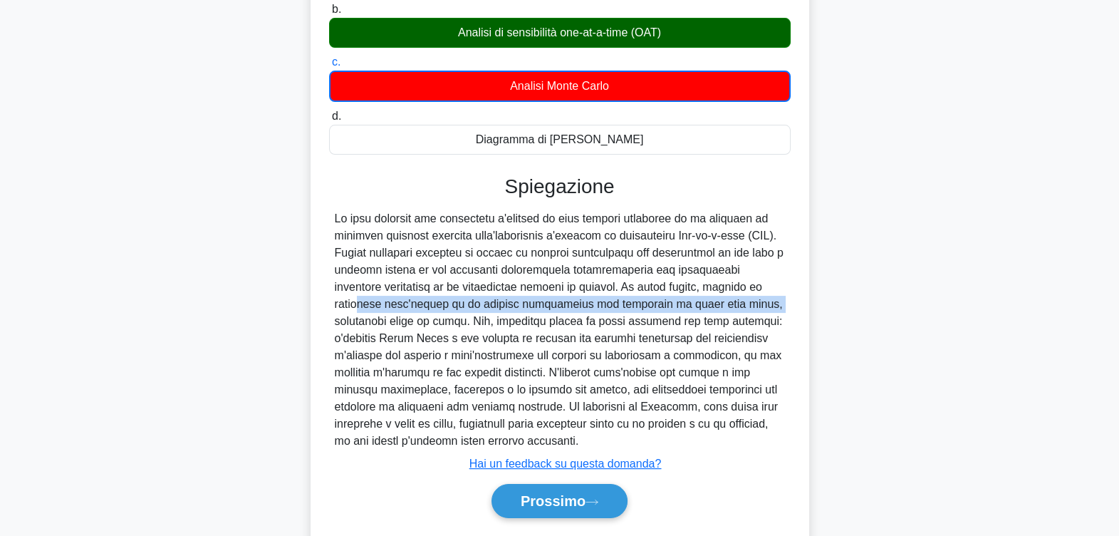
scroll to position [274, 0]
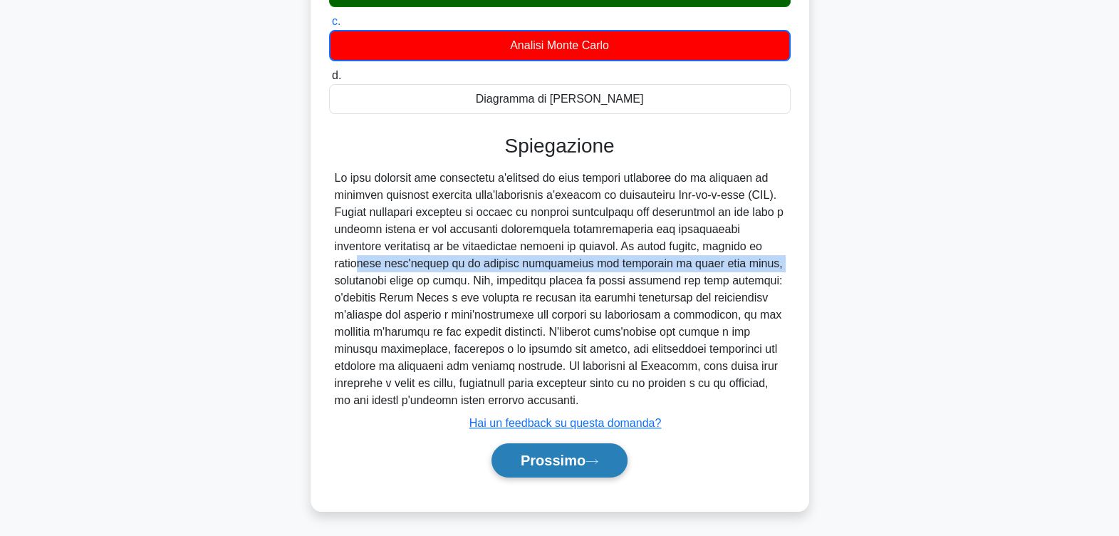
click at [573, 452] on font "Prossimo" at bounding box center [553, 460] width 65 height 16
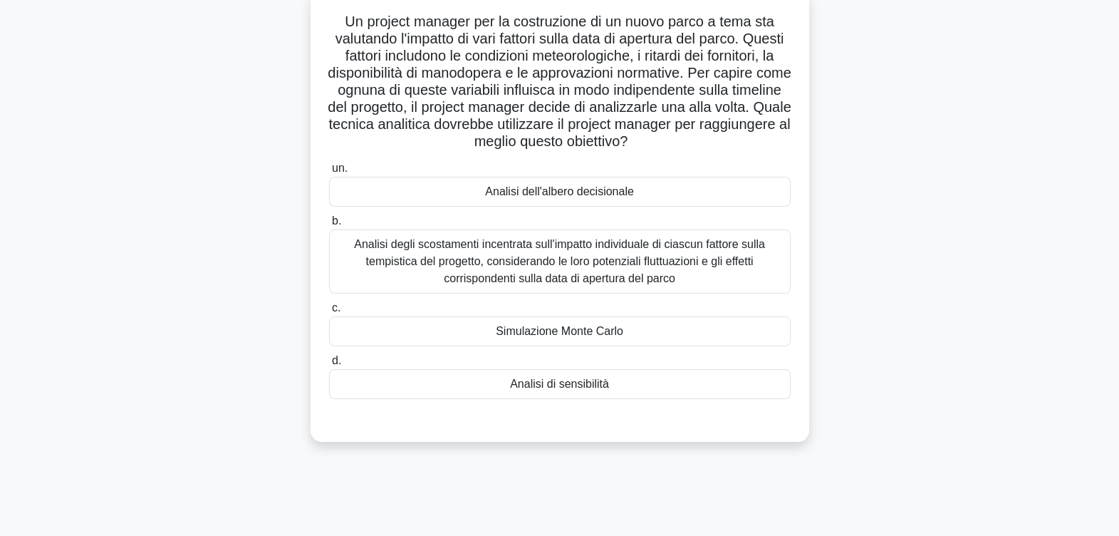
scroll to position [0, 0]
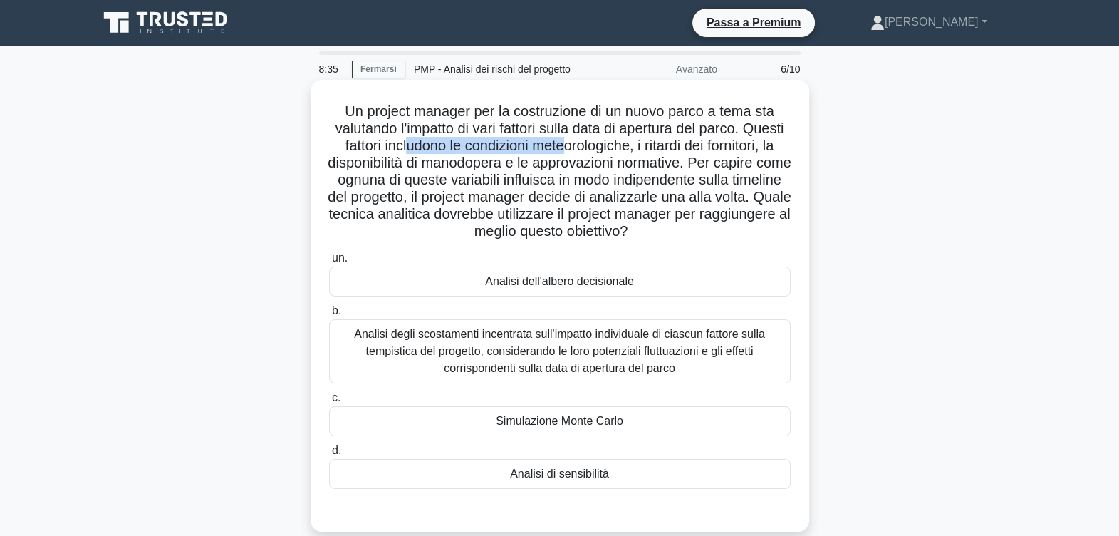
drag, startPoint x: 459, startPoint y: 145, endPoint x: 625, endPoint y: 150, distance: 166.7
click at [625, 150] on font "Un project manager per la costruzione di un nuovo parco a tema sta valutando l'…" at bounding box center [559, 170] width 463 height 135
drag, startPoint x: 402, startPoint y: 215, endPoint x: 494, endPoint y: 219, distance: 91.3
click at [494, 219] on font "Un project manager per la costruzione di un nuovo parco a tema sta valutando l'…" at bounding box center [559, 170] width 463 height 135
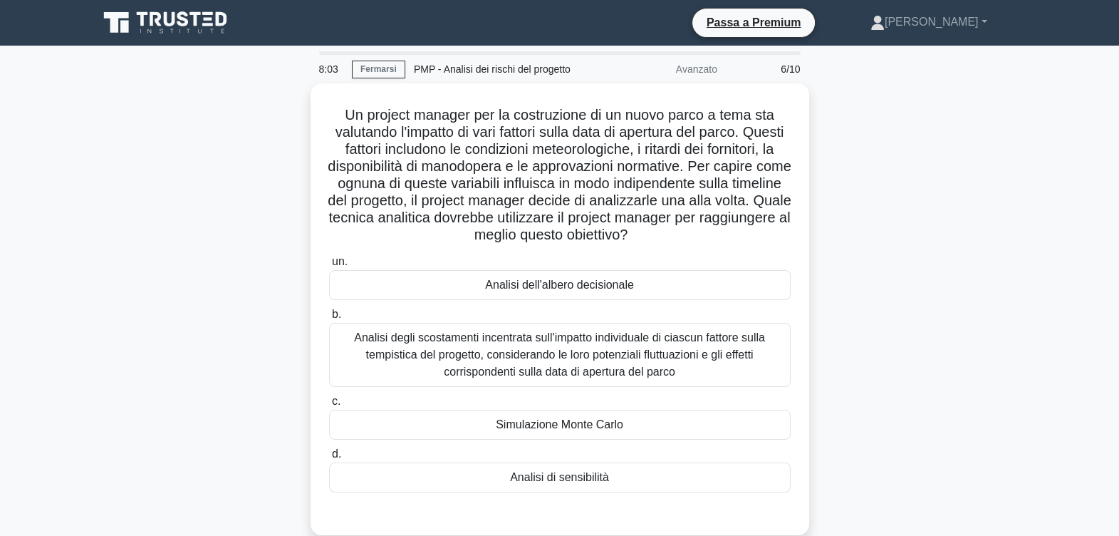
click at [936, 222] on div "Un project manager per la costruzione di un nuovo parco a tema sta valutando l'…" at bounding box center [560, 317] width 940 height 469
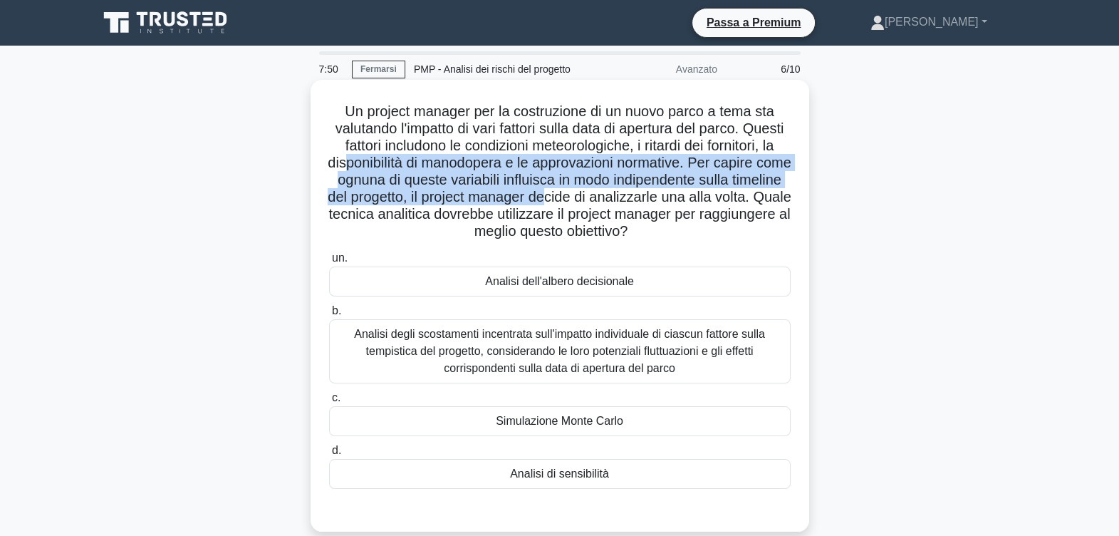
drag, startPoint x: 431, startPoint y: 169, endPoint x: 743, endPoint y: 192, distance: 312.9
click at [743, 192] on font "Un project manager per la costruzione di un nuovo parco a tema sta valutando l'…" at bounding box center [559, 170] width 463 height 135
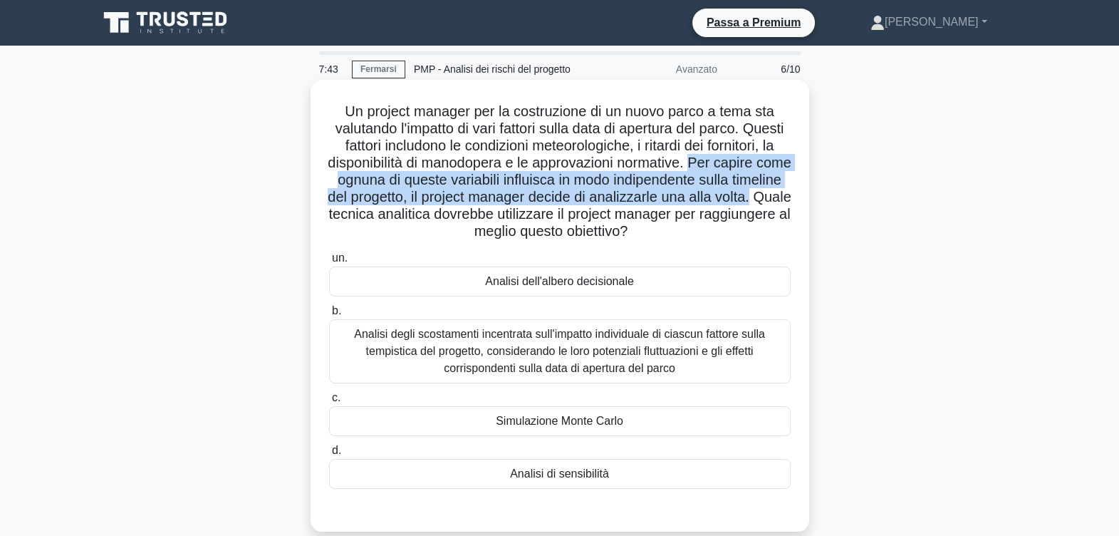
drag, startPoint x: 496, startPoint y: 219, endPoint x: 343, endPoint y: 180, distance: 158.1
click at [343, 180] on h5 "Un project manager per la costruzione di un nuovo parco a tema sta valutando l'…" at bounding box center [560, 172] width 464 height 138
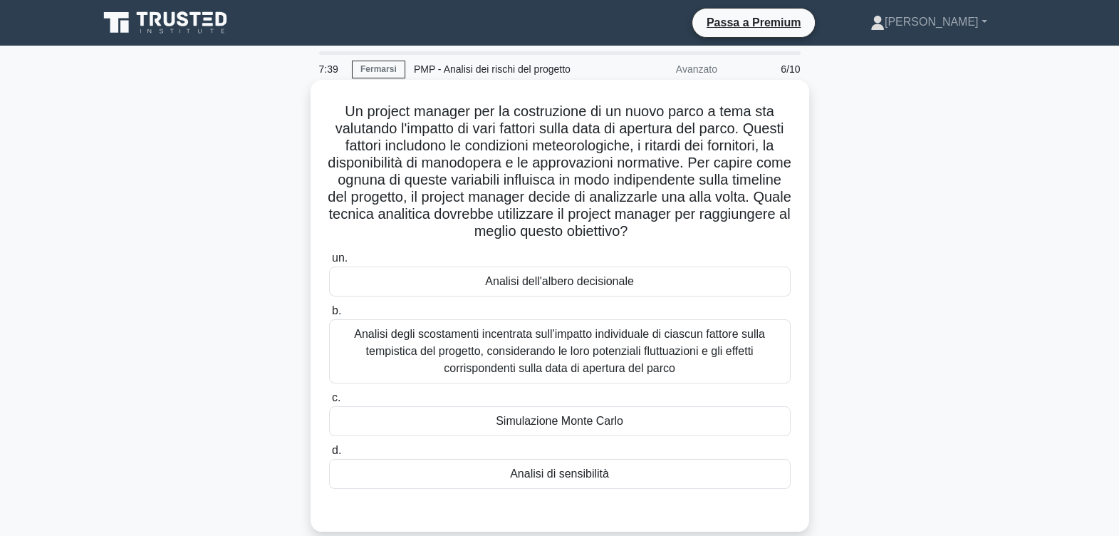
click at [564, 283] on div "Analisi dell'albero decisionale" at bounding box center [560, 281] width 462 height 30
click at [329, 263] on input "un. Analisi dell'albero decisionale" at bounding box center [329, 258] width 0 height 9
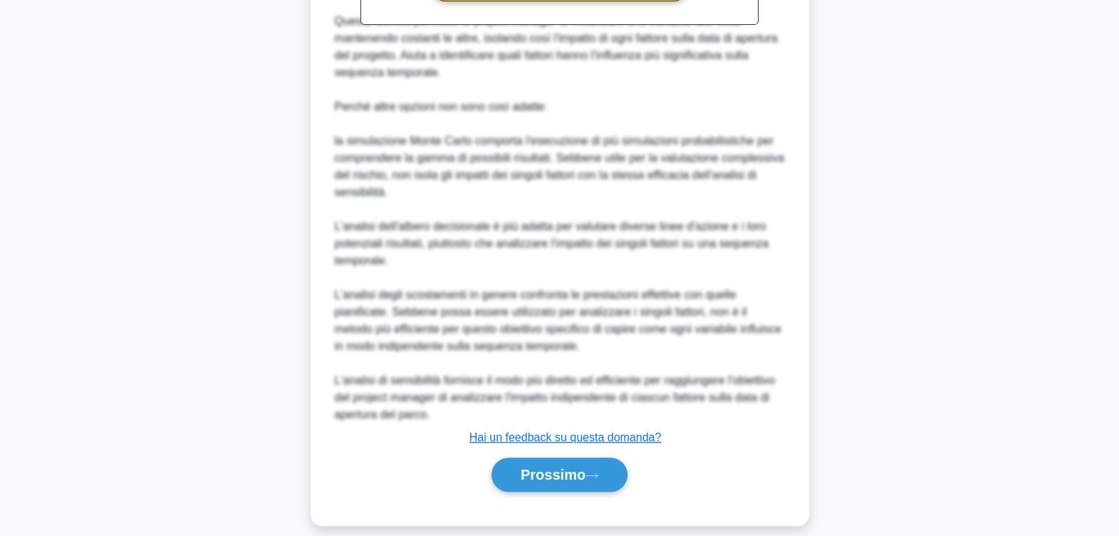
scroll to position [701, 0]
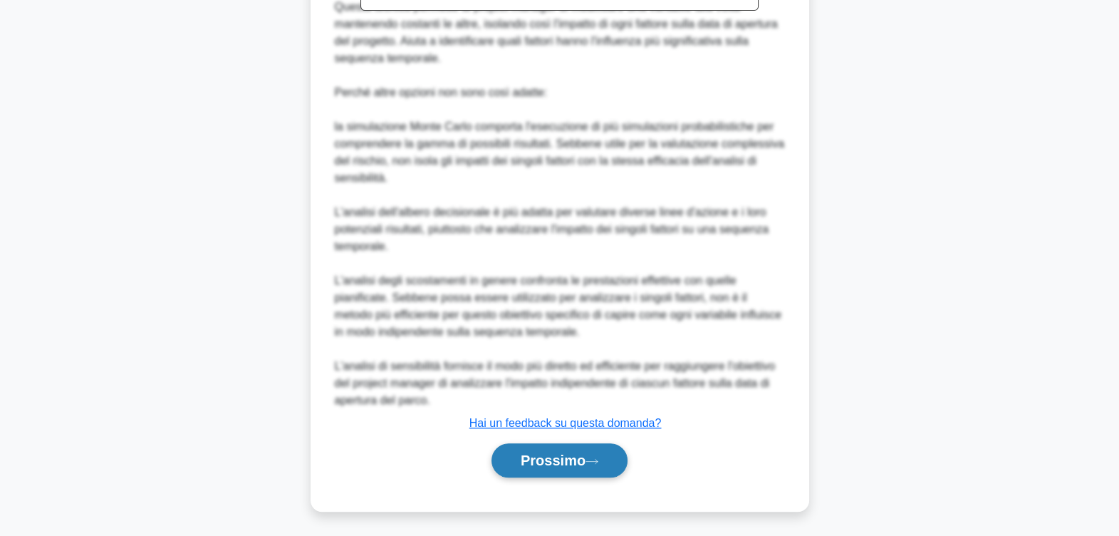
click at [572, 459] on font "Prossimo" at bounding box center [553, 460] width 65 height 16
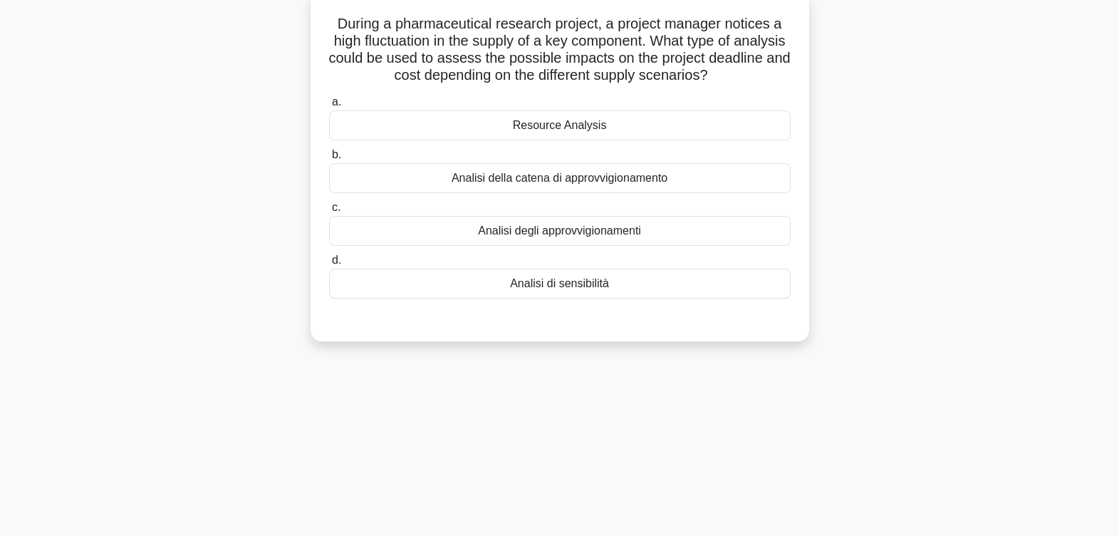
scroll to position [0, 0]
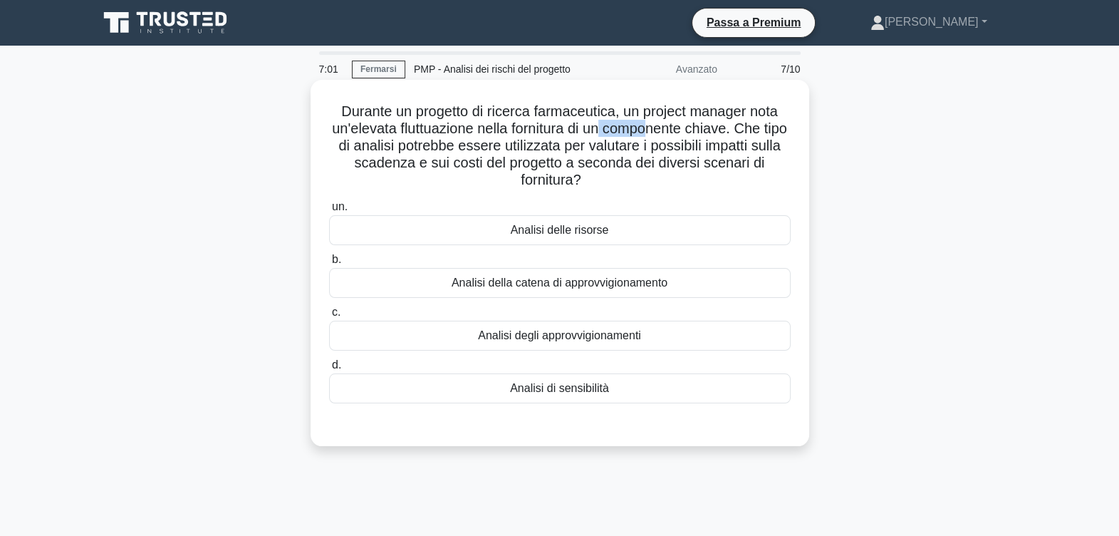
drag, startPoint x: 616, startPoint y: 130, endPoint x: 670, endPoint y: 134, distance: 53.6
click at [670, 134] on font "Durante un progetto di ricerca farmaceutica, un project manager nota un'elevata…" at bounding box center [559, 145] width 455 height 84
click at [570, 337] on div "Analisi degli approvvigionamenti" at bounding box center [560, 336] width 462 height 30
click at [329, 317] on input "c. Analisi degli approvvigionamenti" at bounding box center [329, 312] width 0 height 9
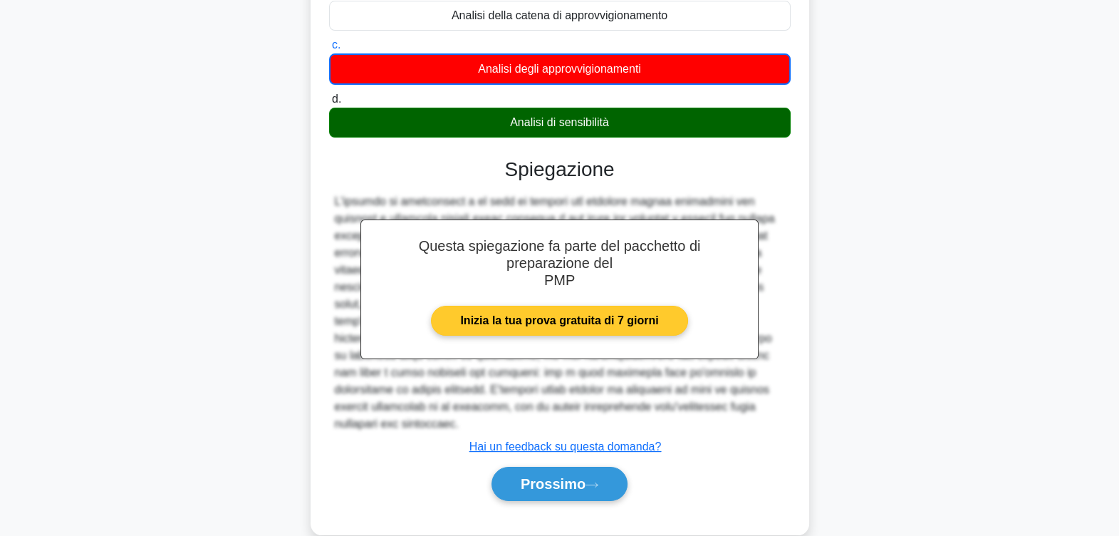
scroll to position [274, 0]
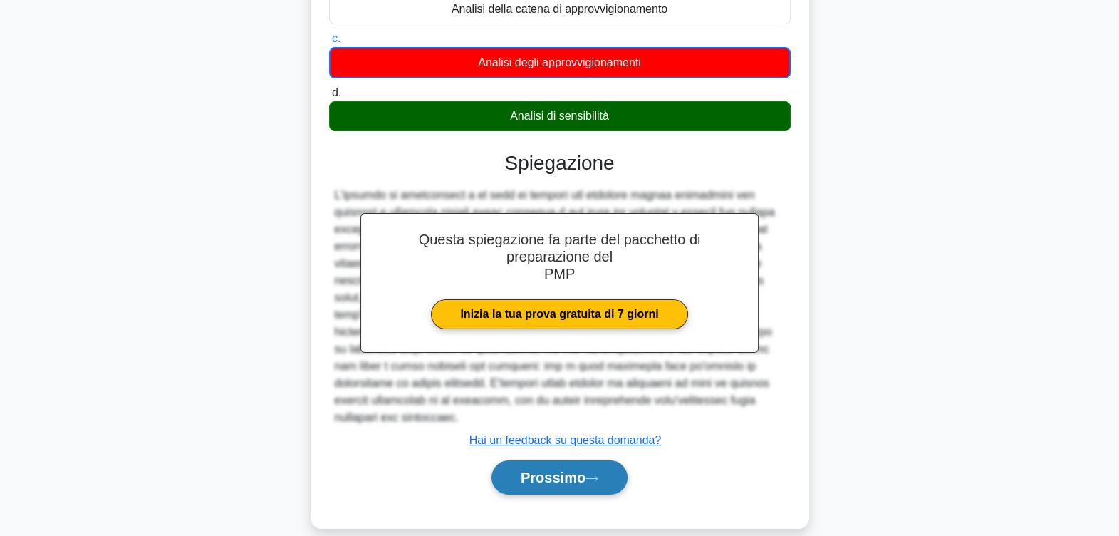
click at [529, 469] on font "Prossimo" at bounding box center [553, 477] width 65 height 16
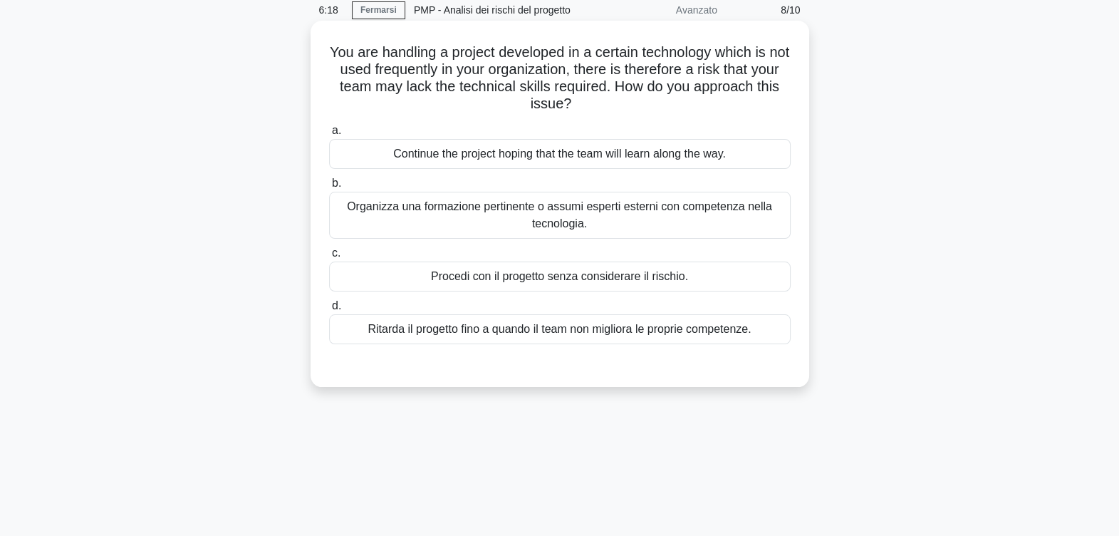
scroll to position [0, 0]
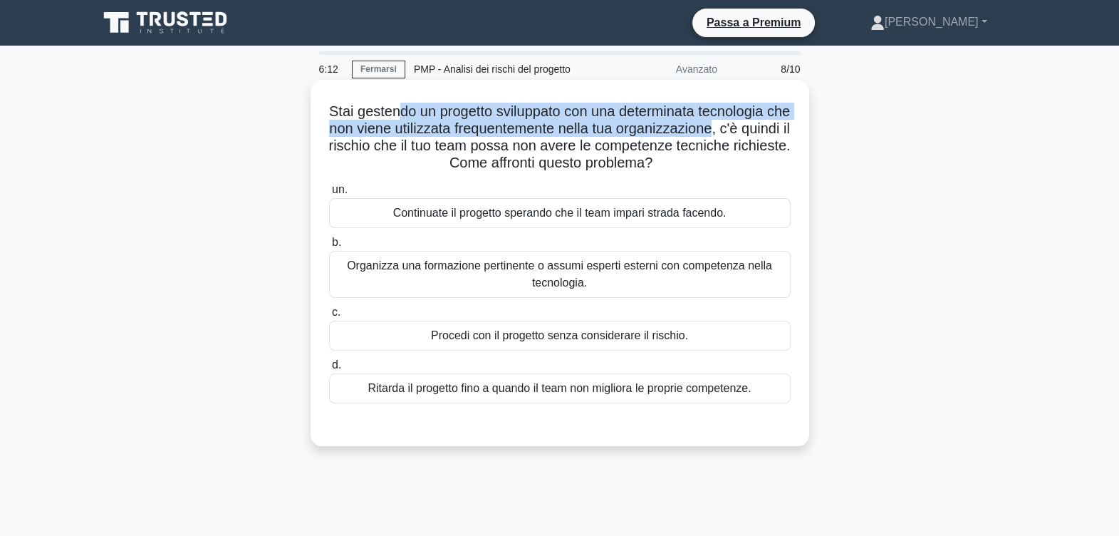
drag, startPoint x: 407, startPoint y: 114, endPoint x: 753, endPoint y: 137, distance: 346.2
click at [753, 137] on font "Stai gestendo un progetto sviluppato con una determinata tecnologia che non vie…" at bounding box center [559, 136] width 462 height 67
drag, startPoint x: 370, startPoint y: 149, endPoint x: 748, endPoint y: 160, distance: 377.7
click at [748, 160] on h5 "Stai gestendo un progetto sviluppato con una determinata tecnologia che non vie…" at bounding box center [560, 138] width 464 height 70
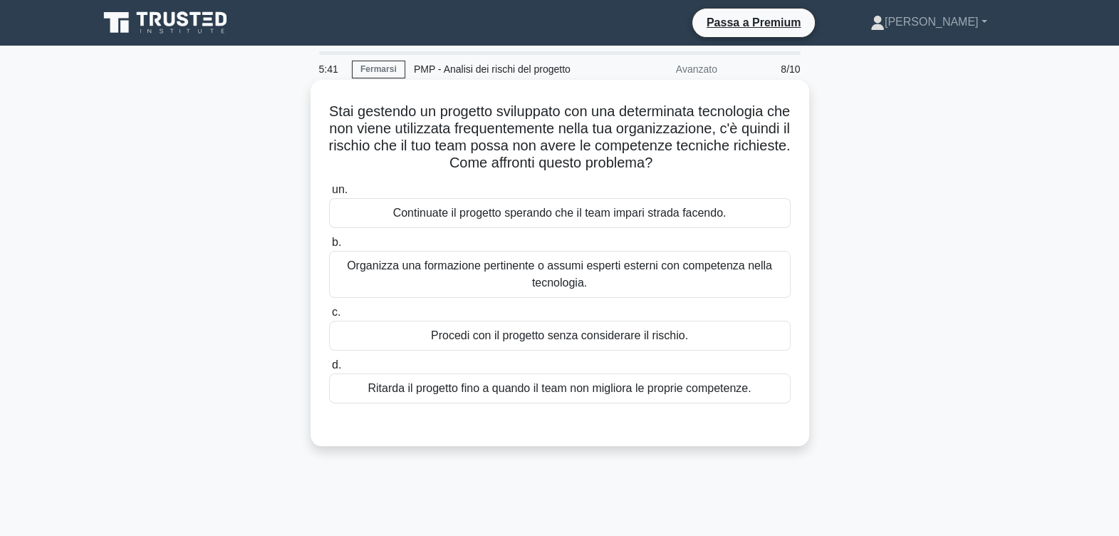
click at [519, 271] on div "Organizza una formazione pertinente o assumi esperti esterni con competenza nel…" at bounding box center [560, 274] width 462 height 47
click at [329, 247] on input "b. Organizza una formazione pertinente o assumi esperti esterni con competenza …" at bounding box center [329, 242] width 0 height 9
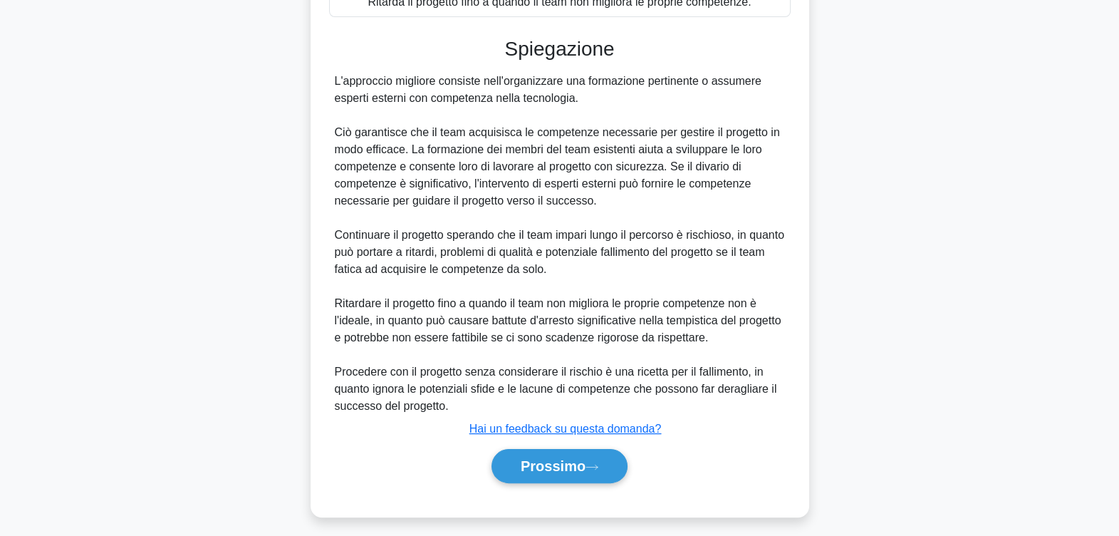
scroll to position [392, 0]
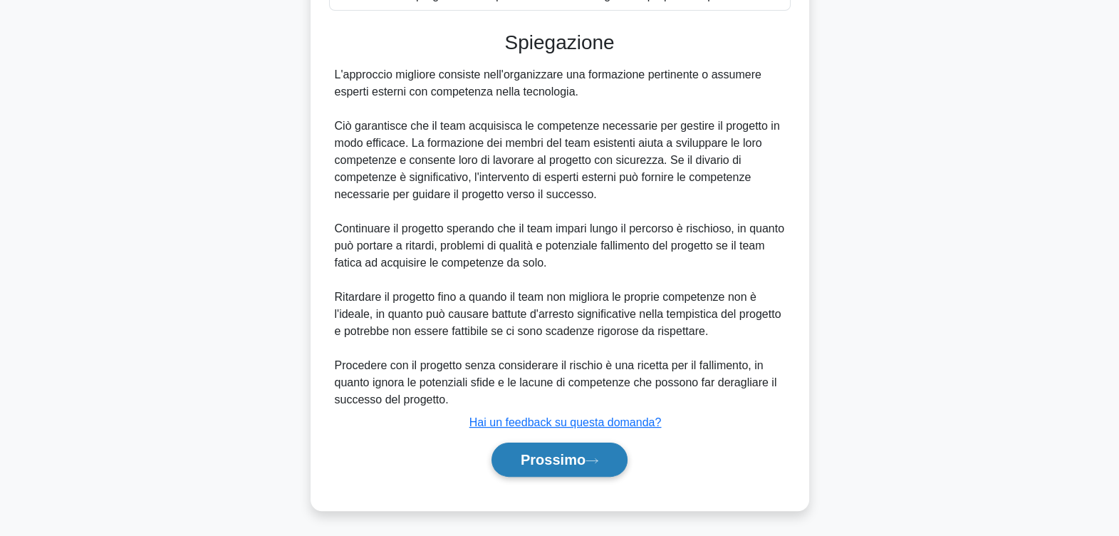
click at [571, 452] on font "Prossimo" at bounding box center [553, 460] width 65 height 16
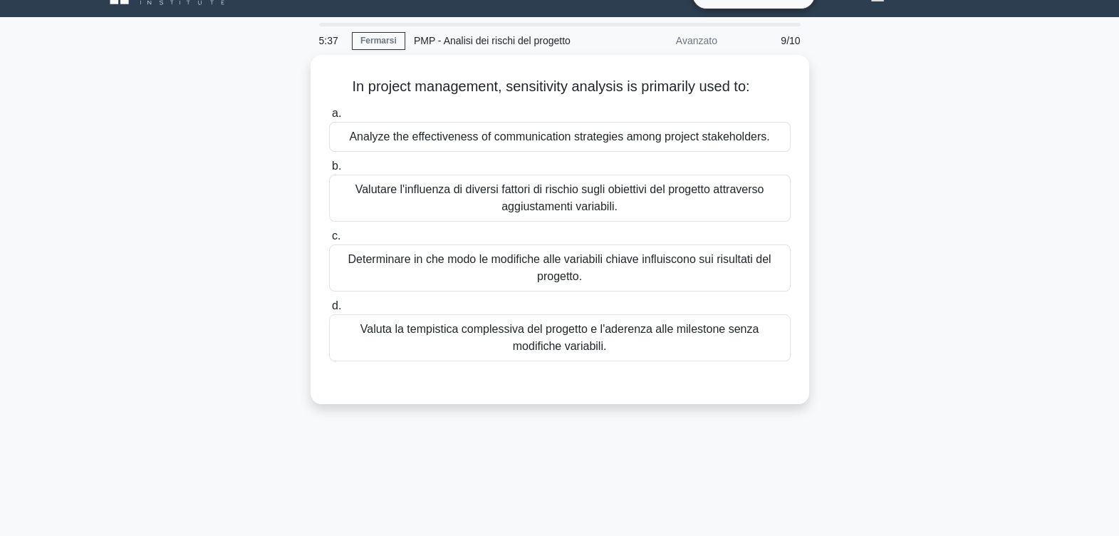
scroll to position [0, 0]
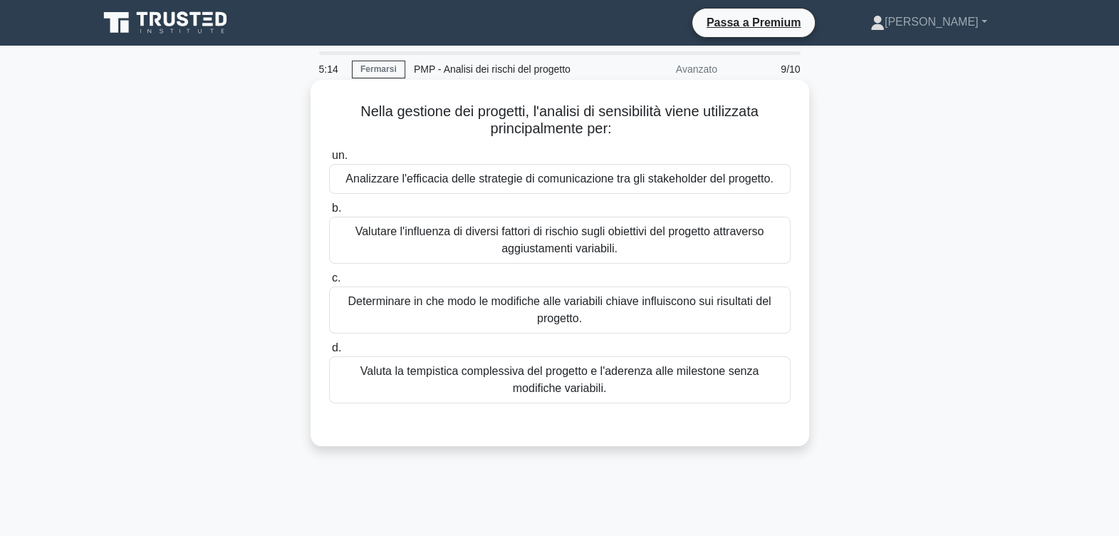
click at [586, 312] on div "Determinare in che modo le modifiche alle variabili chiave influiscono sui risu…" at bounding box center [560, 309] width 462 height 47
click at [329, 283] on input "c. Determinare in che modo le modifiche alle variabili chiave influiscono sui r…" at bounding box center [329, 278] width 0 height 9
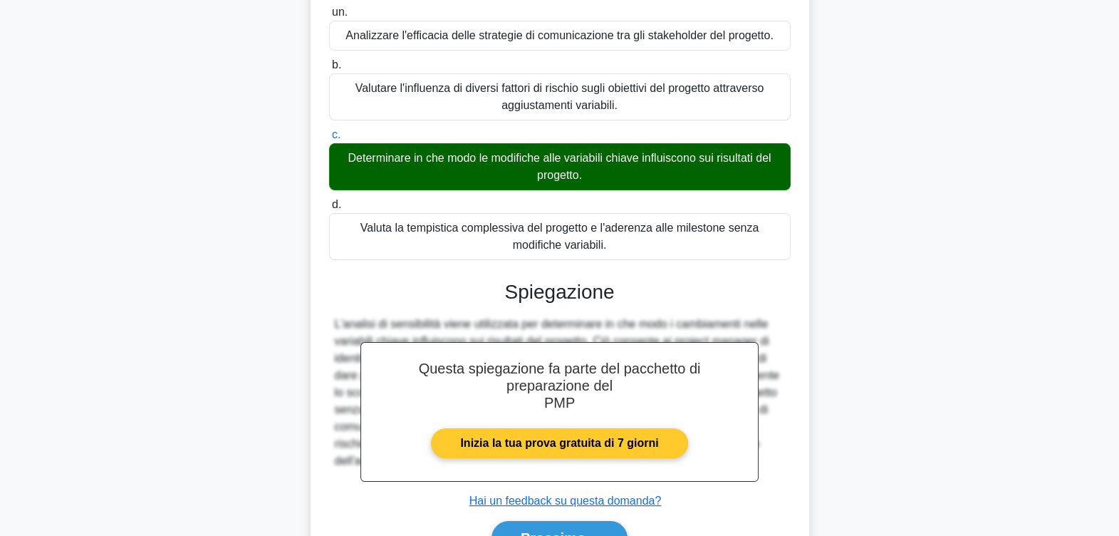
scroll to position [234, 0]
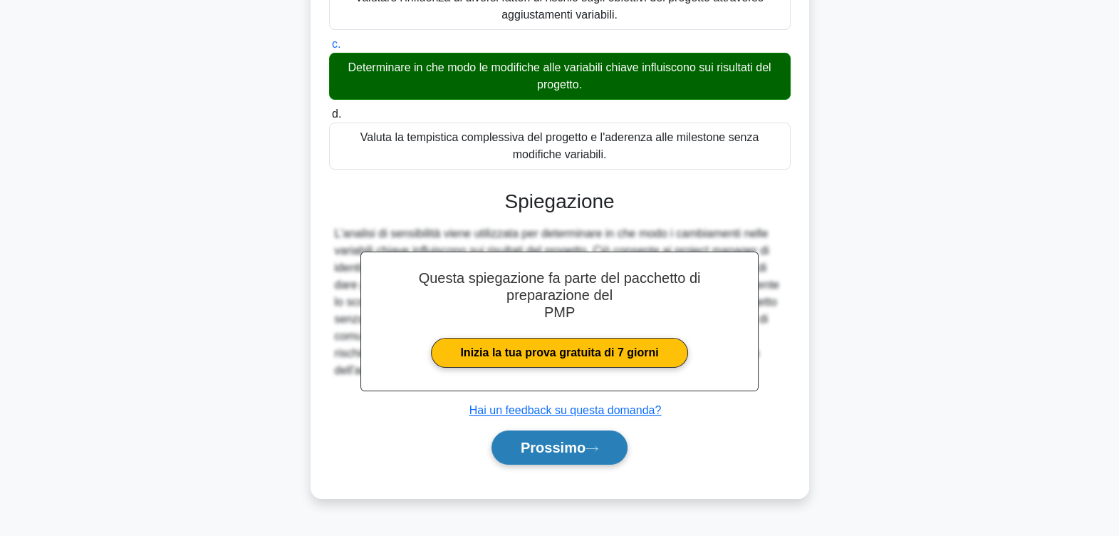
click at [559, 439] on font "Prossimo" at bounding box center [553, 447] width 65 height 16
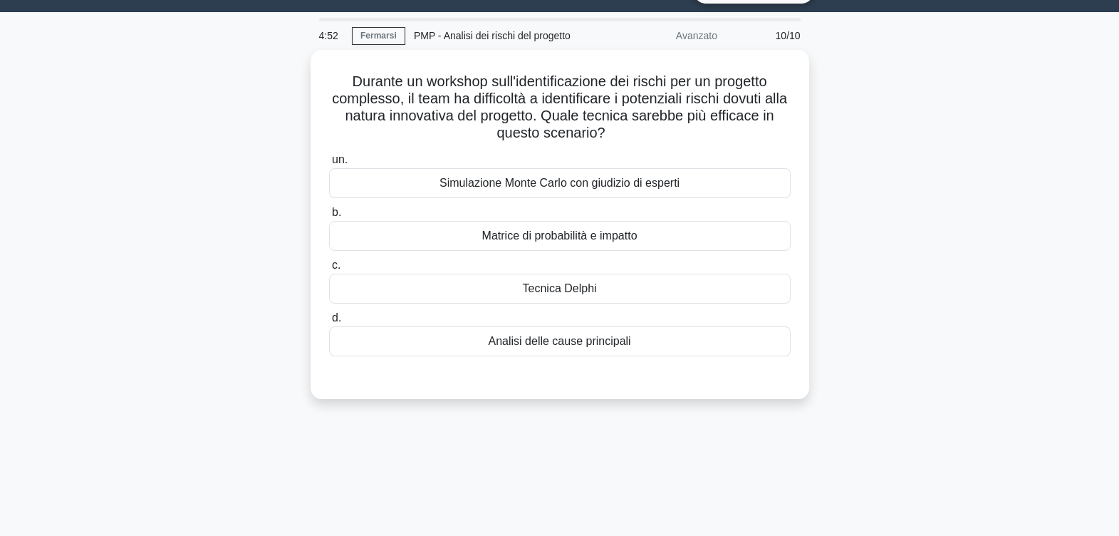
scroll to position [0, 0]
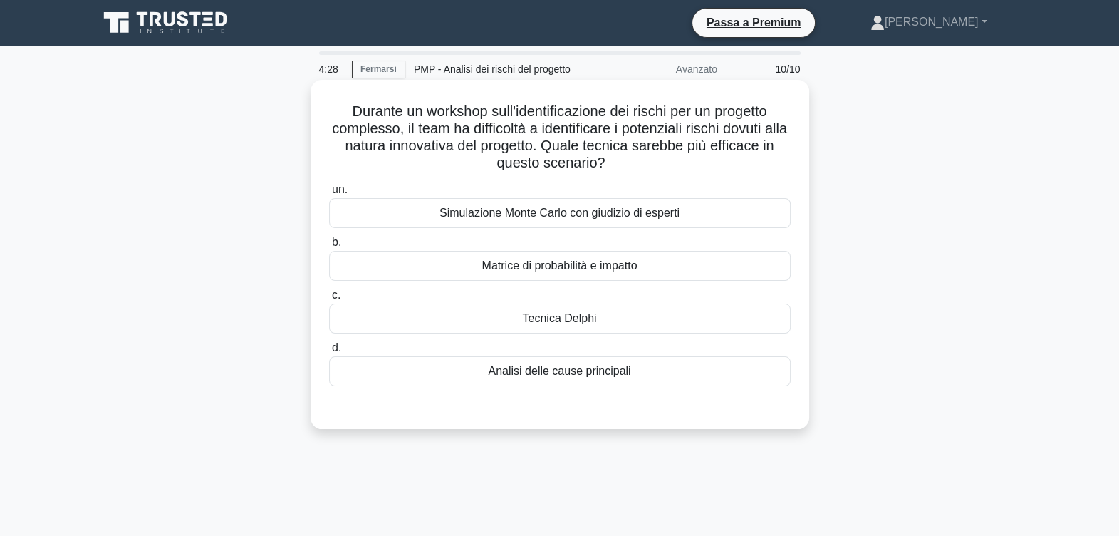
click at [623, 264] on div "Matrice di probabilità e impatto" at bounding box center [560, 266] width 462 height 30
click at [329, 247] on input "b. Matrice di probabilità e impatto" at bounding box center [329, 242] width 0 height 9
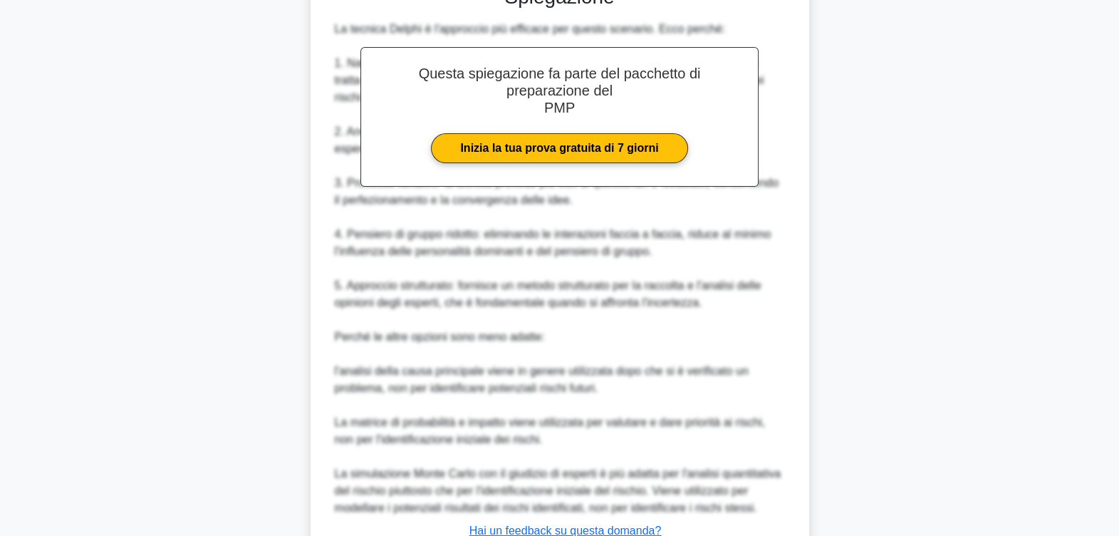
scroll to position [531, 0]
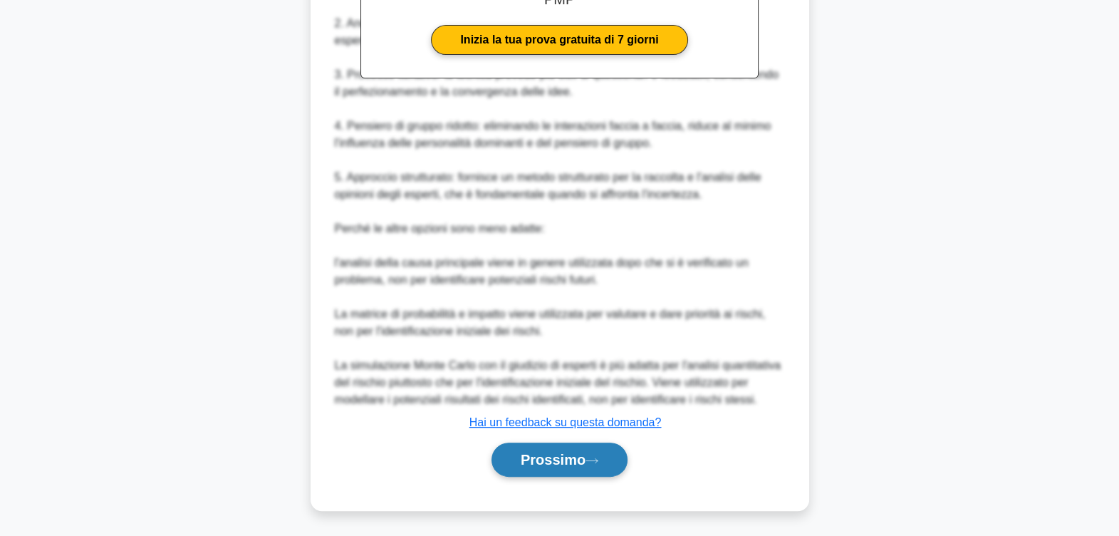
click at [567, 455] on font "Prossimo" at bounding box center [553, 460] width 65 height 16
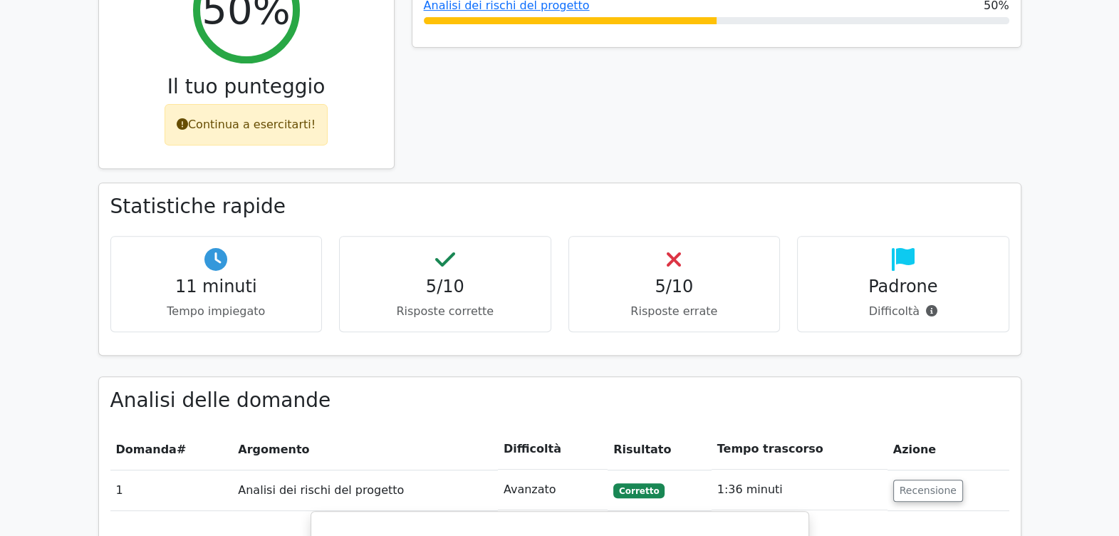
scroll to position [712, 0]
